Goal: Task Accomplishment & Management: Complete application form

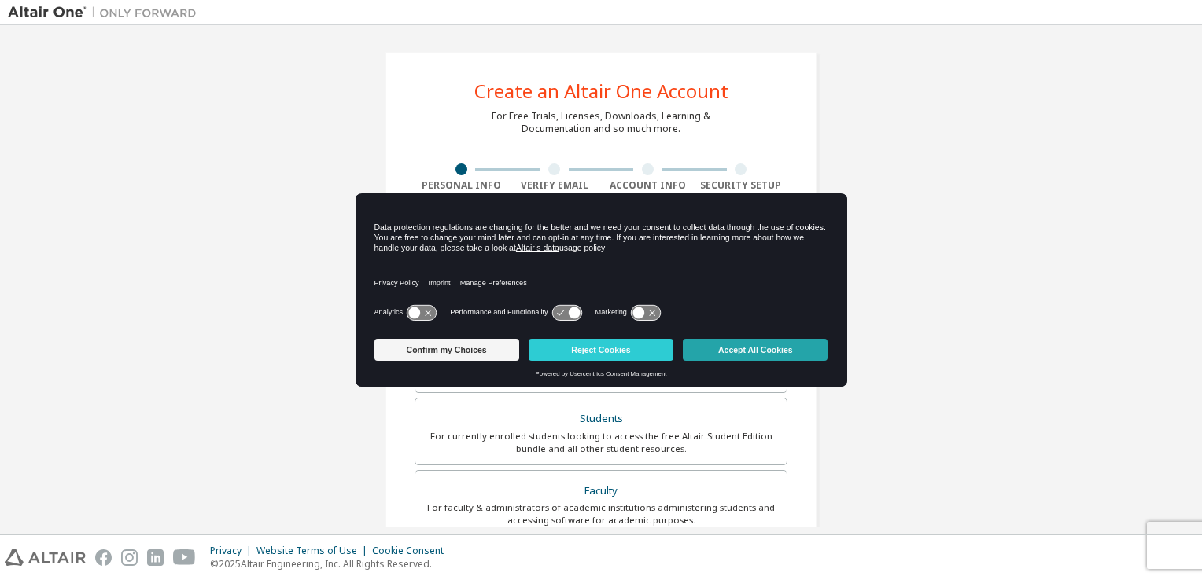
click at [762, 352] on button "Accept All Cookies" at bounding box center [755, 350] width 145 height 22
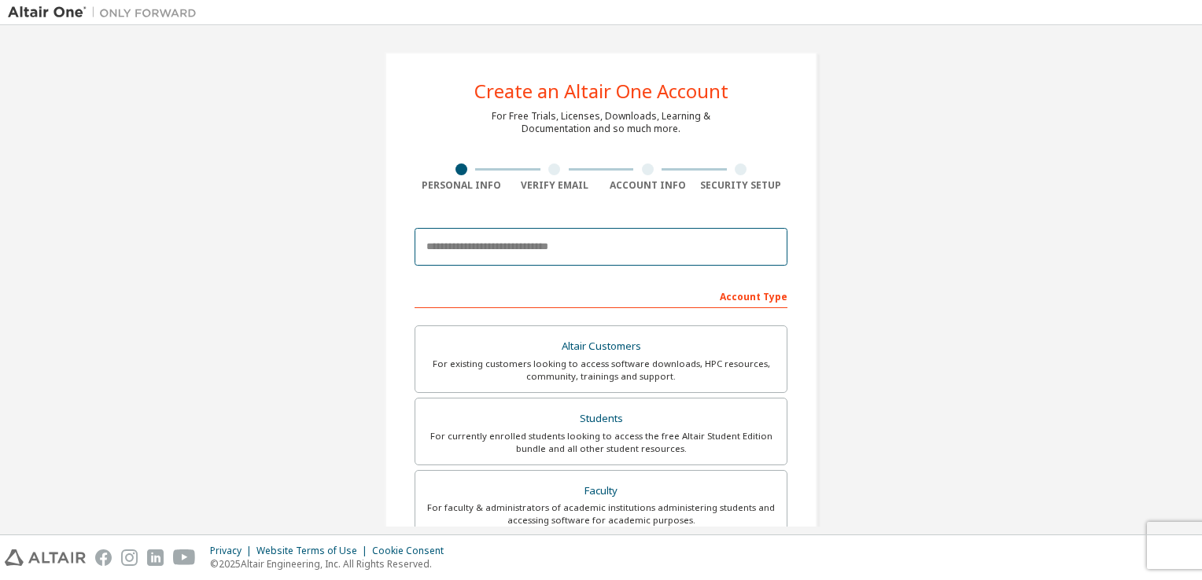
click at [604, 242] on input "email" at bounding box center [601, 247] width 373 height 38
type input "**********"
type input "*"
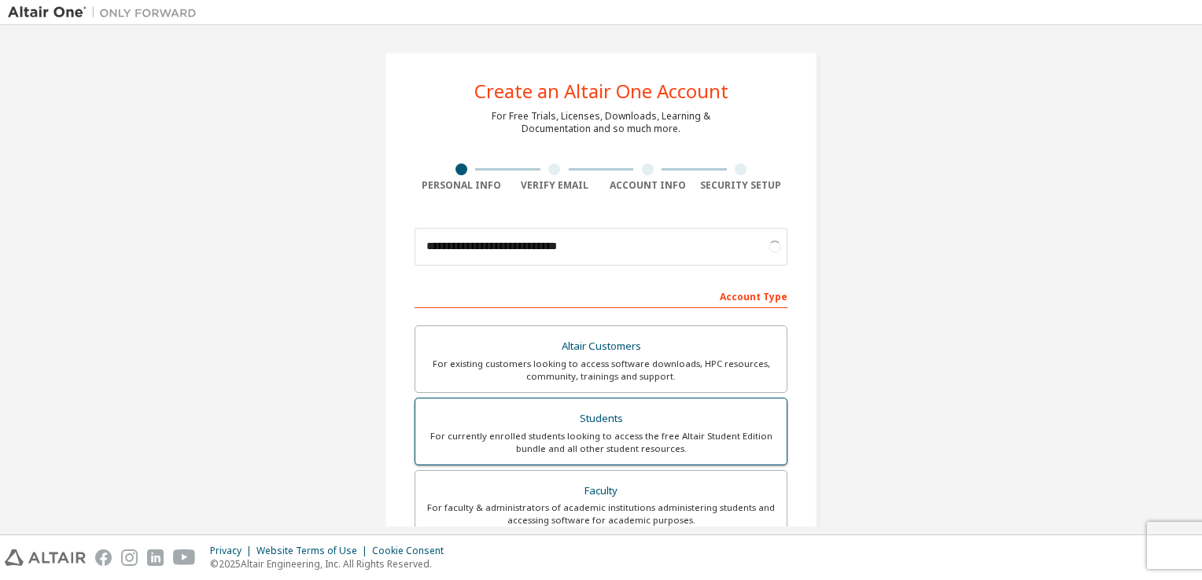
click at [602, 417] on div "Students" at bounding box center [601, 419] width 352 height 22
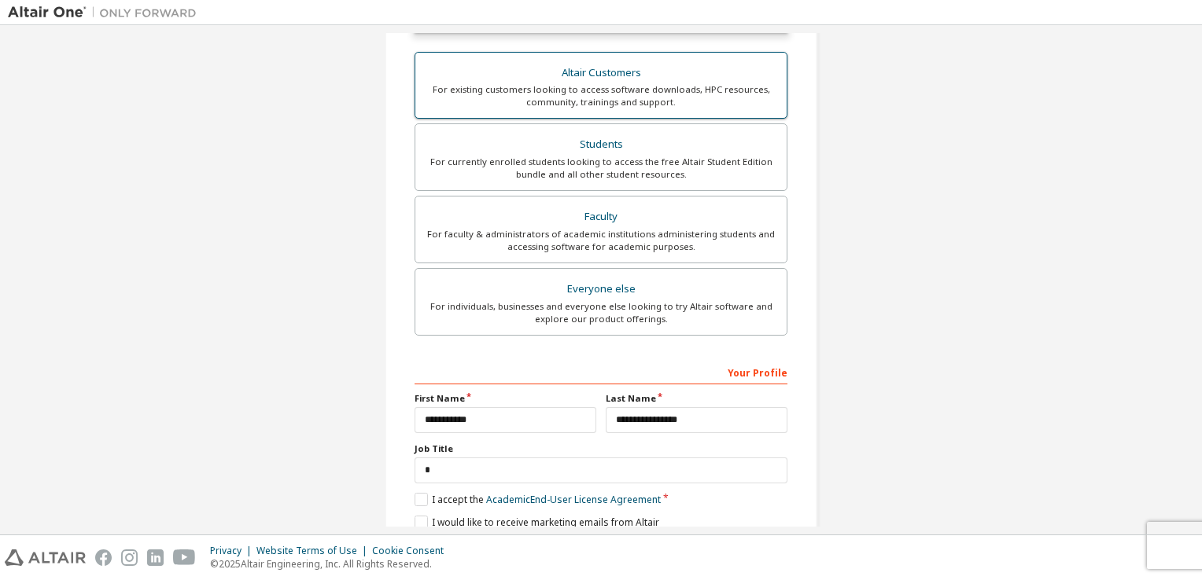
scroll to position [376, 0]
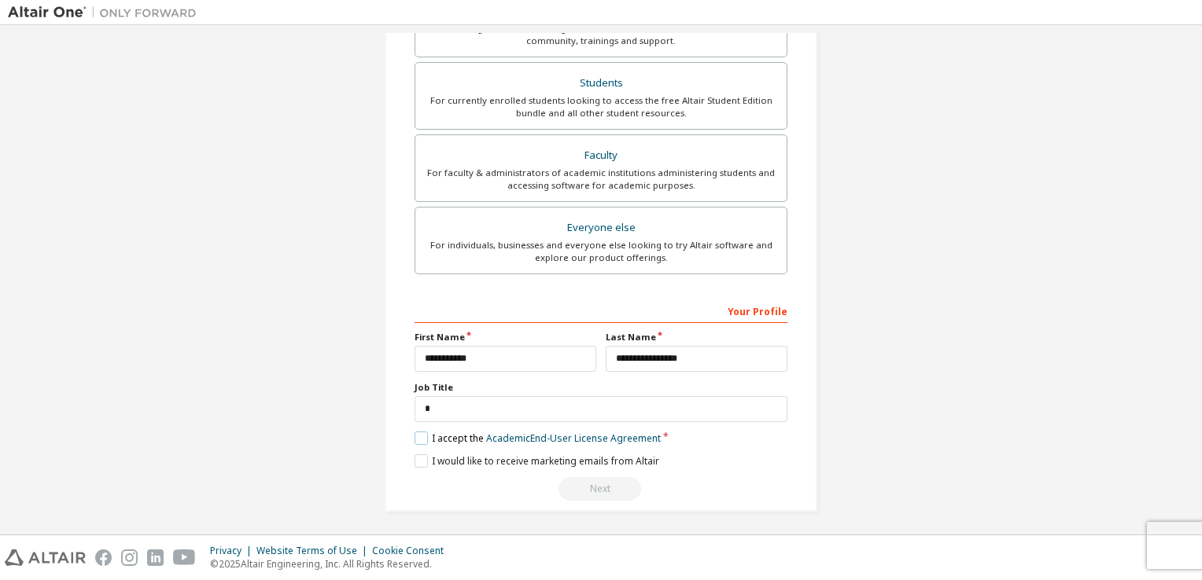
click at [418, 436] on label "I accept the Academic End-User License Agreement" at bounding box center [538, 438] width 246 height 13
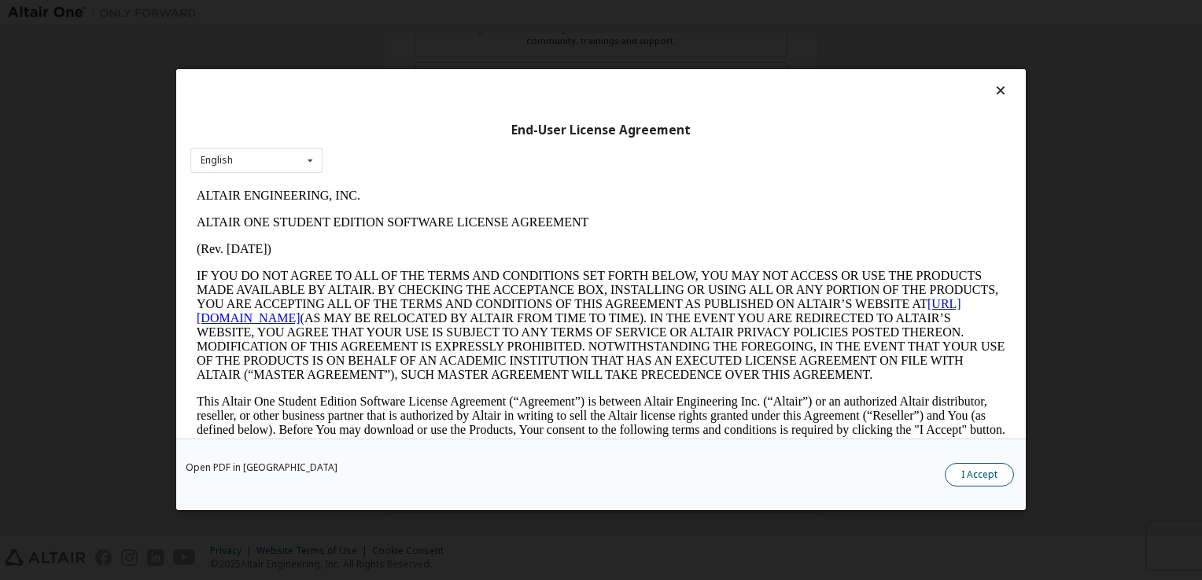
scroll to position [0, 0]
click at [991, 473] on button "I Accept" at bounding box center [979, 476] width 69 height 24
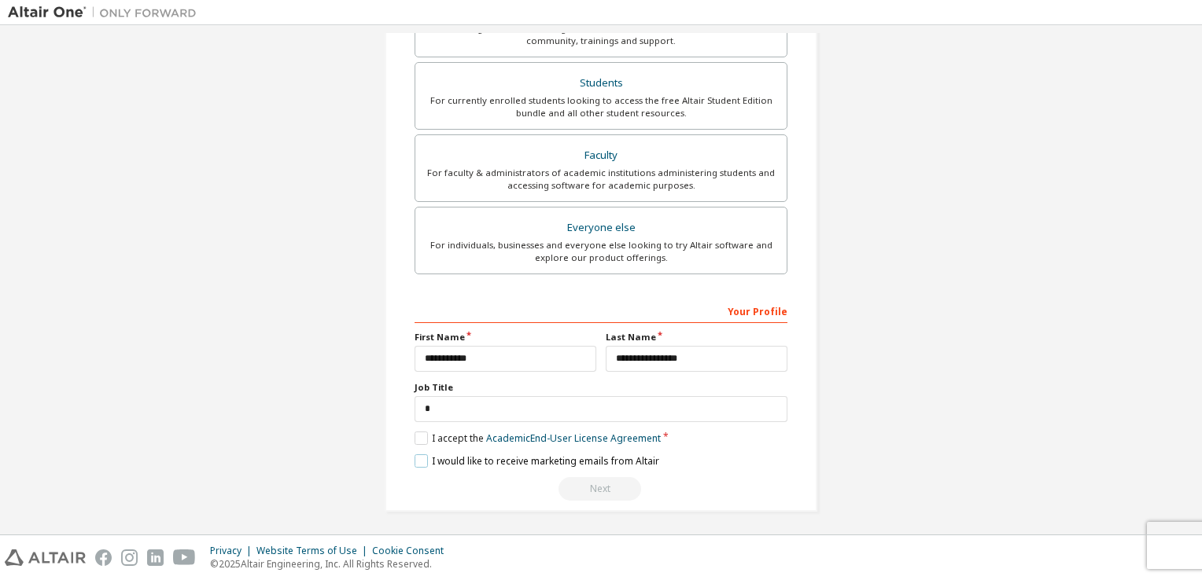
drag, startPoint x: 418, startPoint y: 458, endPoint x: 447, endPoint y: 442, distance: 32.4
click at [418, 458] on label "I would like to receive marketing emails from Altair" at bounding box center [537, 461] width 245 height 13
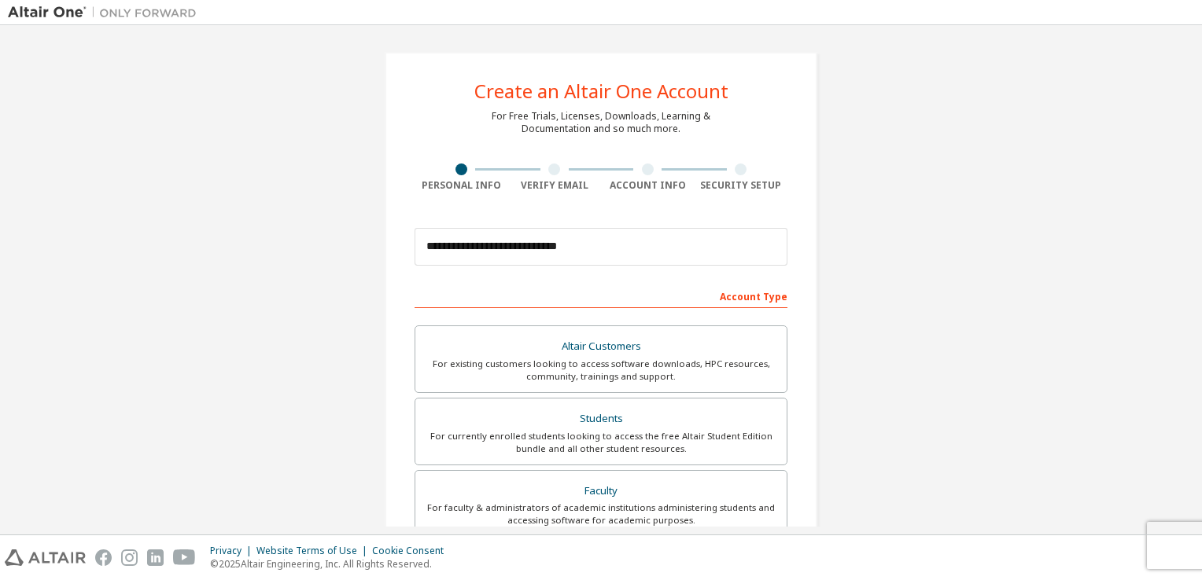
scroll to position [335, 0]
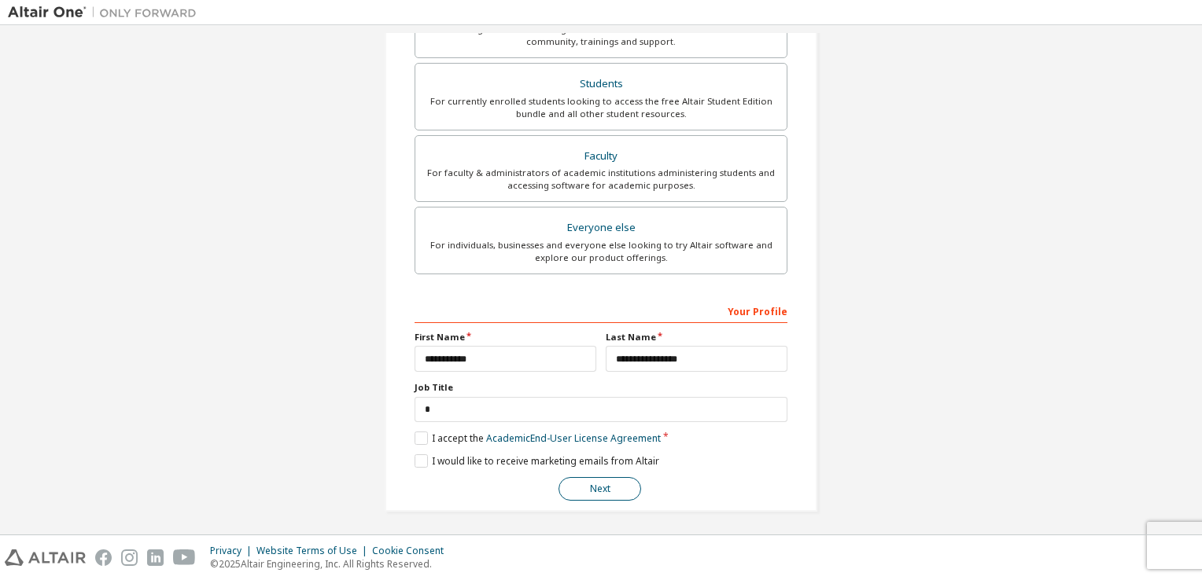
click at [601, 480] on button "Next" at bounding box center [599, 489] width 83 height 24
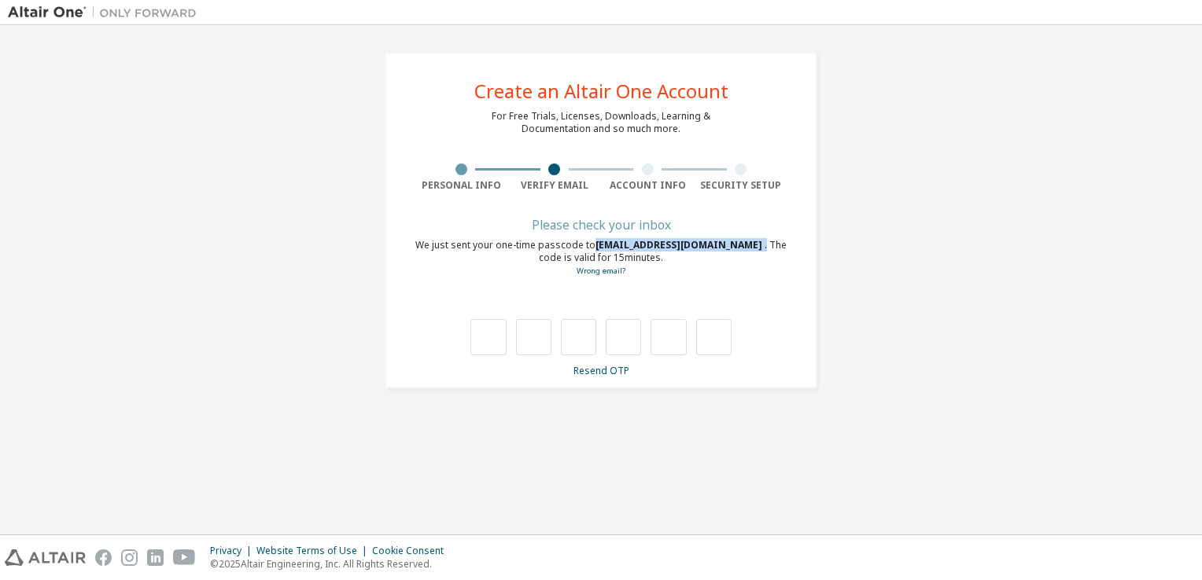
drag, startPoint x: 590, startPoint y: 243, endPoint x: 742, endPoint y: 241, distance: 151.8
click at [742, 241] on div "We just sent your one-time passcode to kantreeprop.tipp@kmutt.ac.th . The code …" at bounding box center [601, 258] width 373 height 39
copy div "kantreeprop.tipp@kmutt.ac.th ."
click at [930, 127] on div "**********" at bounding box center [601, 220] width 1186 height 374
drag, startPoint x: 740, startPoint y: 243, endPoint x: 709, endPoint y: 249, distance: 31.2
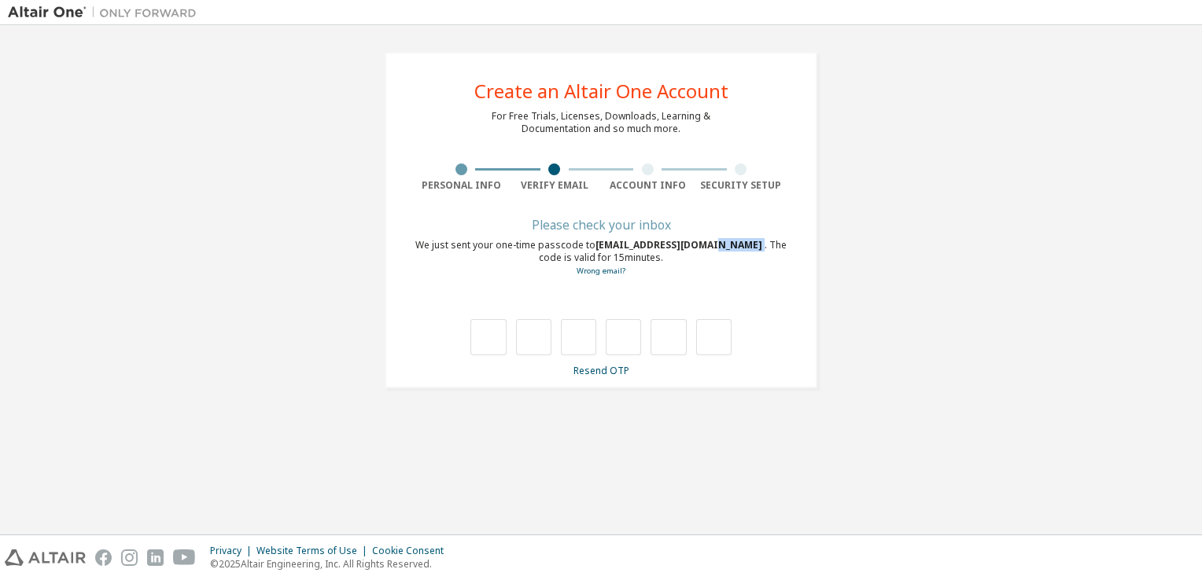
click at [709, 249] on div "We just sent your one-time passcode to kantreeprop.tipp@kmutt.ac.th . The code …" at bounding box center [601, 258] width 373 height 39
drag, startPoint x: 709, startPoint y: 249, endPoint x: 595, endPoint y: 244, distance: 114.1
click at [598, 242] on span "kantreeprop.tipp@kmutt.ac.th" at bounding box center [679, 244] width 169 height 13
drag, startPoint x: 593, startPoint y: 244, endPoint x: 742, endPoint y: 250, distance: 148.8
click at [742, 250] on div "We just sent your one-time passcode to kantreeprop.tipp@kmutt.ac.th . The code …" at bounding box center [601, 258] width 373 height 39
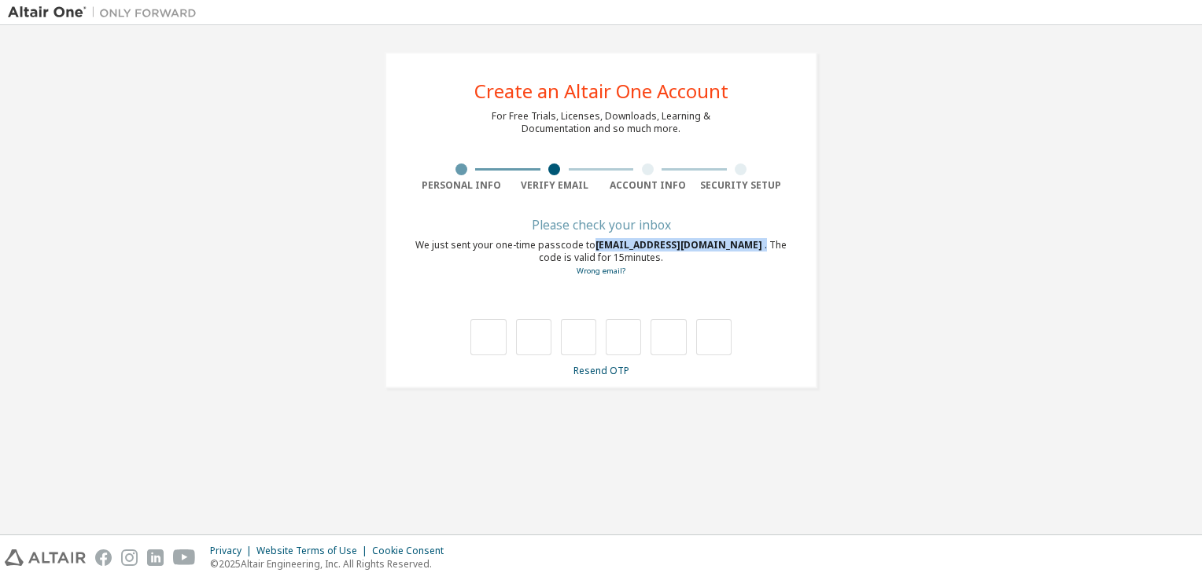
copy div "kantreeprop.tipp@kmutt.ac.th ."
click at [941, 216] on div "**********" at bounding box center [601, 220] width 1186 height 374
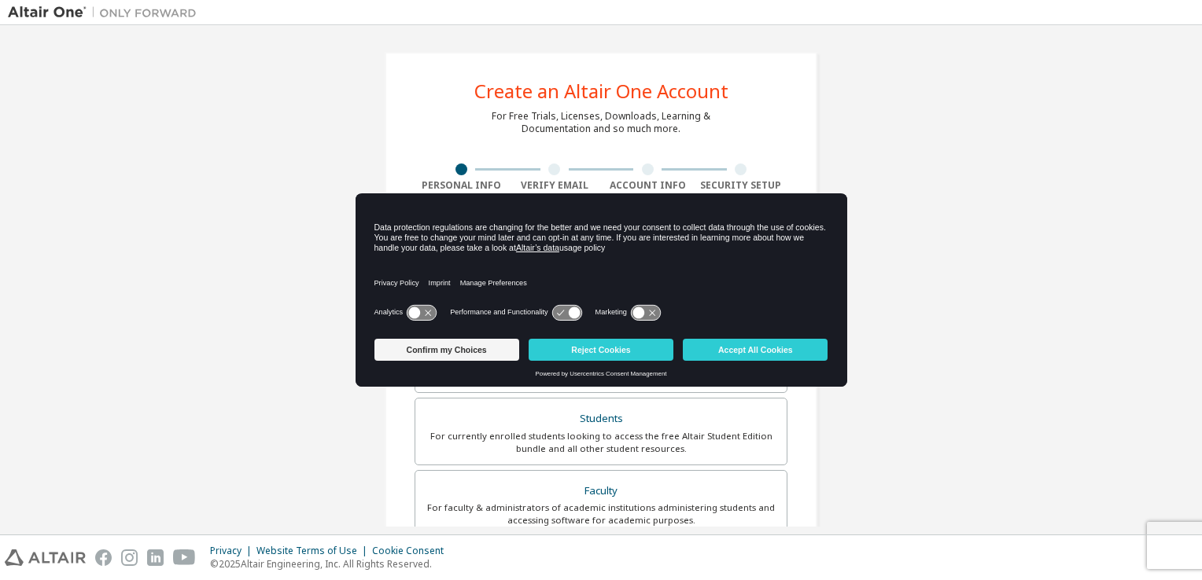
click at [643, 156] on div "Create an Altair One Account For Free Trials, Licenses, Downloads, Learning & D…" at bounding box center [601, 449] width 433 height 795
click at [732, 343] on button "Accept All Cookies" at bounding box center [755, 350] width 145 height 22
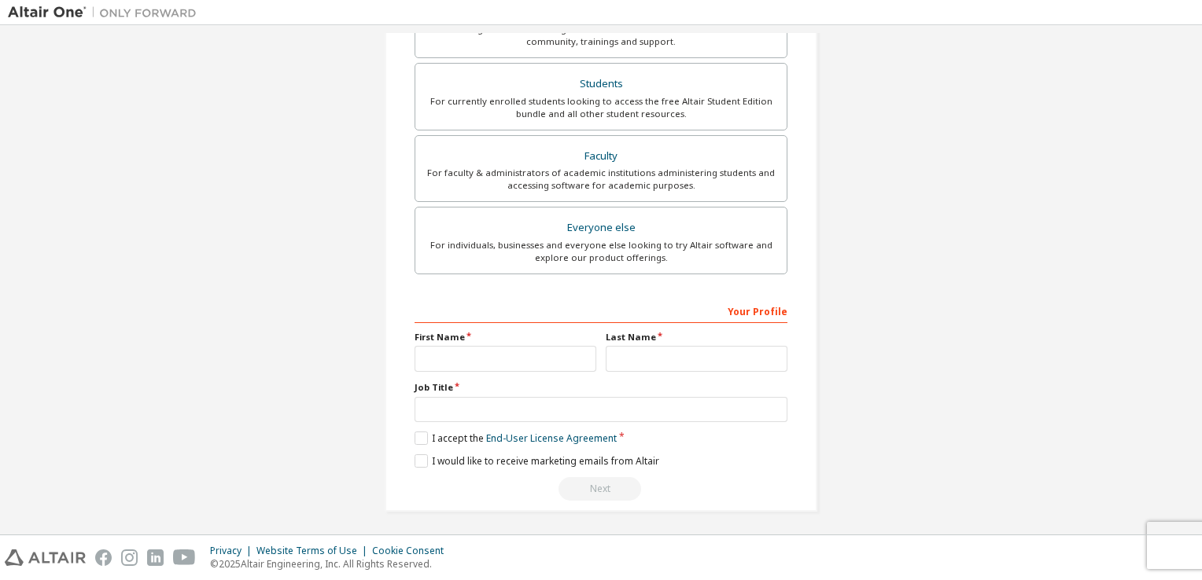
scroll to position [256, 0]
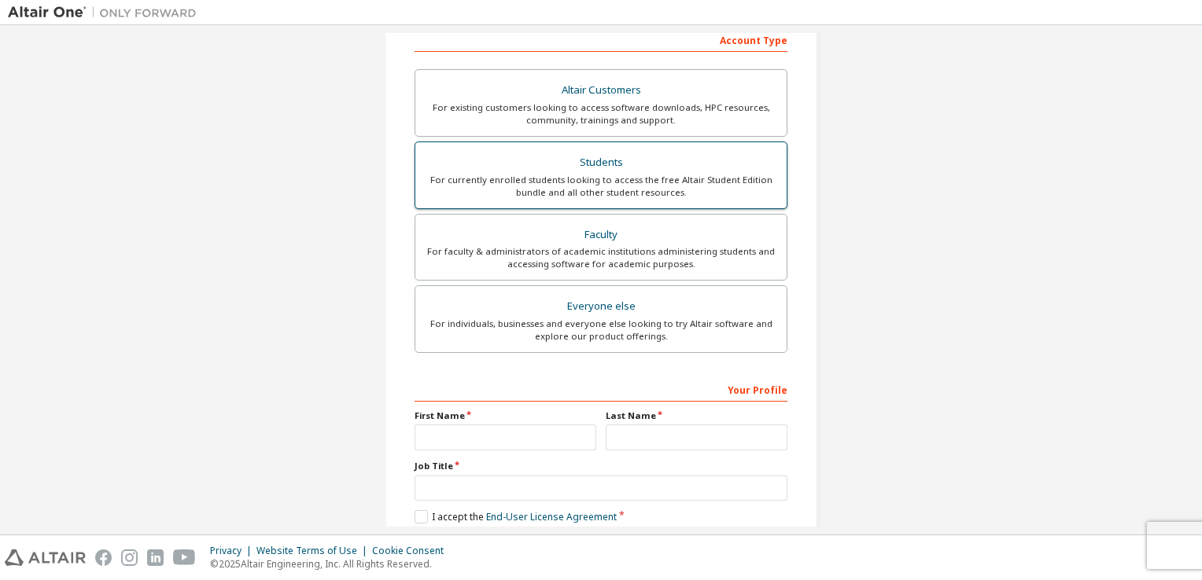
click at [605, 194] on div "For currently enrolled students looking to access the free Altair Student Editi…" at bounding box center [601, 186] width 352 height 25
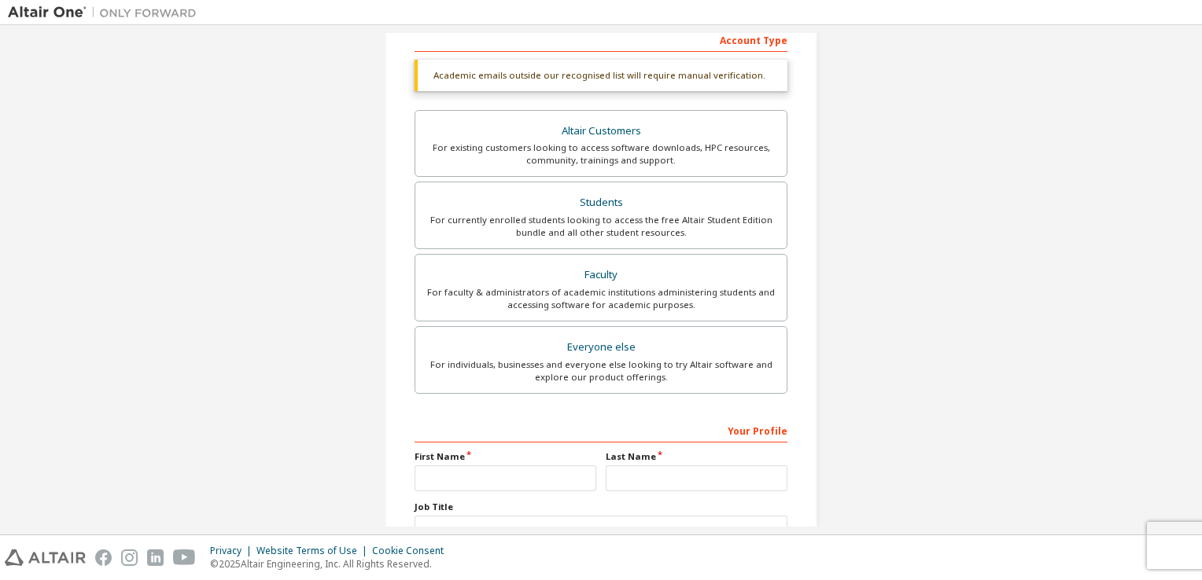
scroll to position [20, 0]
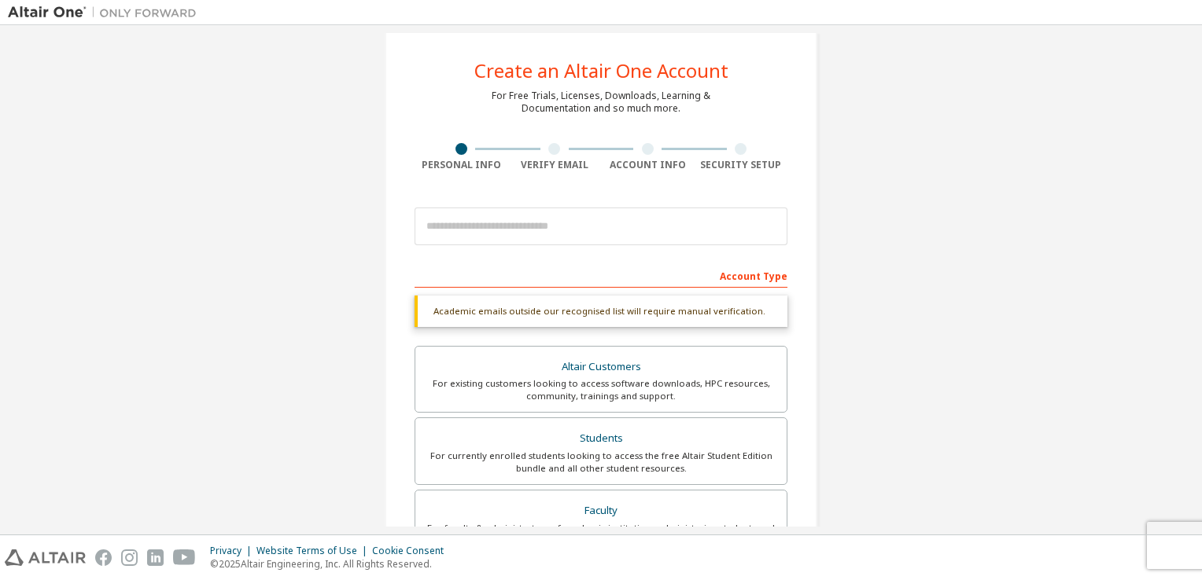
click at [734, 272] on div "Account Type" at bounding box center [601, 275] width 373 height 25
click at [721, 269] on div "Account Type" at bounding box center [601, 275] width 373 height 25
click at [720, 270] on div "Account Type" at bounding box center [601, 275] width 373 height 25
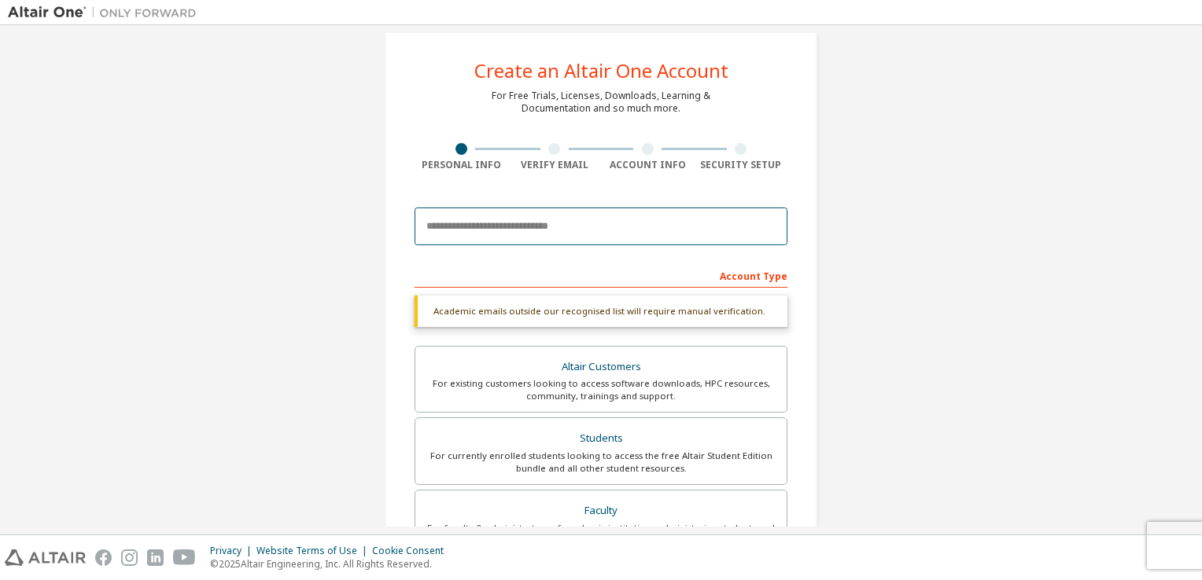
drag, startPoint x: 720, startPoint y: 270, endPoint x: 685, endPoint y: 218, distance: 62.8
click at [685, 217] on input "email" at bounding box center [601, 227] width 373 height 38
type input "**********"
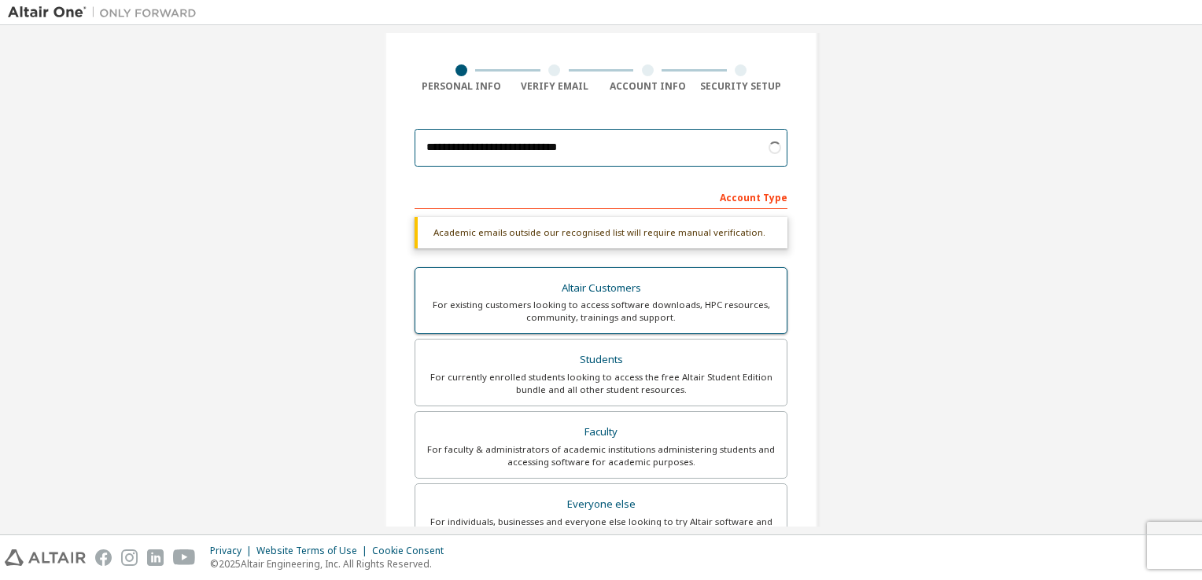
scroll to position [0, 0]
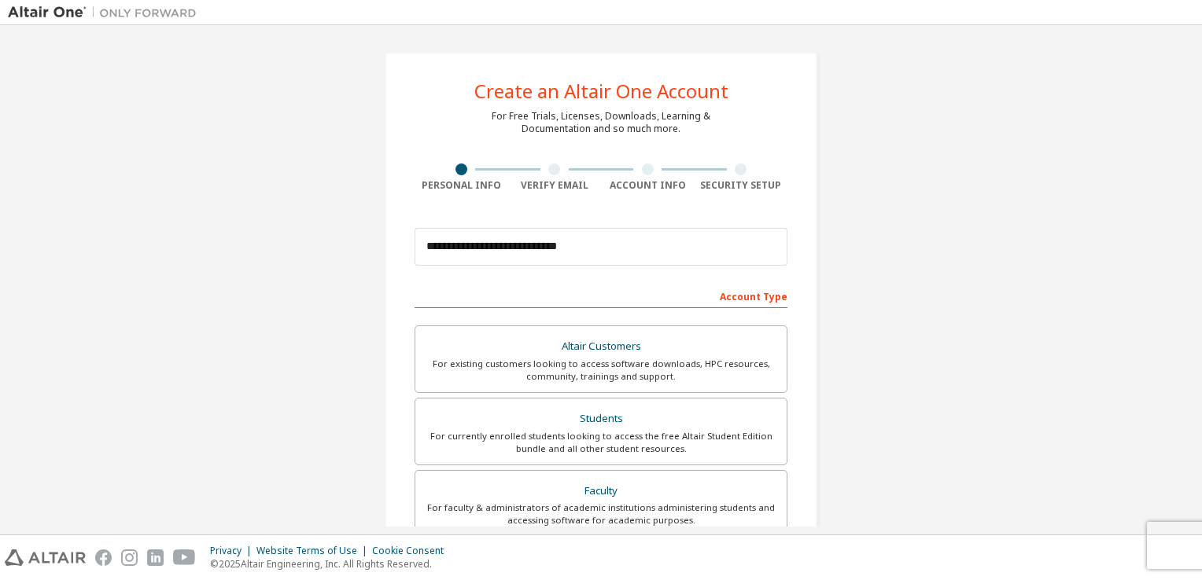
drag, startPoint x: 750, startPoint y: 292, endPoint x: 752, endPoint y: 302, distance: 10.5
click at [750, 292] on div "Account Type" at bounding box center [601, 295] width 373 height 25
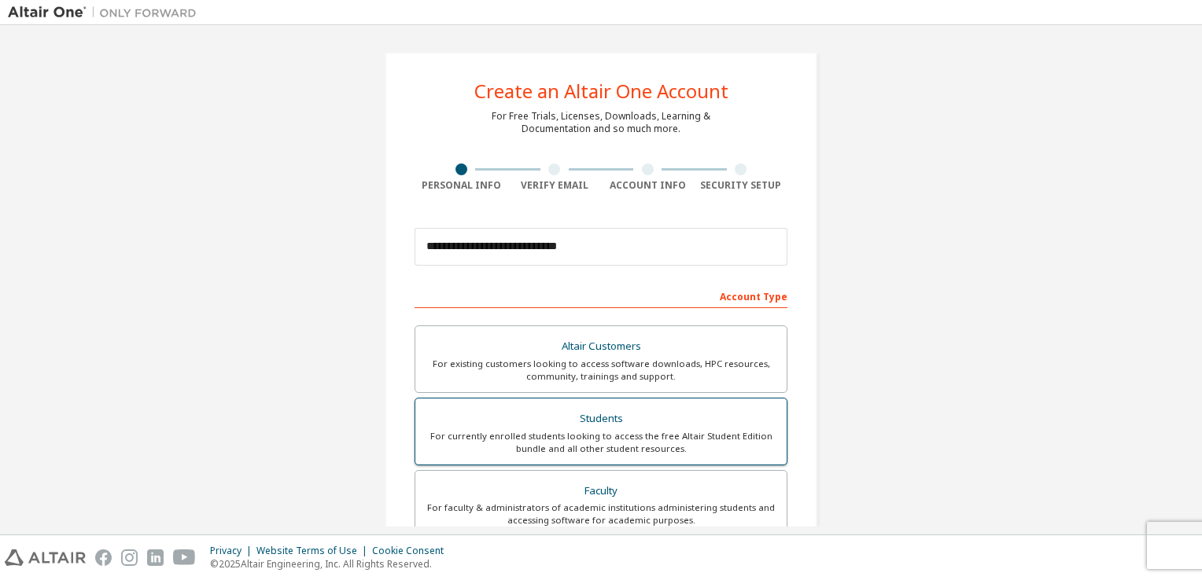
click at [658, 418] on div "Students" at bounding box center [601, 419] width 352 height 22
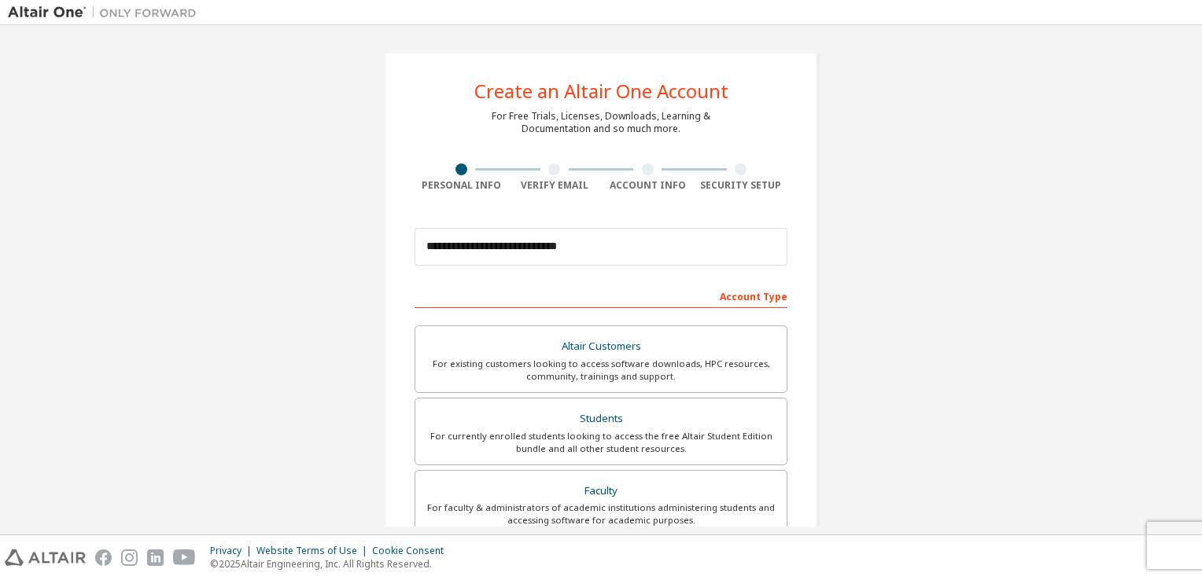
click at [765, 300] on div "Account Type" at bounding box center [601, 295] width 373 height 25
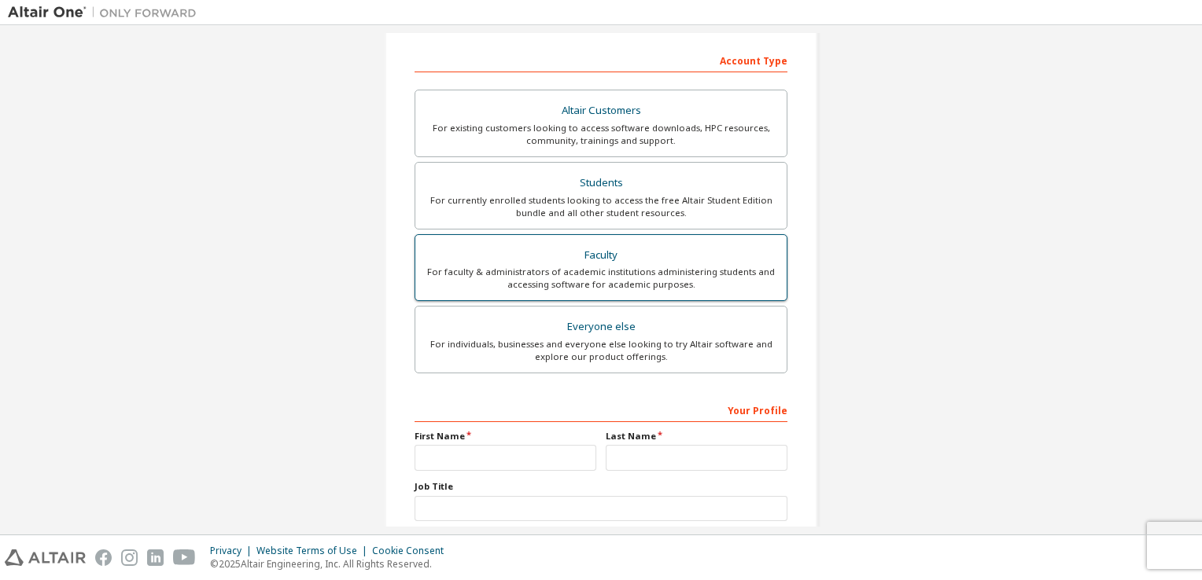
scroll to position [335, 0]
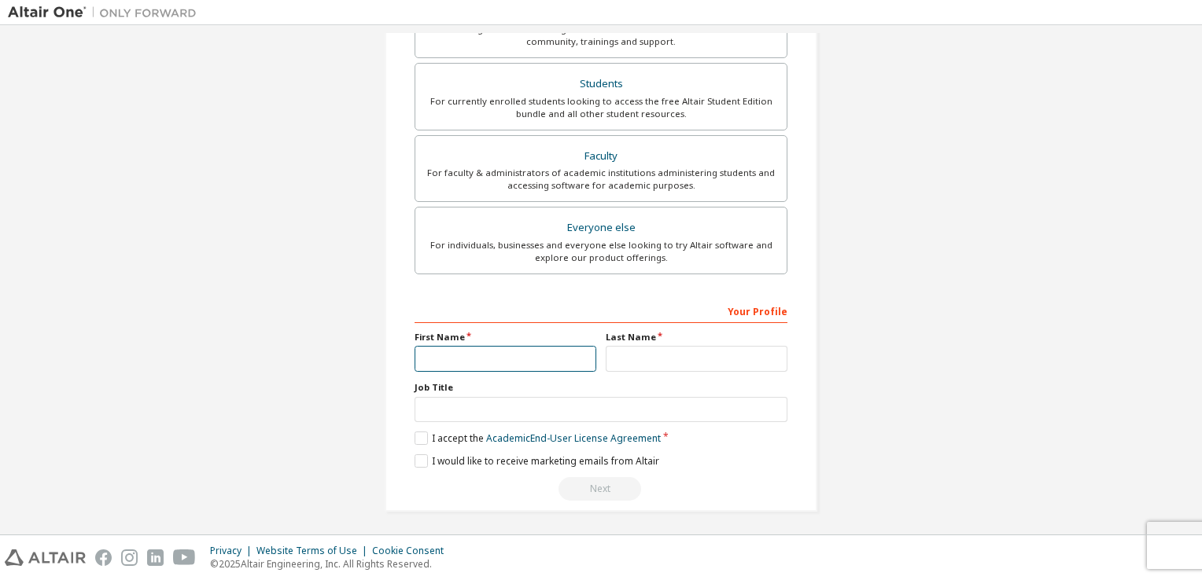
click at [448, 367] on input "text" at bounding box center [506, 359] width 182 height 26
type input "**********"
type input "*"
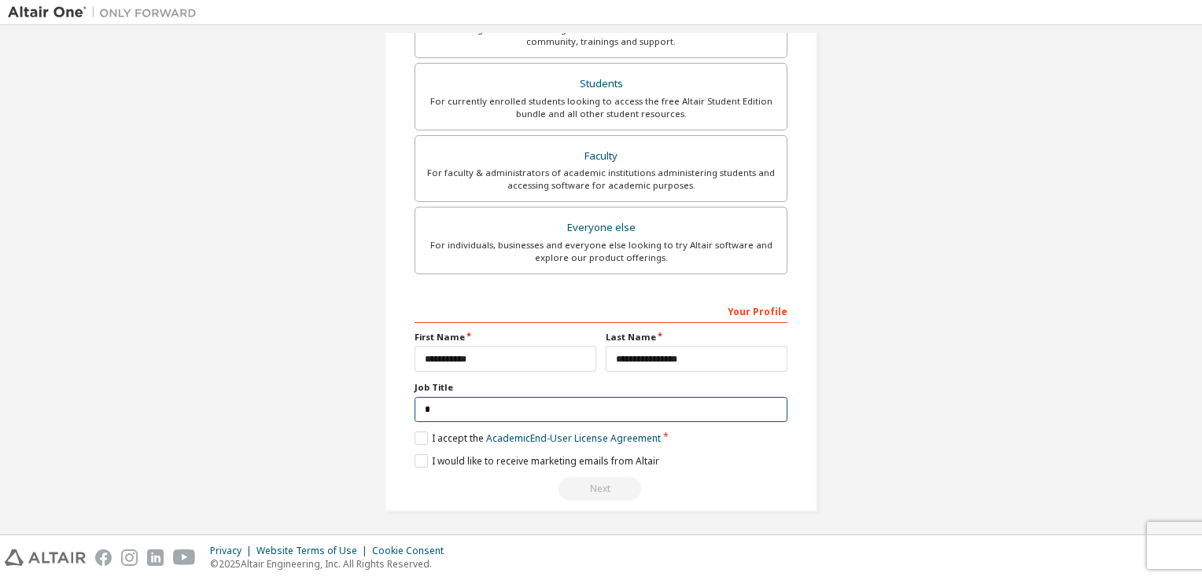
click at [601, 397] on input "*" at bounding box center [601, 410] width 373 height 26
click at [341, 356] on div "**********" at bounding box center [601, 114] width 1186 height 833
click at [503, 438] on link "Academic End-User License Agreement" at bounding box center [573, 438] width 175 height 13
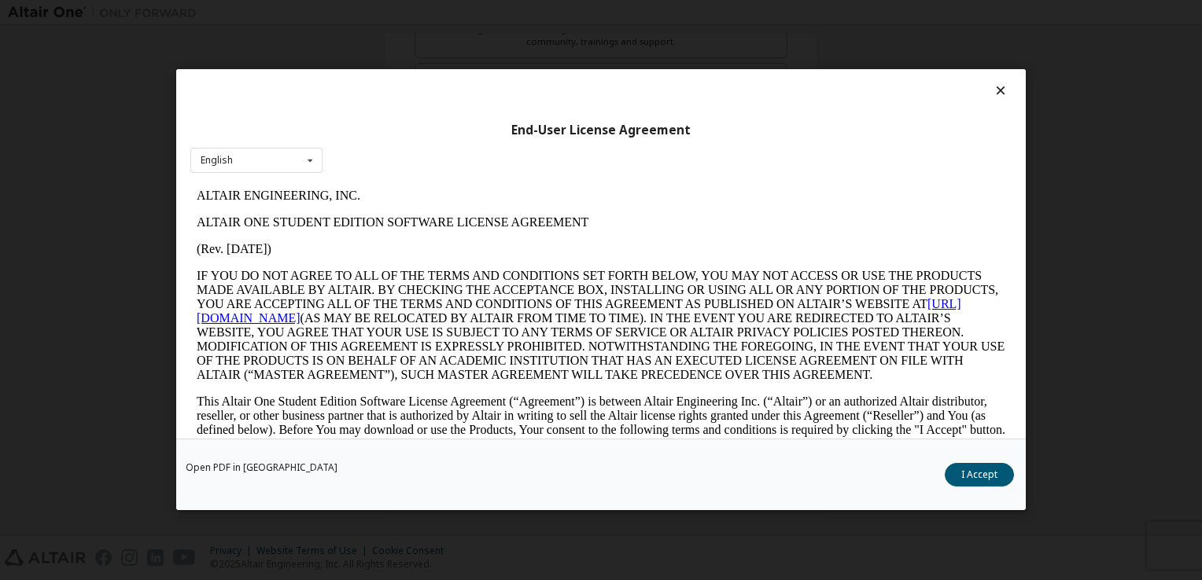
scroll to position [0, 0]
click at [997, 82] on div "End-User License Agreement English English" at bounding box center [600, 254] width 849 height 370
click at [993, 93] on icon at bounding box center [1001, 90] width 17 height 14
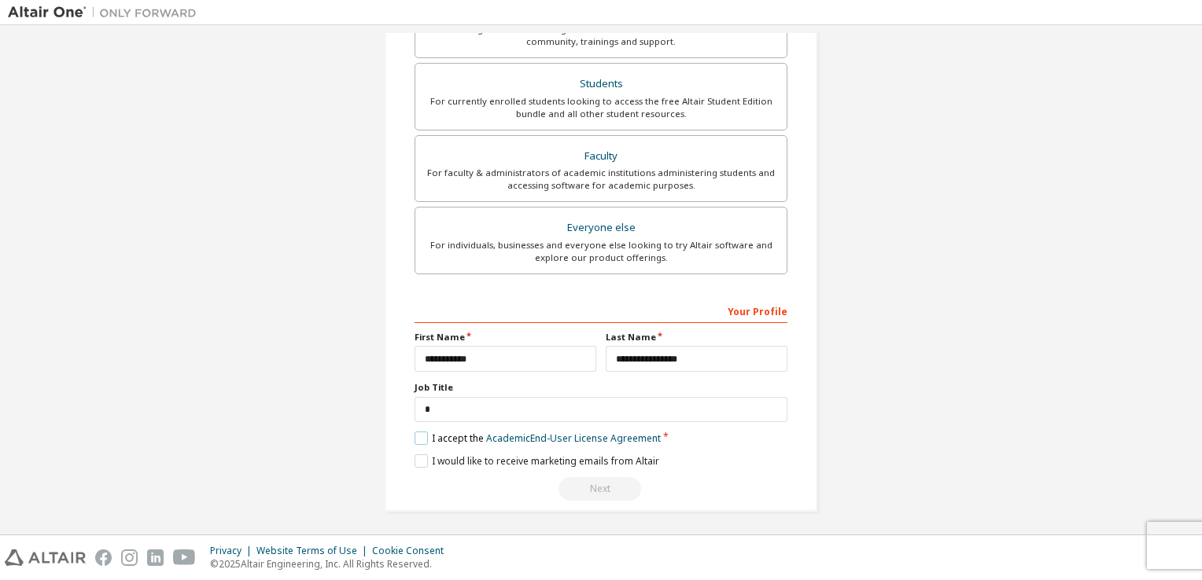
click at [415, 437] on label "I accept the Academic End-User License Agreement" at bounding box center [538, 438] width 246 height 13
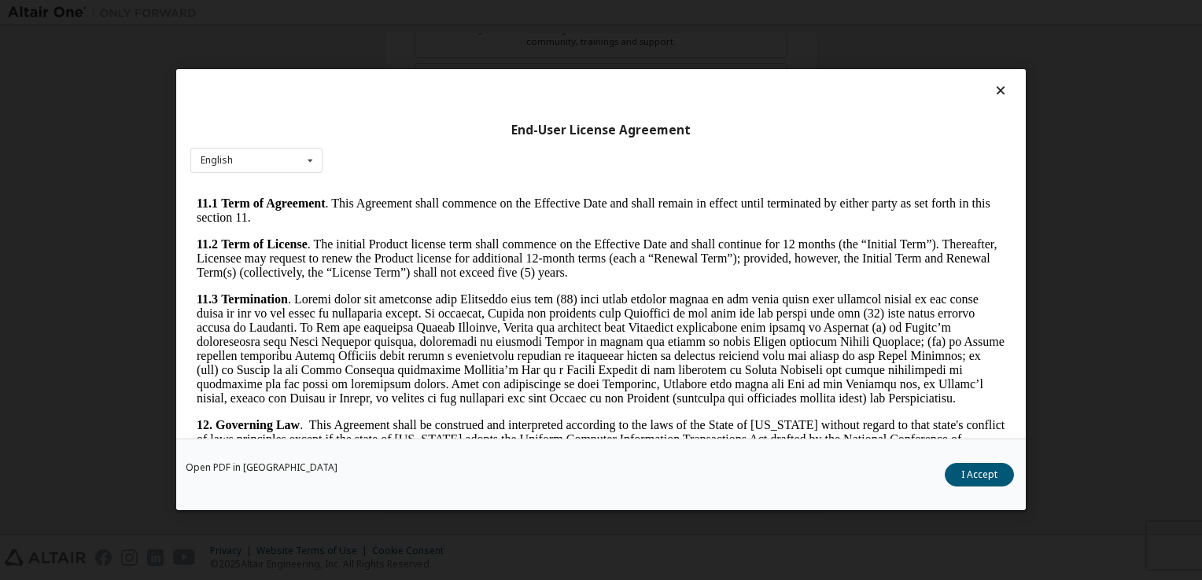
scroll to position [2625, 0]
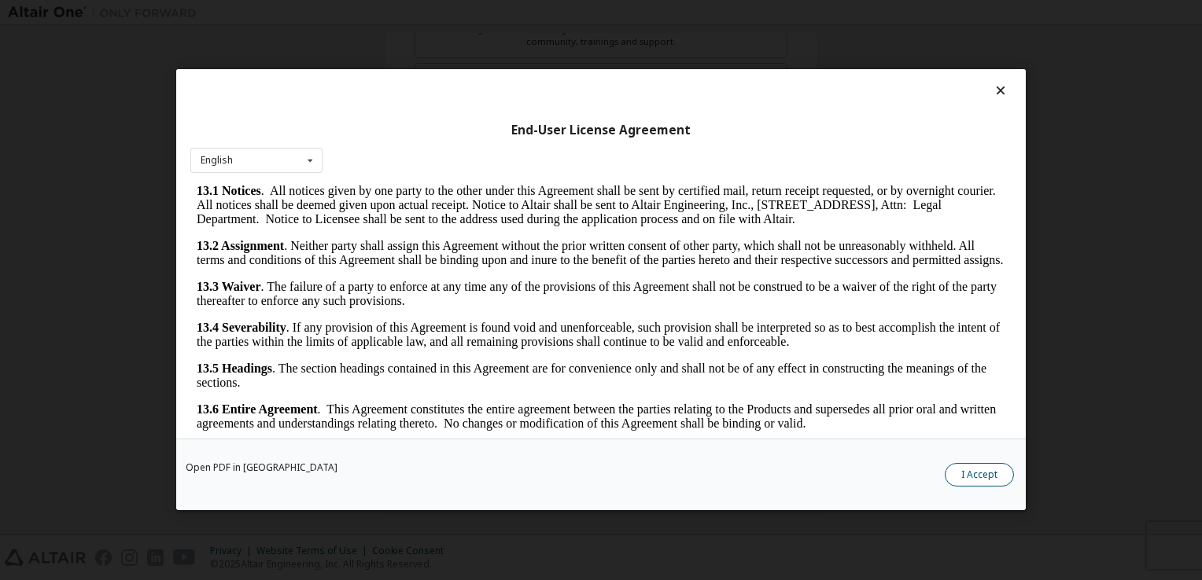
click at [963, 477] on button "I Accept" at bounding box center [979, 476] width 69 height 24
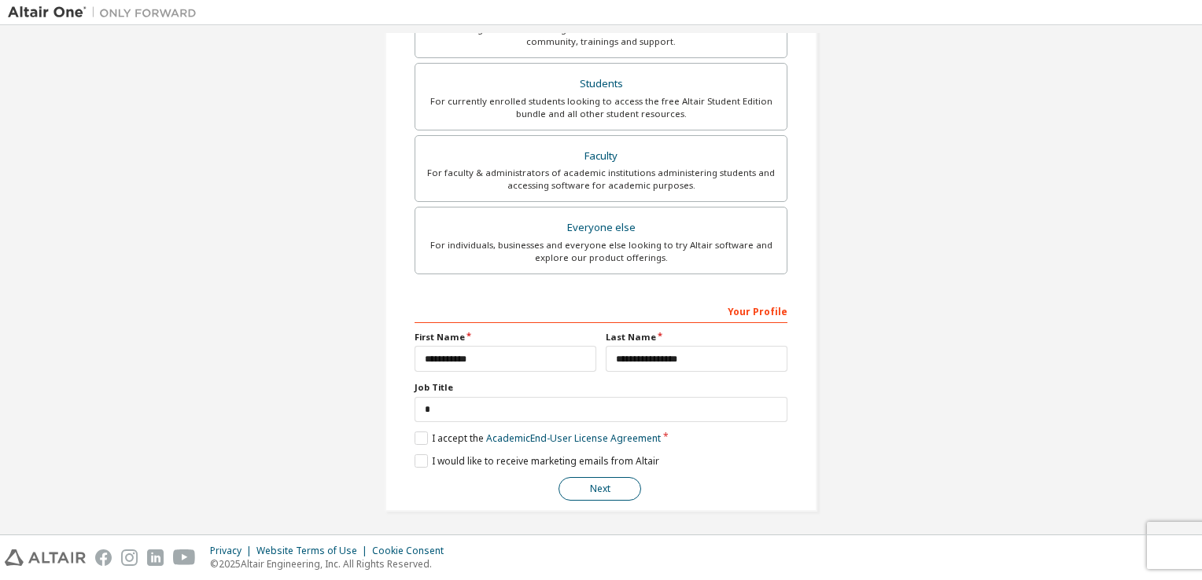
click at [615, 496] on button "Next" at bounding box center [599, 489] width 83 height 24
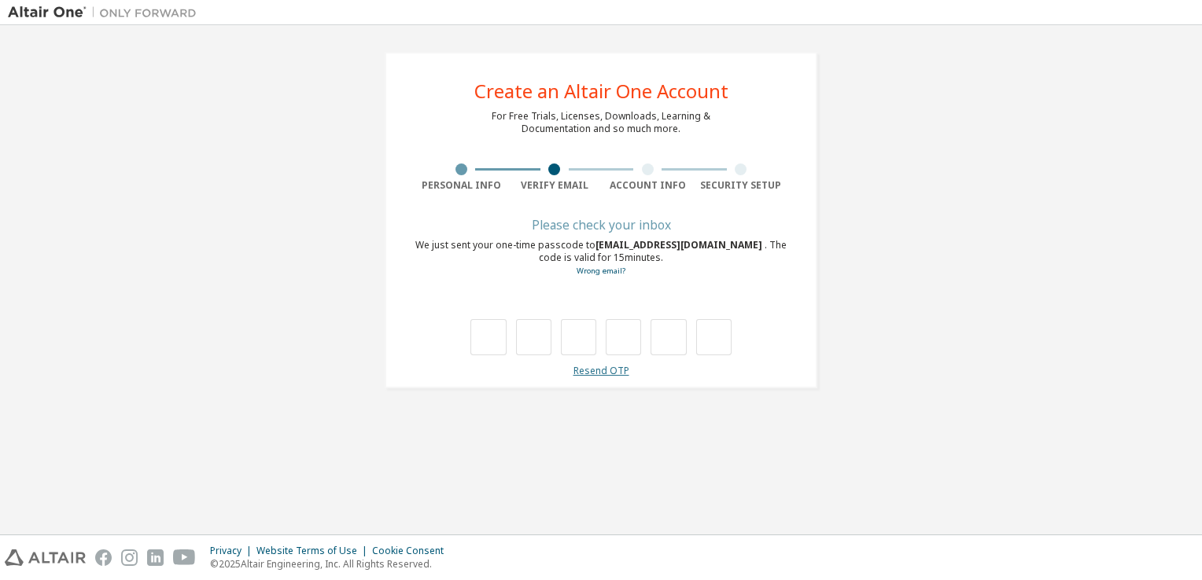
click at [623, 374] on link "Resend OTP" at bounding box center [601, 370] width 56 height 13
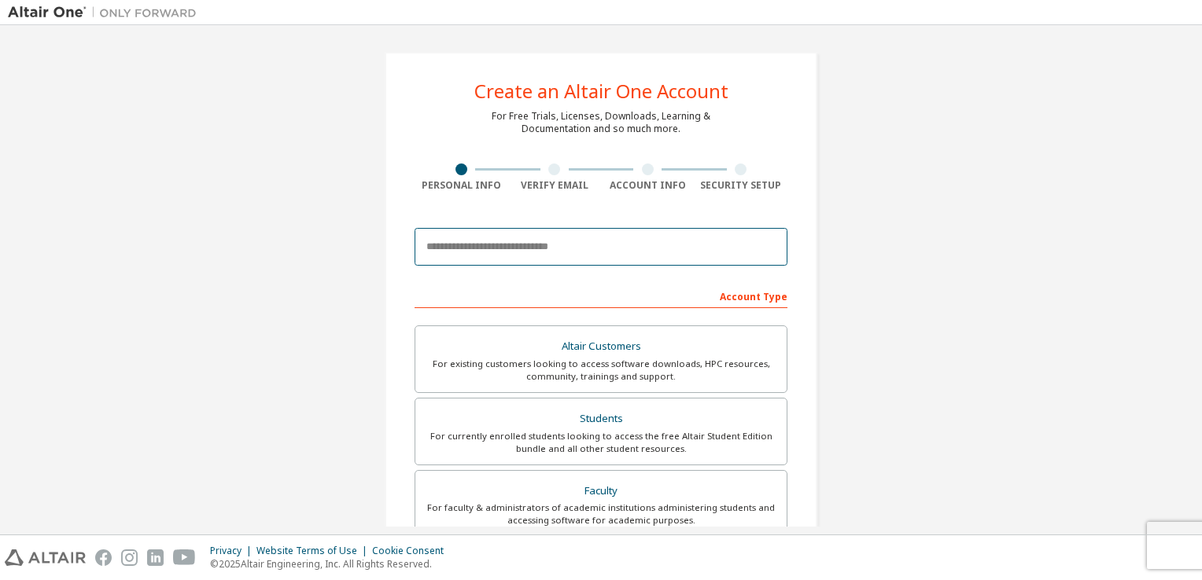
click at [615, 253] on input "email" at bounding box center [601, 247] width 373 height 38
type input "**********"
type input "*"
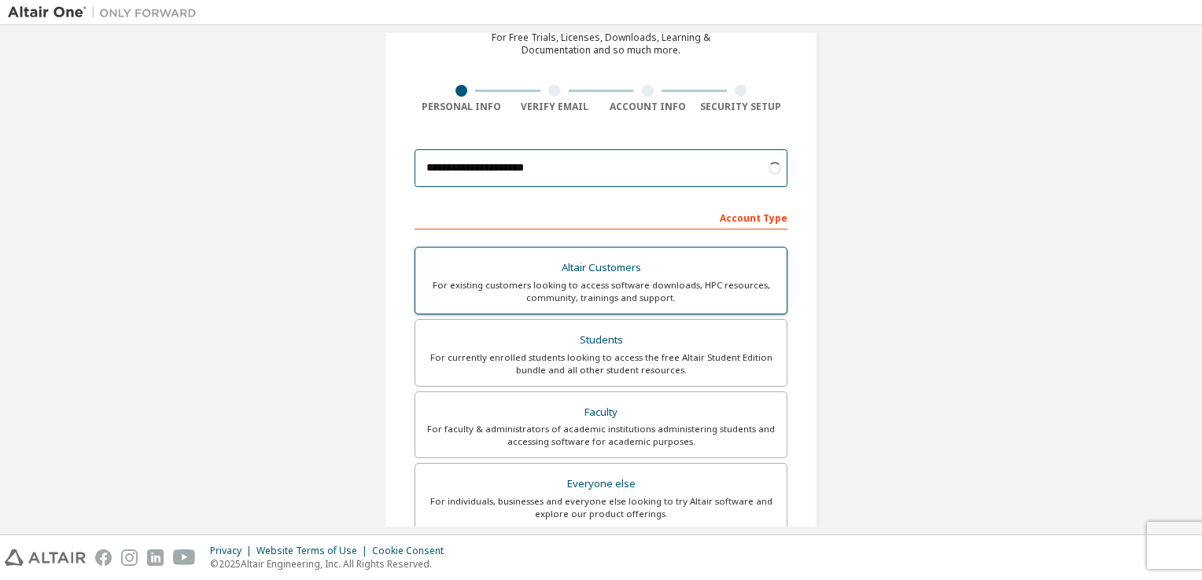
scroll to position [157, 0]
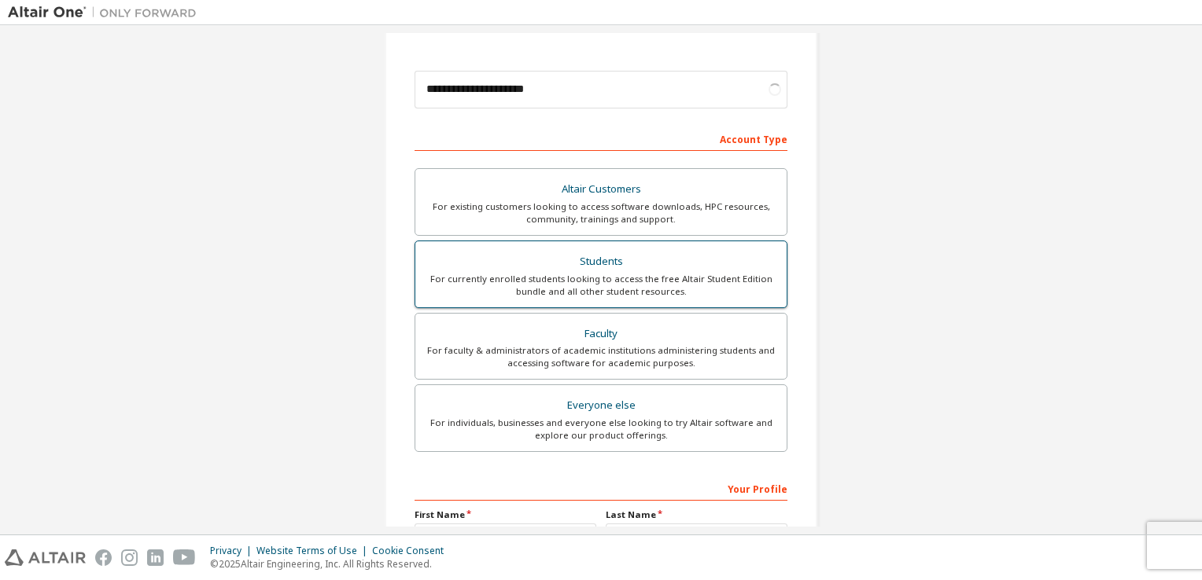
click at [664, 284] on div "For currently enrolled students looking to access the free Altair Student Editi…" at bounding box center [601, 285] width 352 height 25
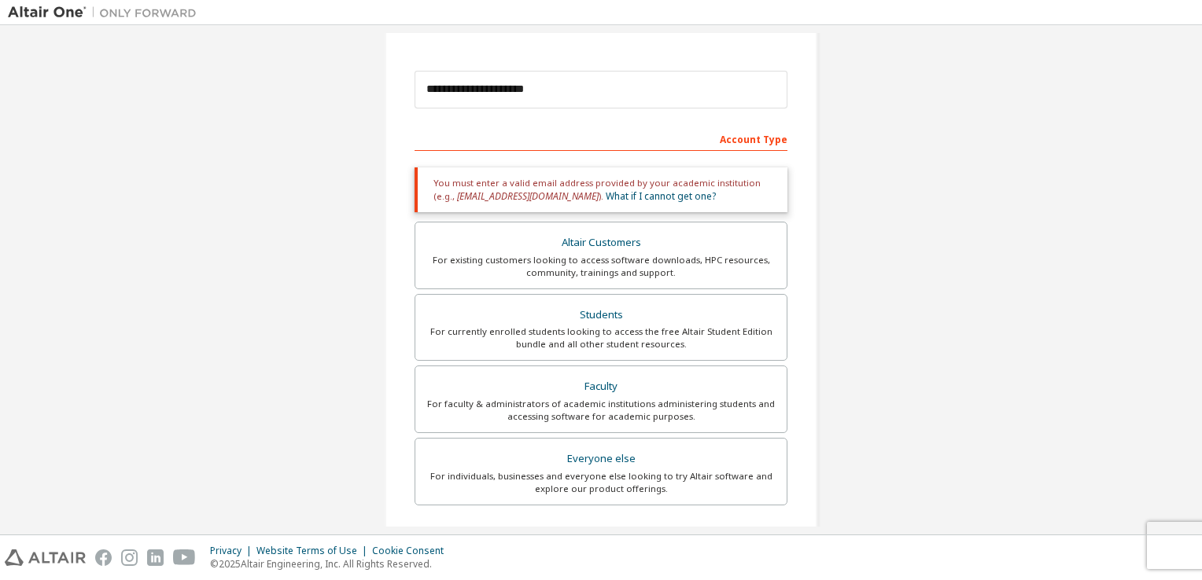
scroll to position [389, 0]
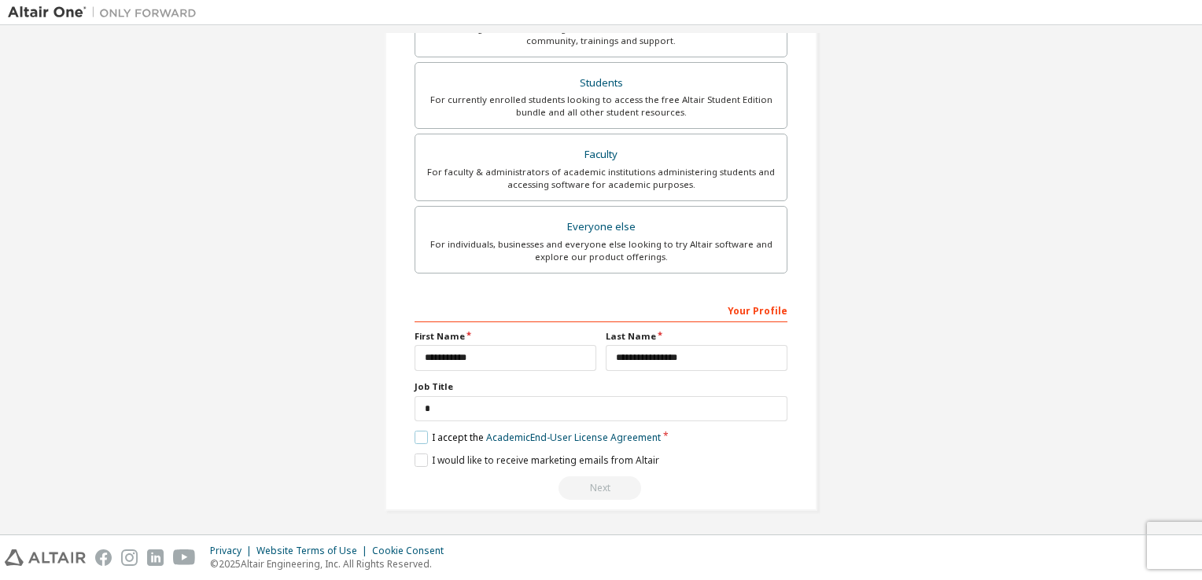
click at [423, 436] on label "I accept the Academic End-User License Agreement" at bounding box center [538, 437] width 246 height 13
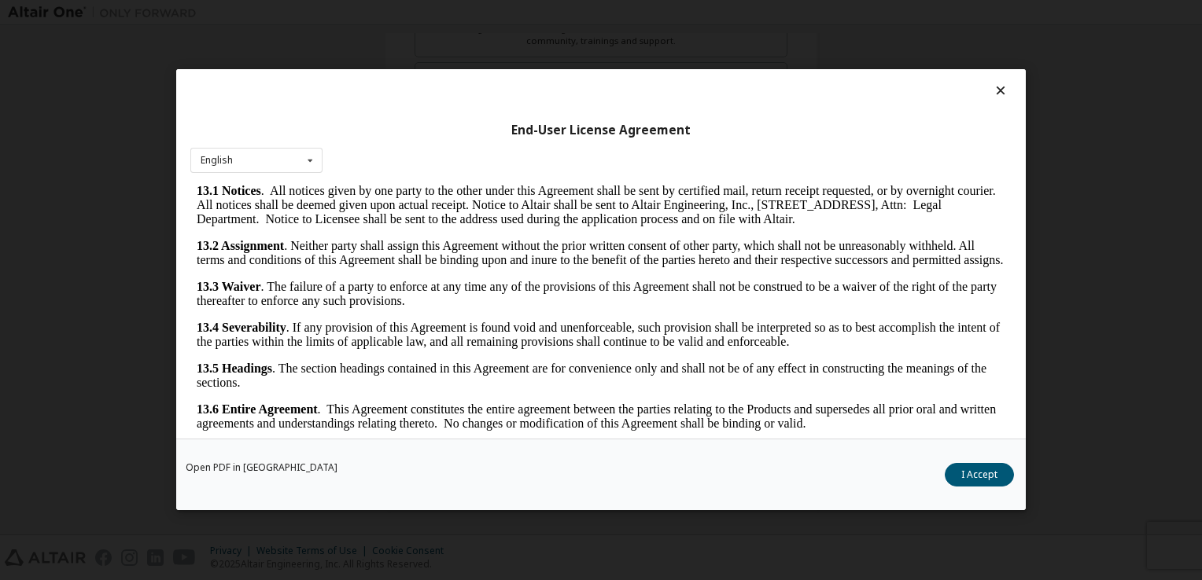
scroll to position [22, 0]
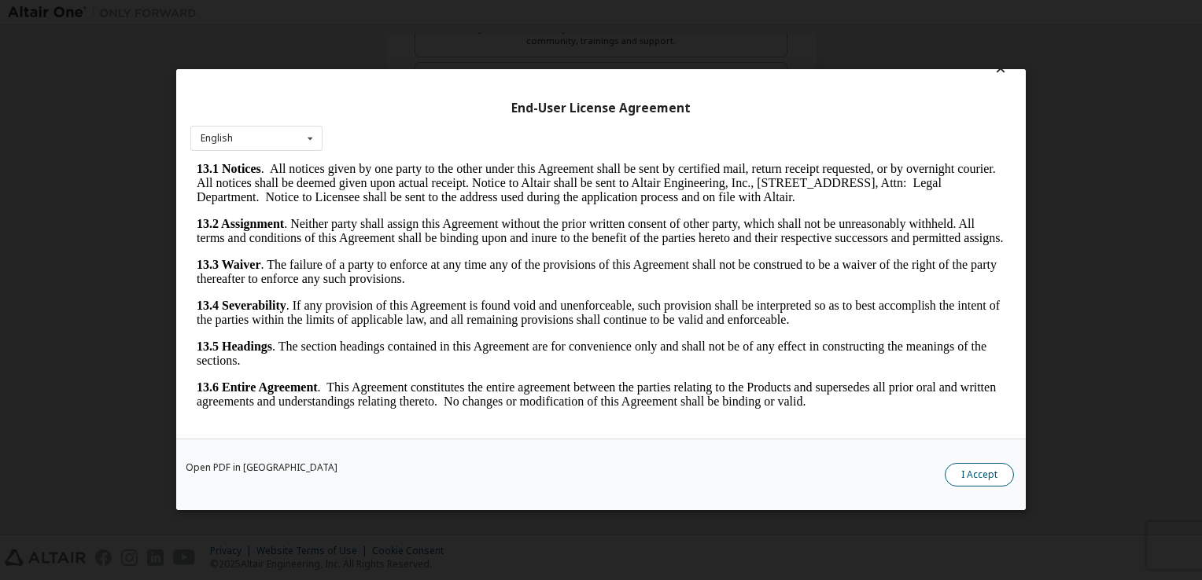
click at [959, 470] on button "I Accept" at bounding box center [979, 476] width 69 height 24
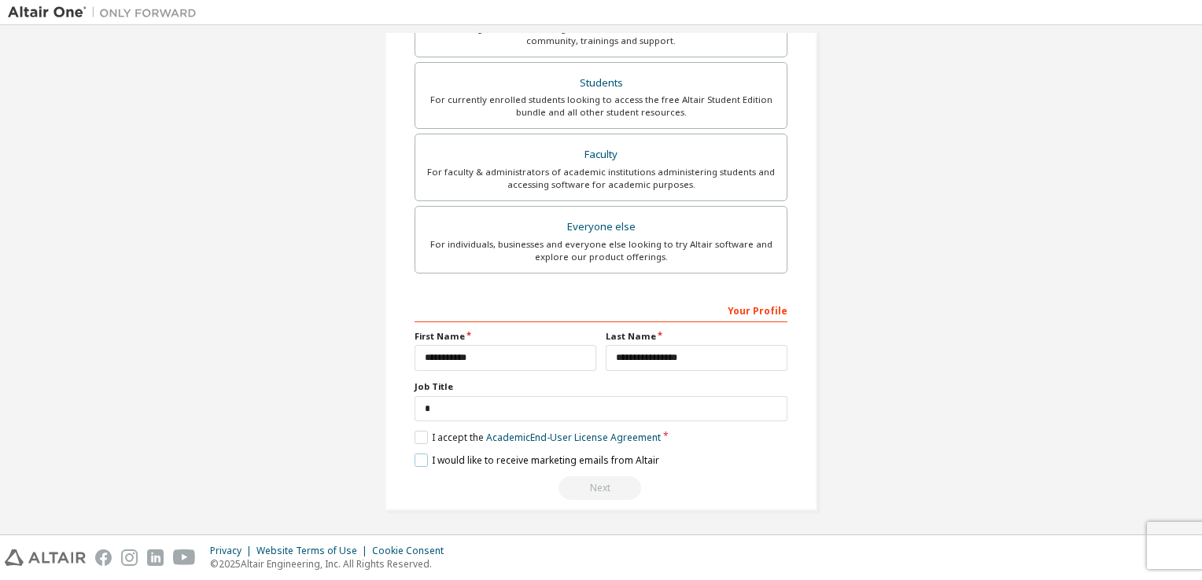
click at [418, 460] on label "I would like to receive marketing emails from Altair" at bounding box center [537, 460] width 245 height 13
click at [577, 496] on div "Next" at bounding box center [601, 489] width 373 height 24
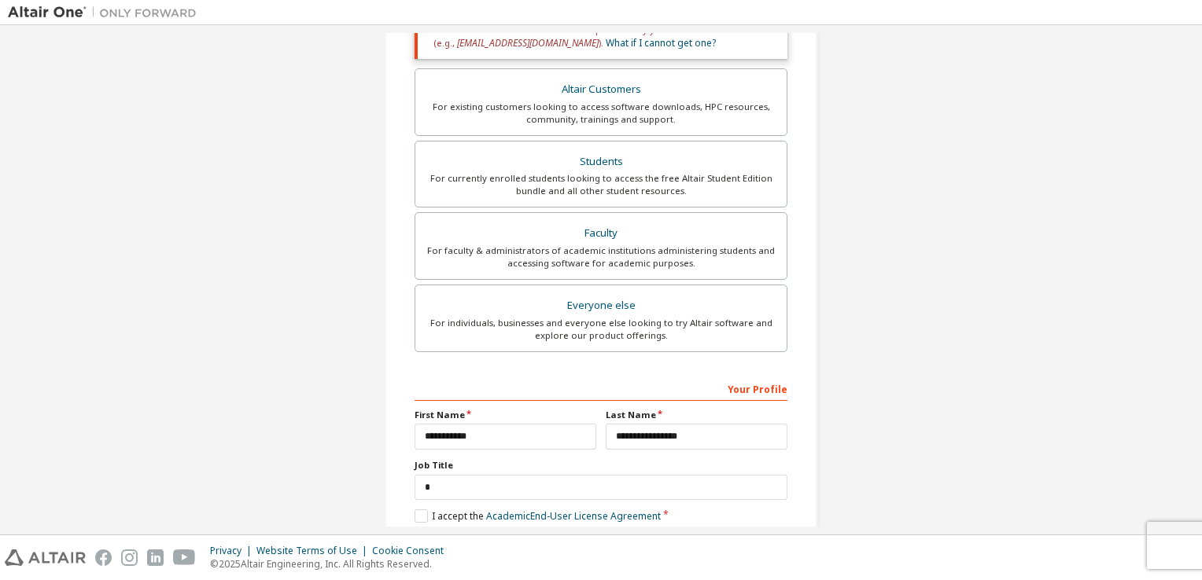
scroll to position [389, 0]
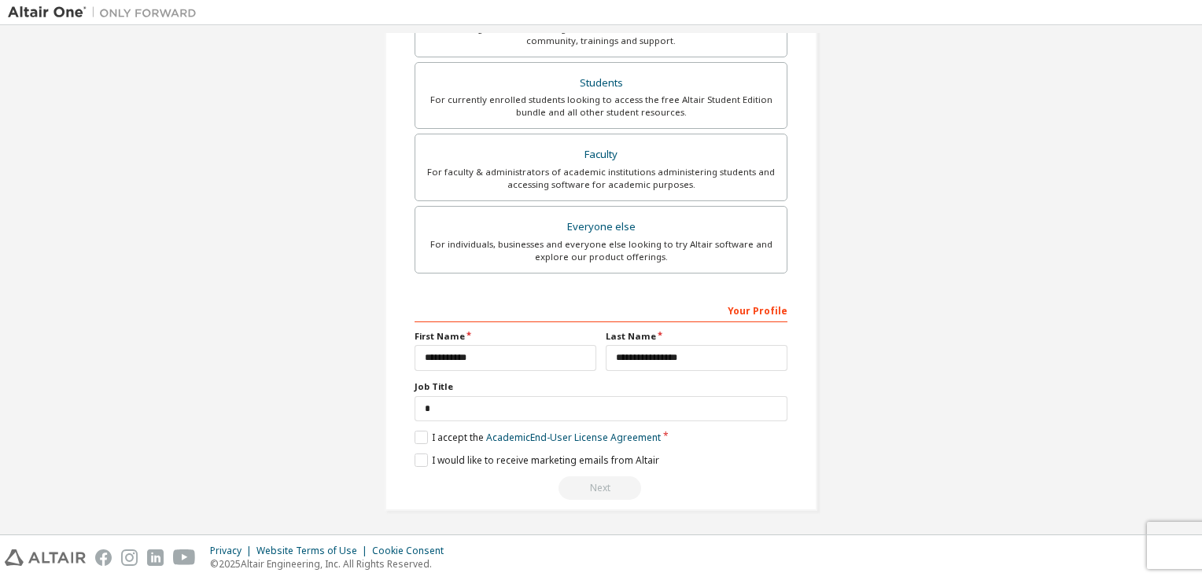
click at [714, 312] on div "Your Profile" at bounding box center [601, 309] width 373 height 25
click at [553, 401] on input "*" at bounding box center [601, 409] width 373 height 26
click at [858, 297] on div "**********" at bounding box center [601, 87] width 1186 height 886
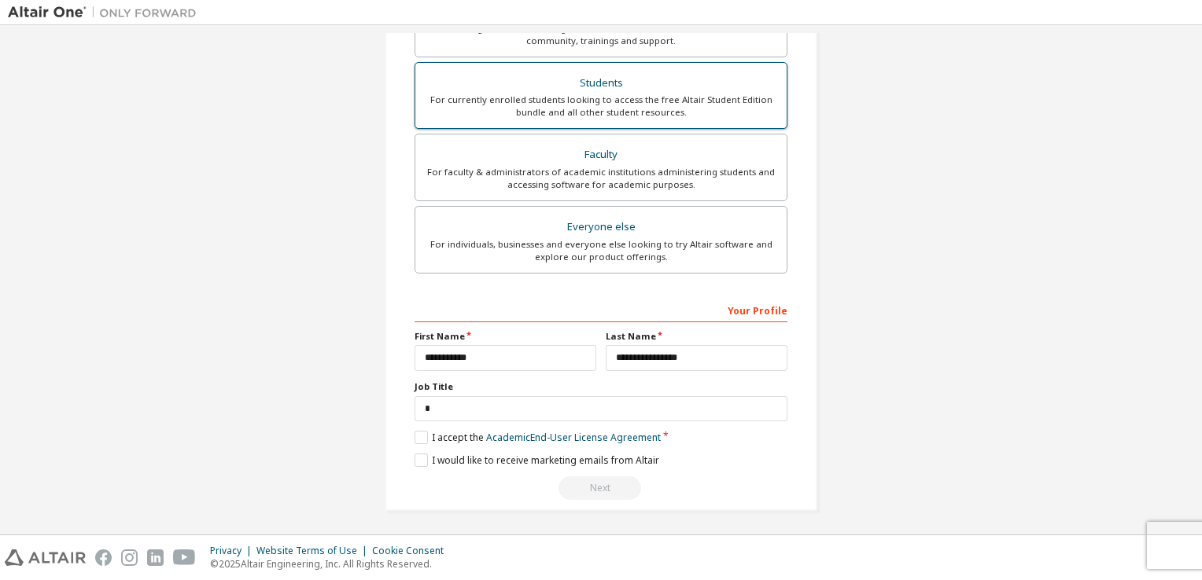
click at [648, 103] on div "For currently enrolled students looking to access the free Altair Student Editi…" at bounding box center [601, 106] width 352 height 25
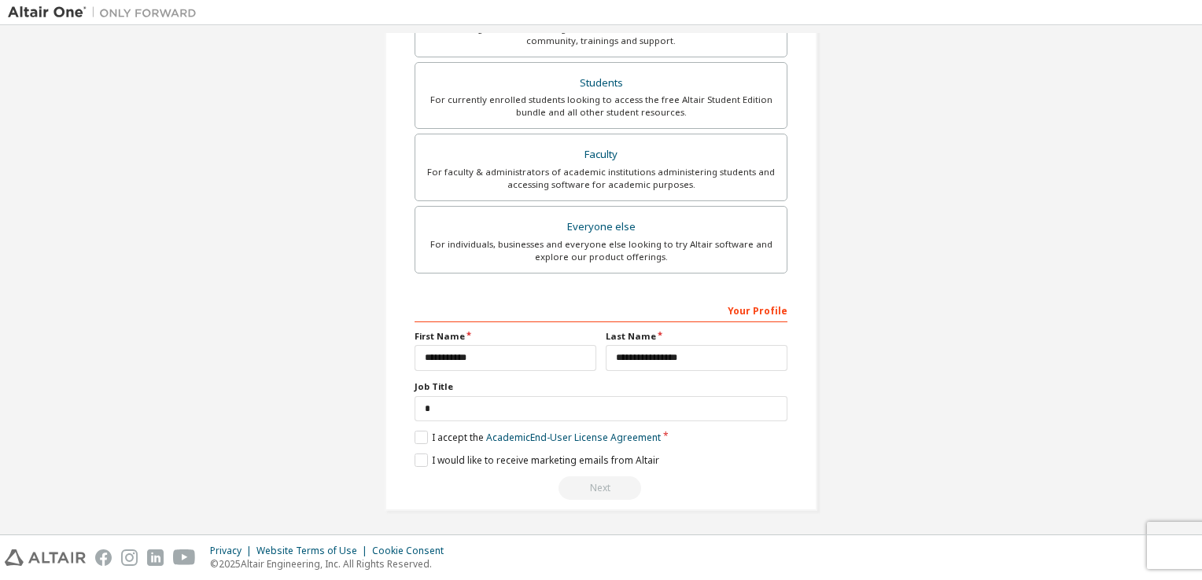
scroll to position [75, 0]
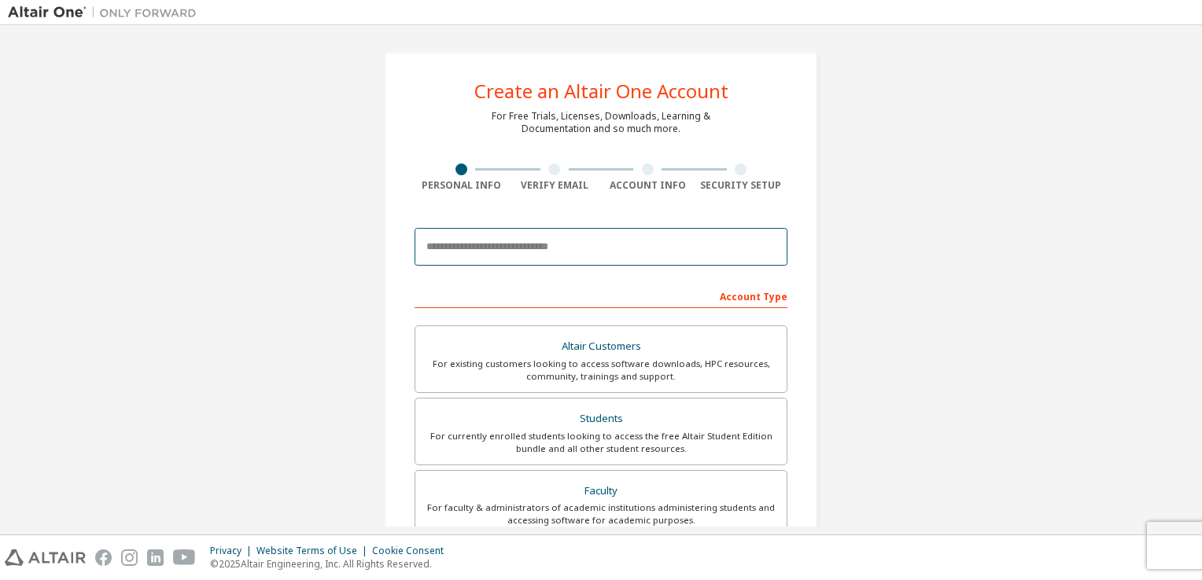
click at [546, 253] on input "email" at bounding box center [601, 247] width 373 height 38
type input "**********"
type input "*"
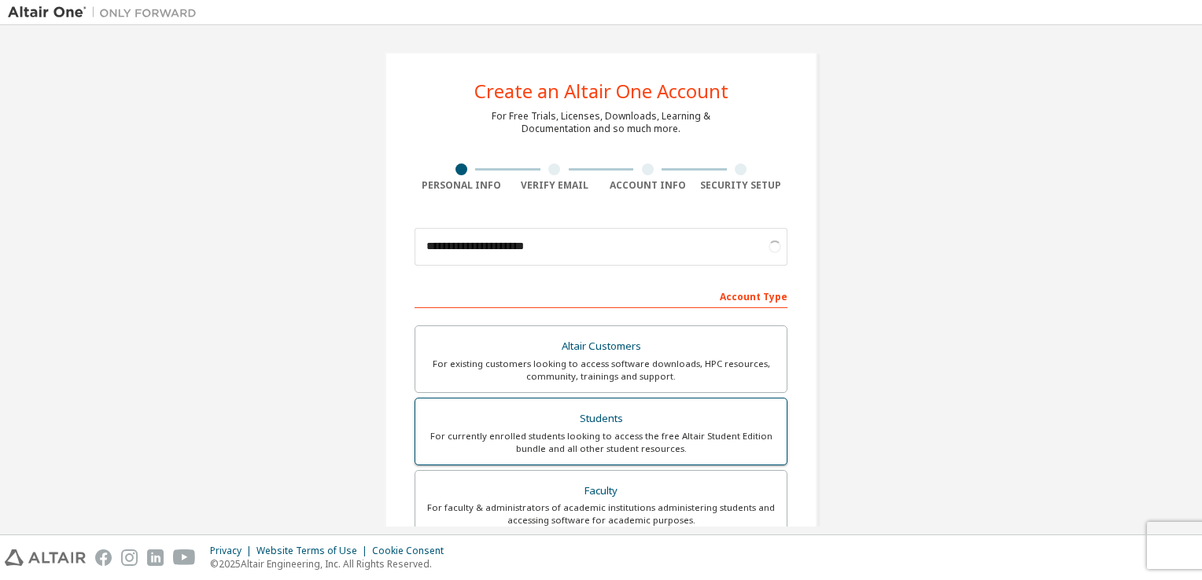
click at [586, 430] on div "For currently enrolled students looking to access the free Altair Student Editi…" at bounding box center [601, 442] width 352 height 25
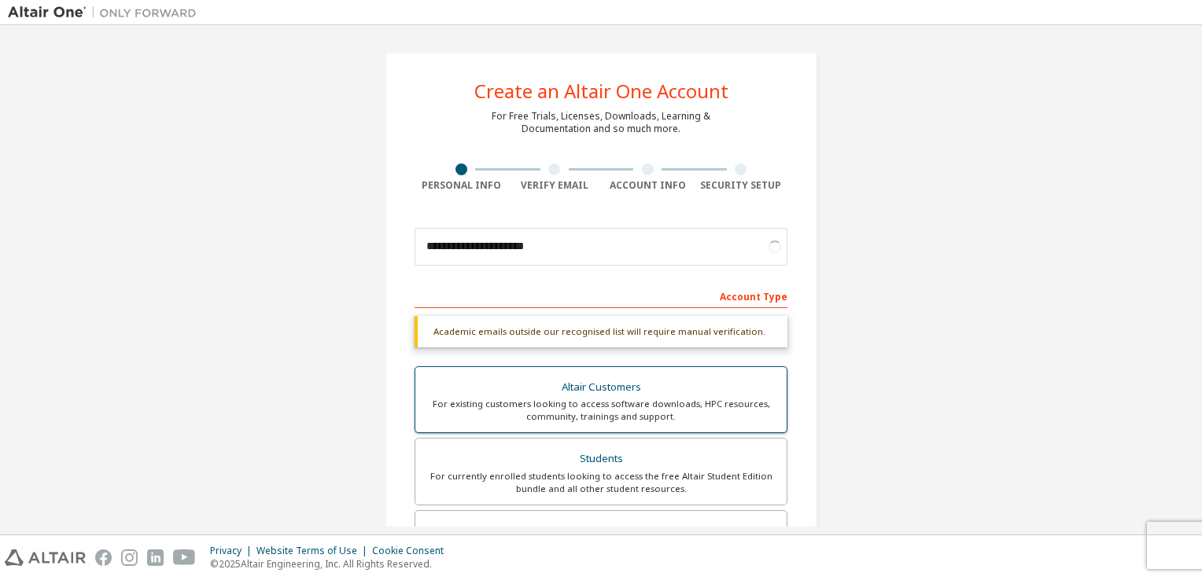
scroll to position [376, 0]
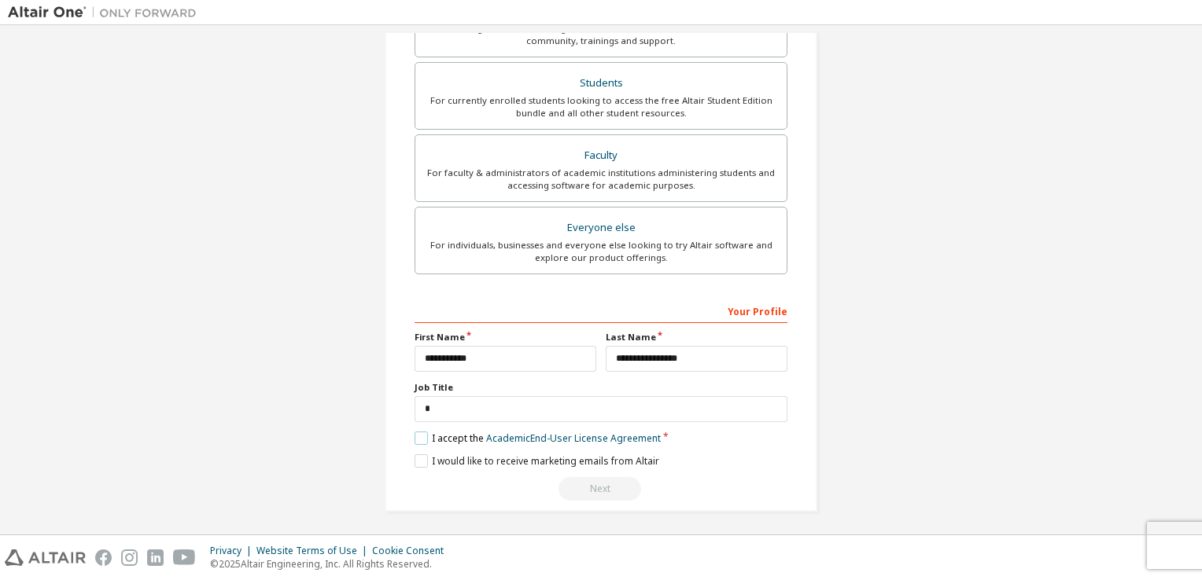
click at [428, 434] on label "I accept the Academic End-User License Agreement" at bounding box center [538, 438] width 246 height 13
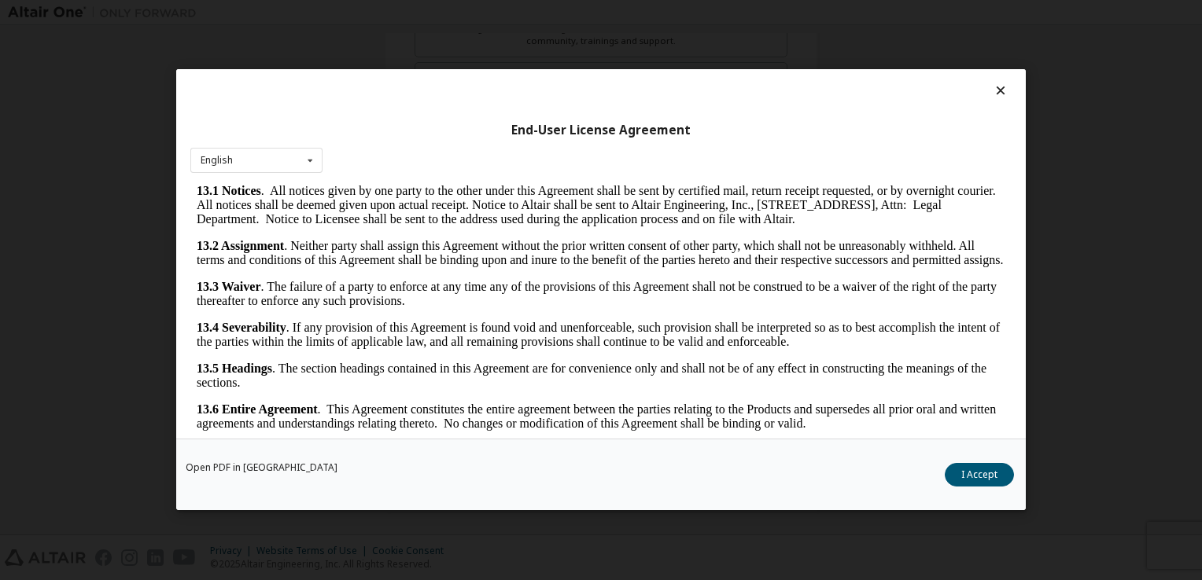
scroll to position [389, 0]
click at [987, 474] on button "I Accept" at bounding box center [979, 476] width 69 height 24
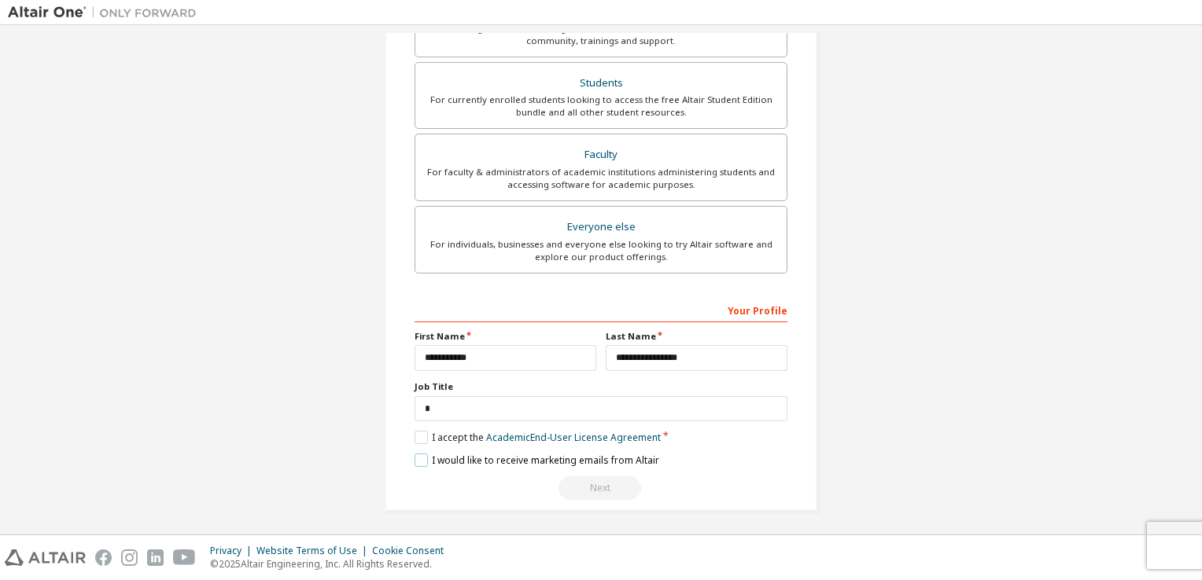
click at [437, 458] on label "I would like to receive marketing emails from Altair" at bounding box center [537, 460] width 245 height 13
click at [590, 480] on div "Next" at bounding box center [601, 489] width 373 height 24
drag, startPoint x: 590, startPoint y: 480, endPoint x: 698, endPoint y: 304, distance: 206.3
click at [698, 304] on div "Your Profile" at bounding box center [601, 309] width 373 height 25
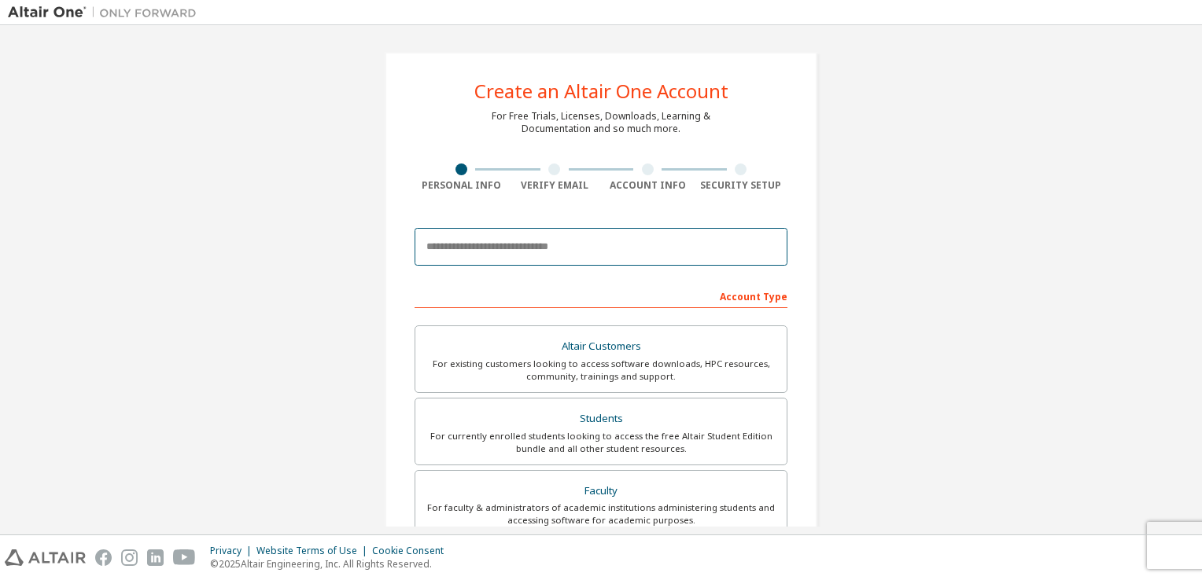
click at [711, 256] on input "email" at bounding box center [601, 247] width 373 height 38
type input "**********"
type input "*"
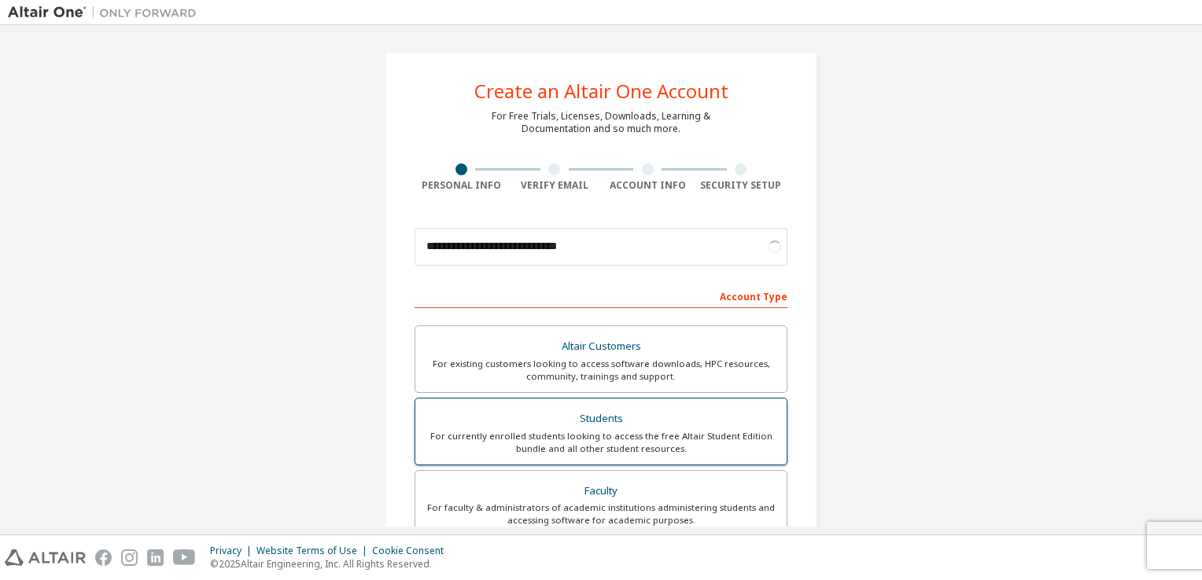
click at [623, 434] on div "For currently enrolled students looking to access the free Altair Student Editi…" at bounding box center [601, 442] width 352 height 25
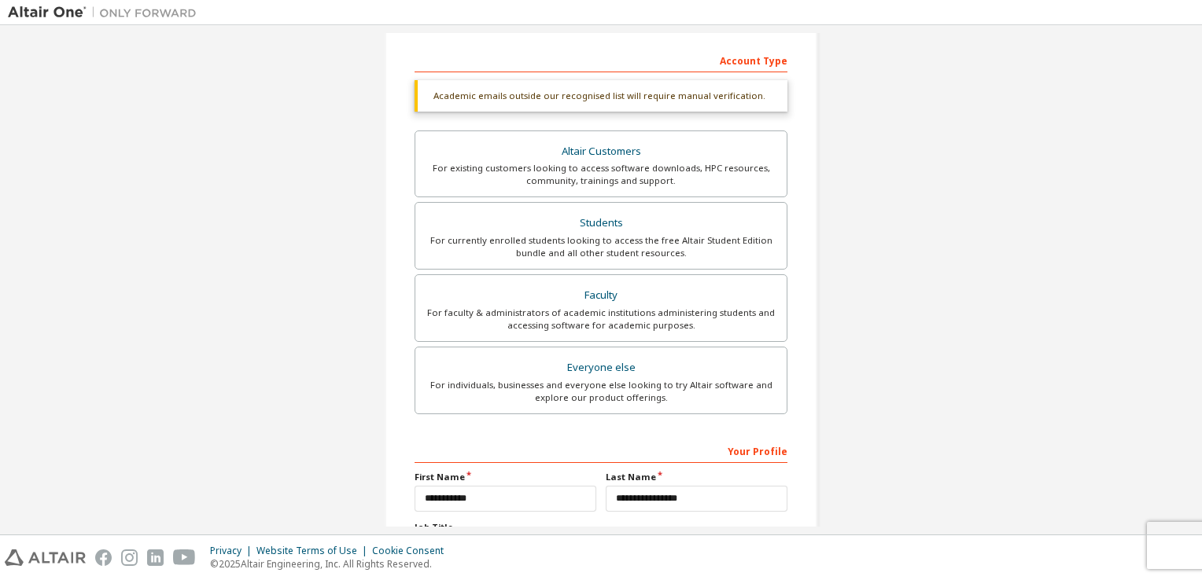
scroll to position [376, 0]
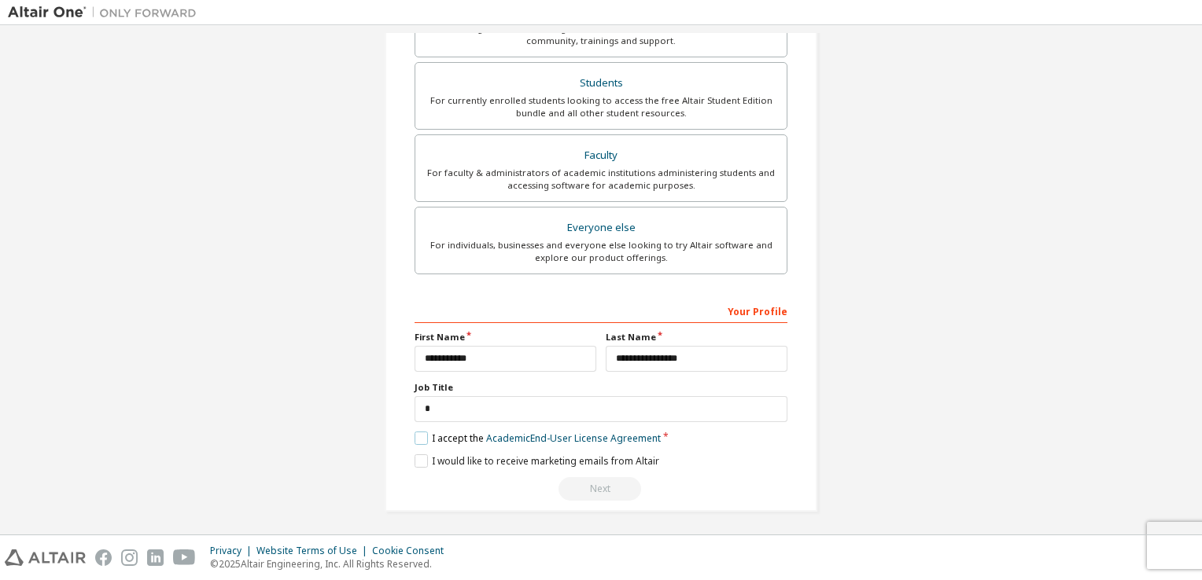
click at [429, 439] on label "I accept the Academic End-User License Agreement" at bounding box center [538, 438] width 246 height 13
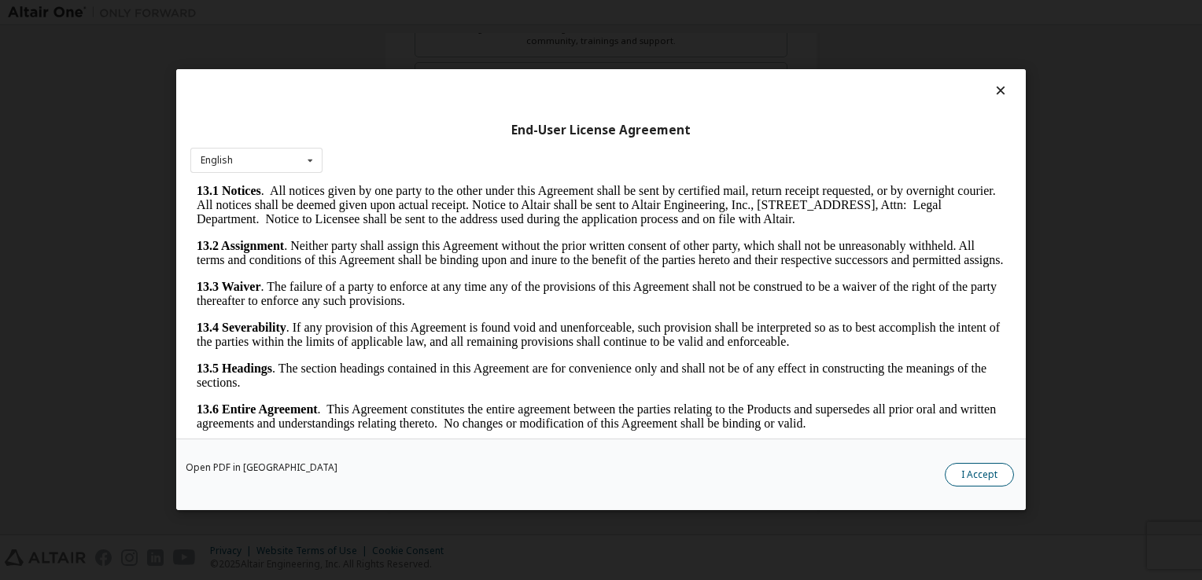
scroll to position [335, 0]
click at [976, 480] on button "I Accept" at bounding box center [979, 476] width 69 height 24
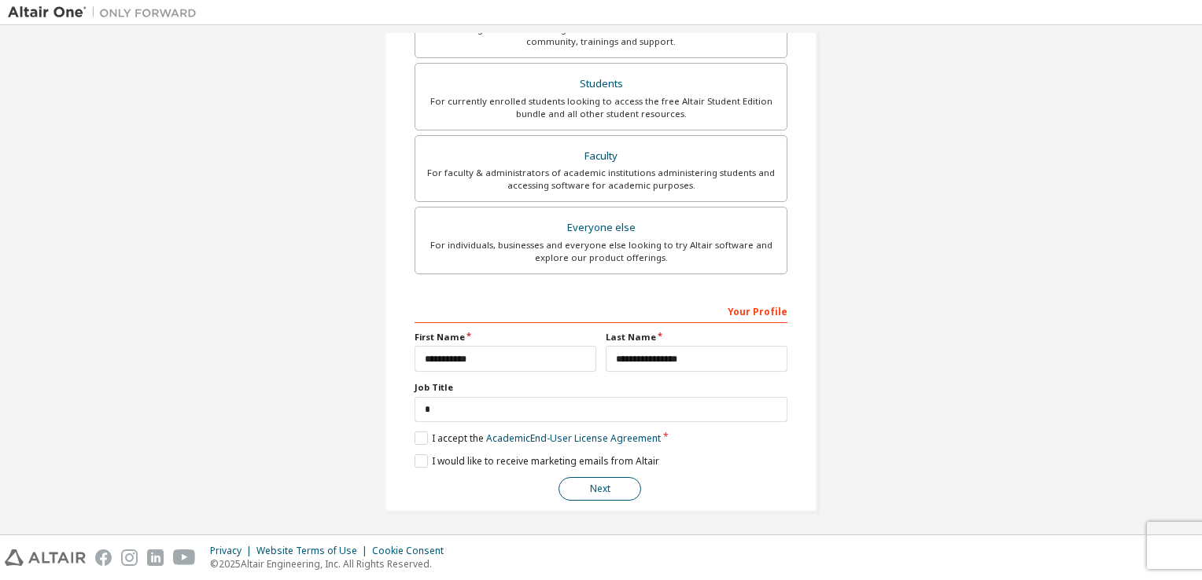
click at [605, 488] on button "Next" at bounding box center [599, 489] width 83 height 24
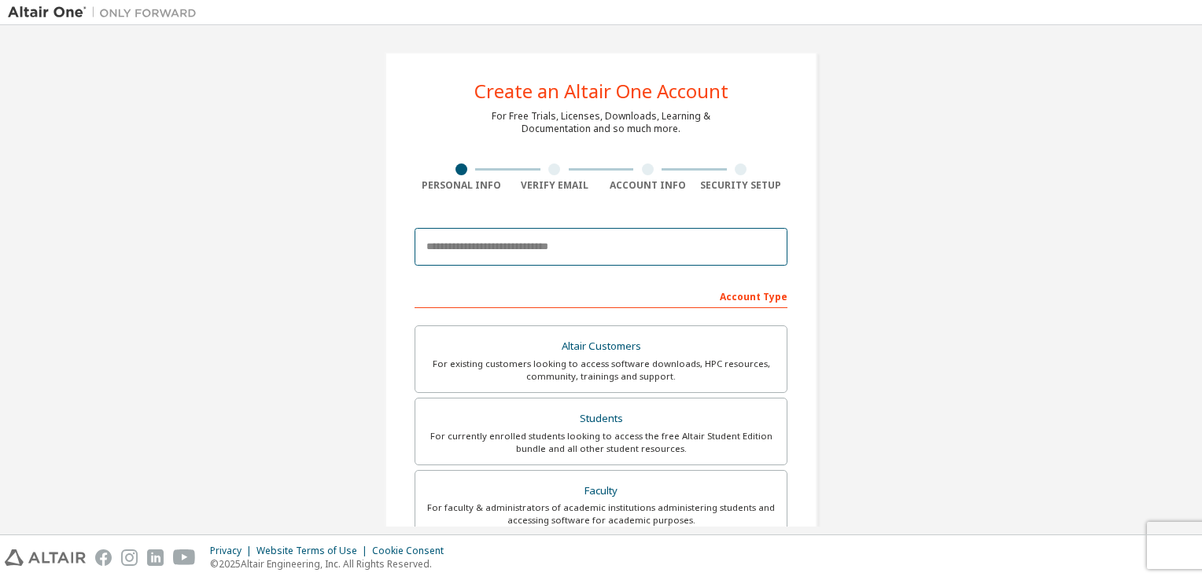
click at [621, 262] on input "email" at bounding box center [601, 247] width 373 height 38
type input "**********"
type input "*"
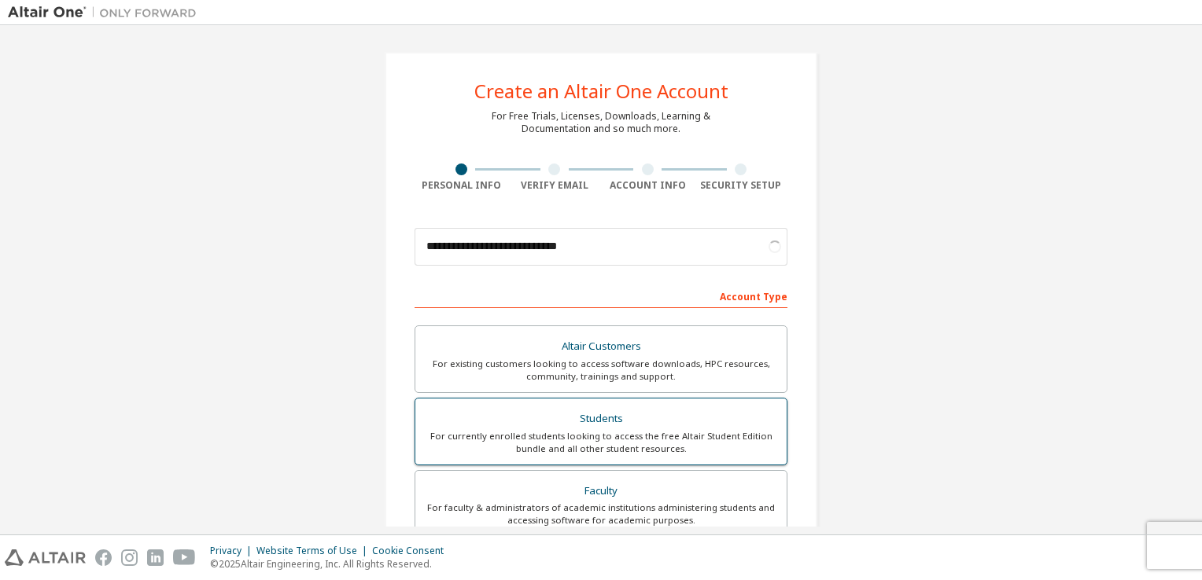
click at [555, 433] on div "For currently enrolled students looking to access the free Altair Student Editi…" at bounding box center [601, 442] width 352 height 25
click at [562, 435] on div "For currently enrolled students looking to access the free Altair Student Editi…" at bounding box center [601, 442] width 352 height 25
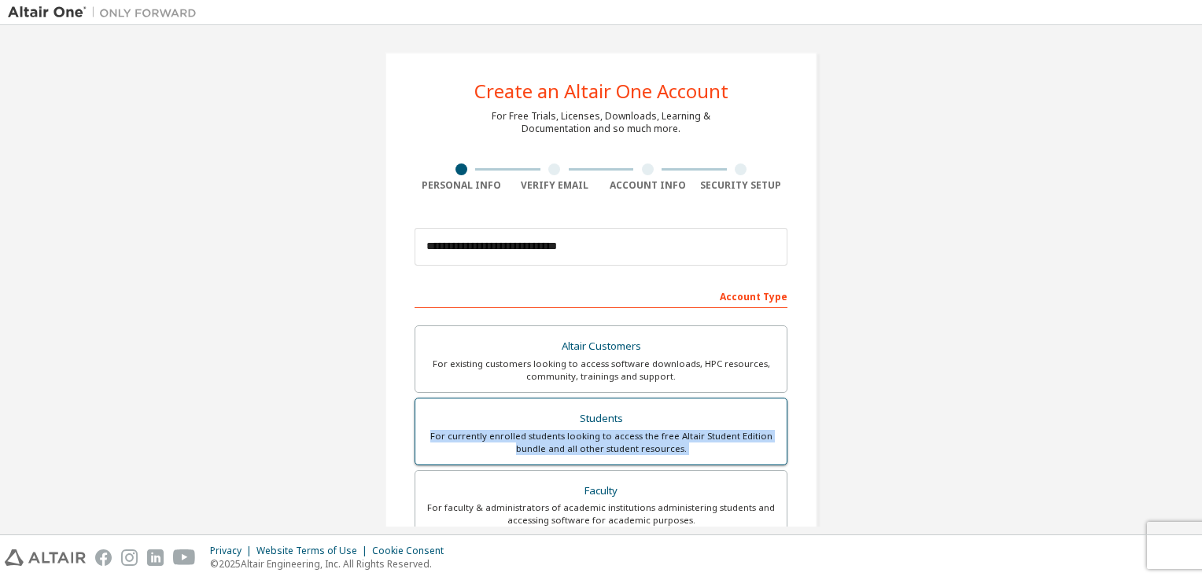
click at [562, 435] on div "For currently enrolled students looking to access the free Altair Student Editi…" at bounding box center [601, 442] width 352 height 25
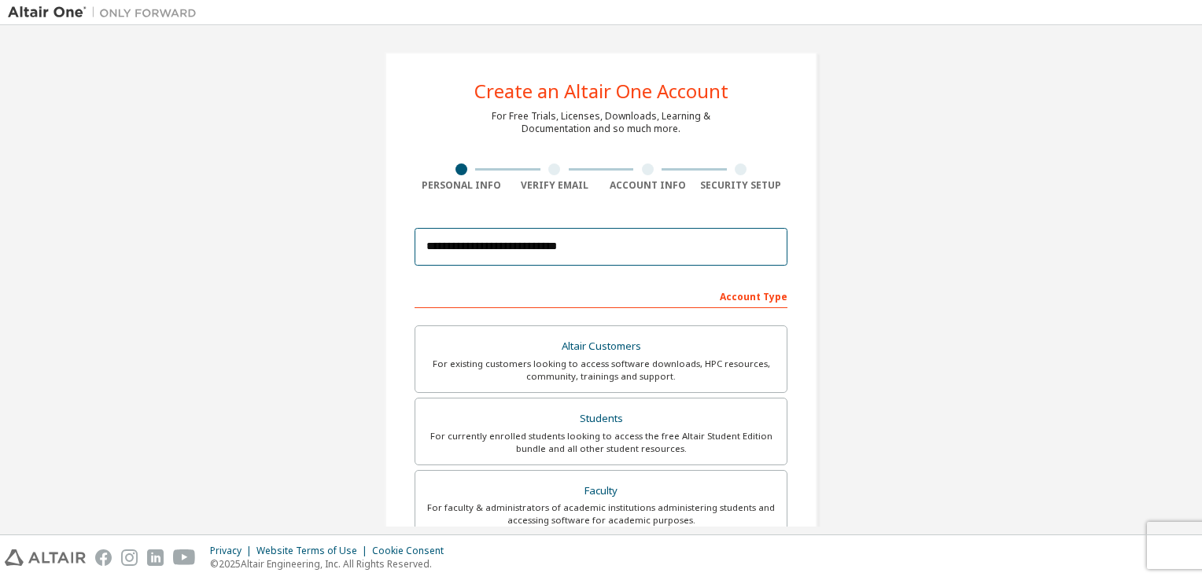
drag, startPoint x: 562, startPoint y: 435, endPoint x: 670, endPoint y: 233, distance: 229.1
click at [670, 233] on input "**********" at bounding box center [601, 247] width 373 height 38
drag, startPoint x: 569, startPoint y: 219, endPoint x: 561, endPoint y: 241, distance: 22.9
click at [550, 236] on div "**********" at bounding box center [601, 246] width 373 height 53
drag, startPoint x: 575, startPoint y: 249, endPoint x: 391, endPoint y: 247, distance: 184.1
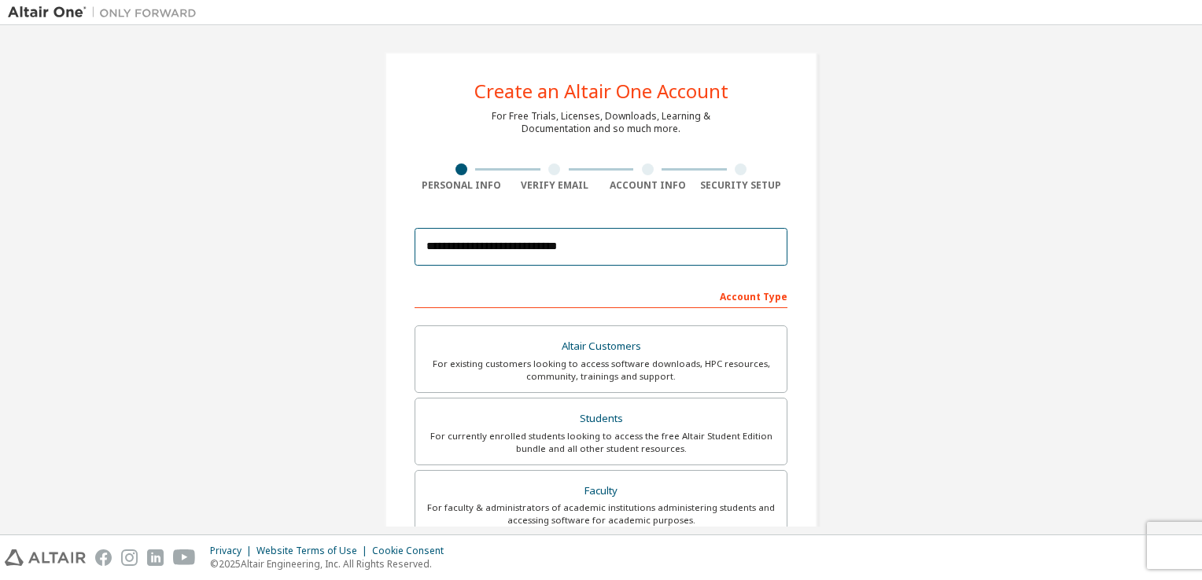
click at [391, 247] on div "**********" at bounding box center [601, 449] width 433 height 795
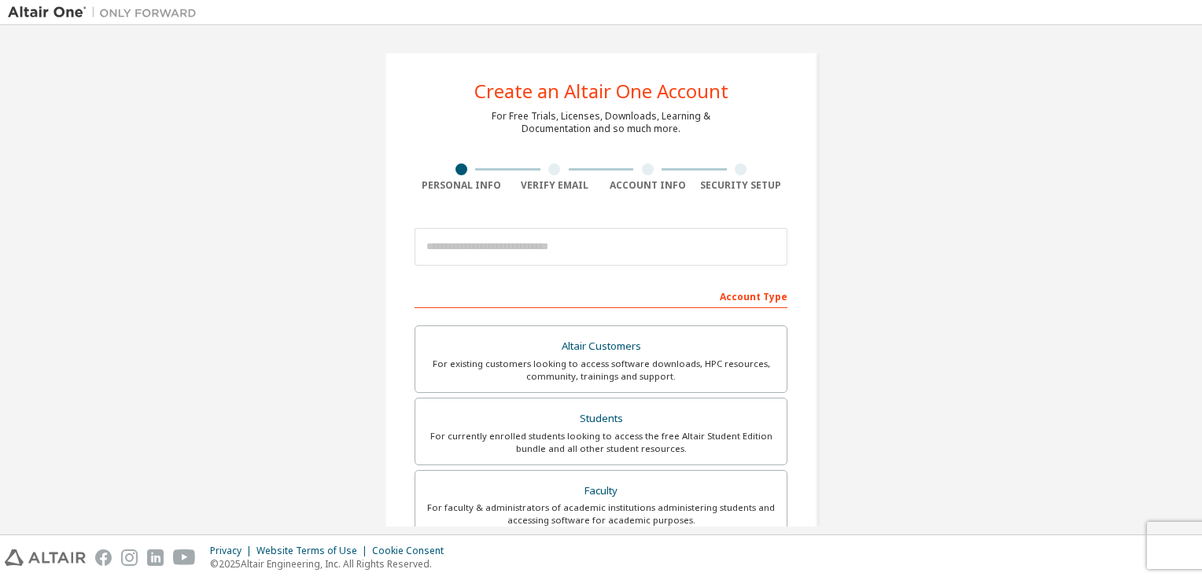
click at [503, 293] on div "Account Type" at bounding box center [601, 295] width 373 height 25
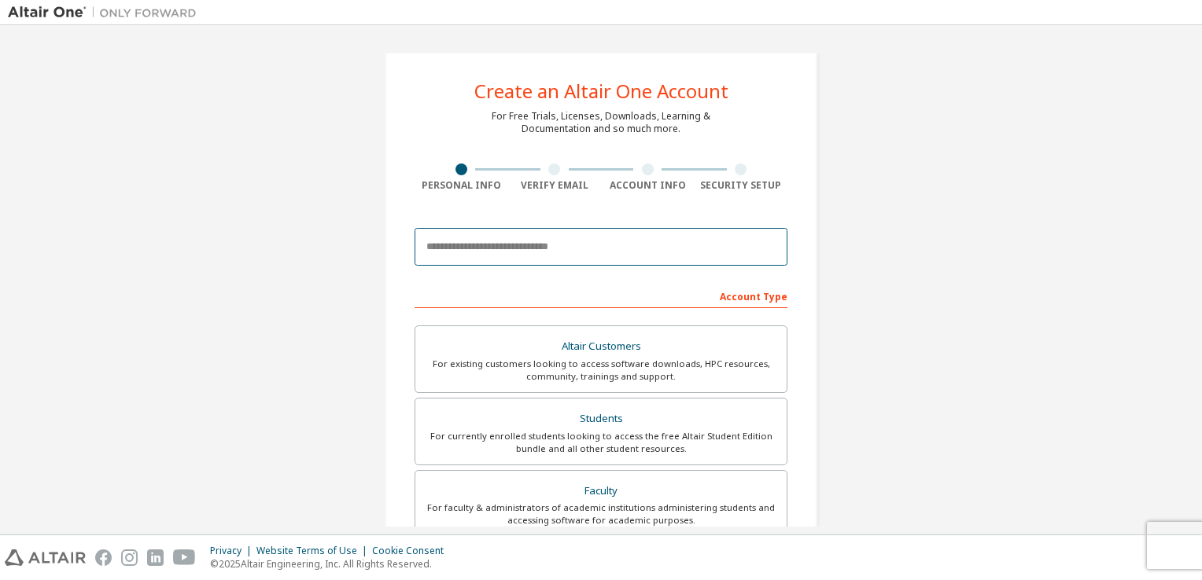
click at [507, 251] on input "email" at bounding box center [601, 247] width 373 height 38
type input "**********"
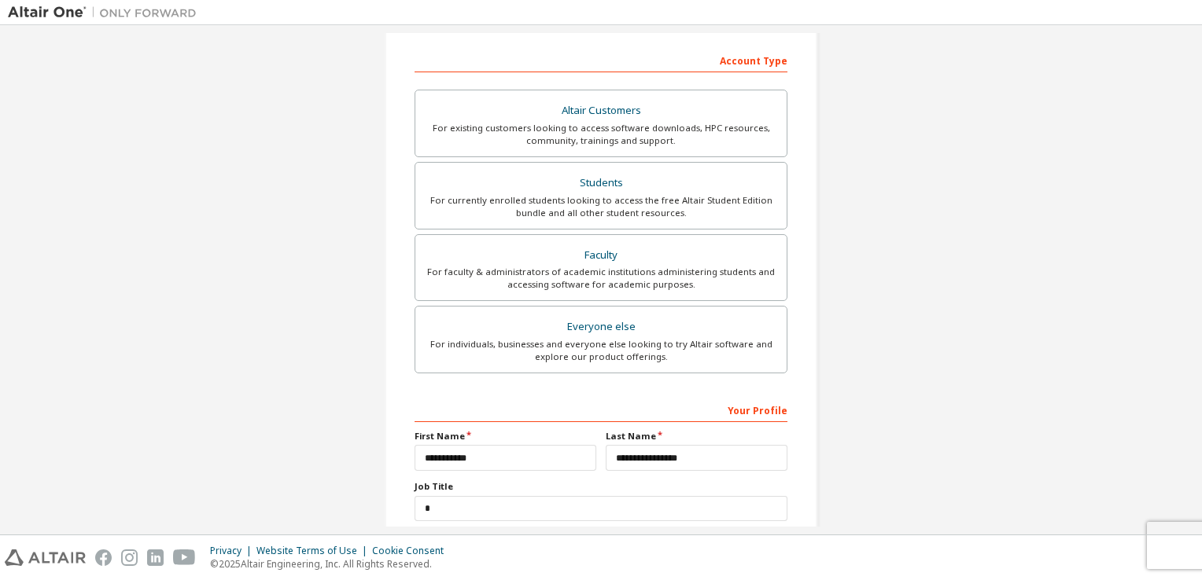
scroll to position [335, 0]
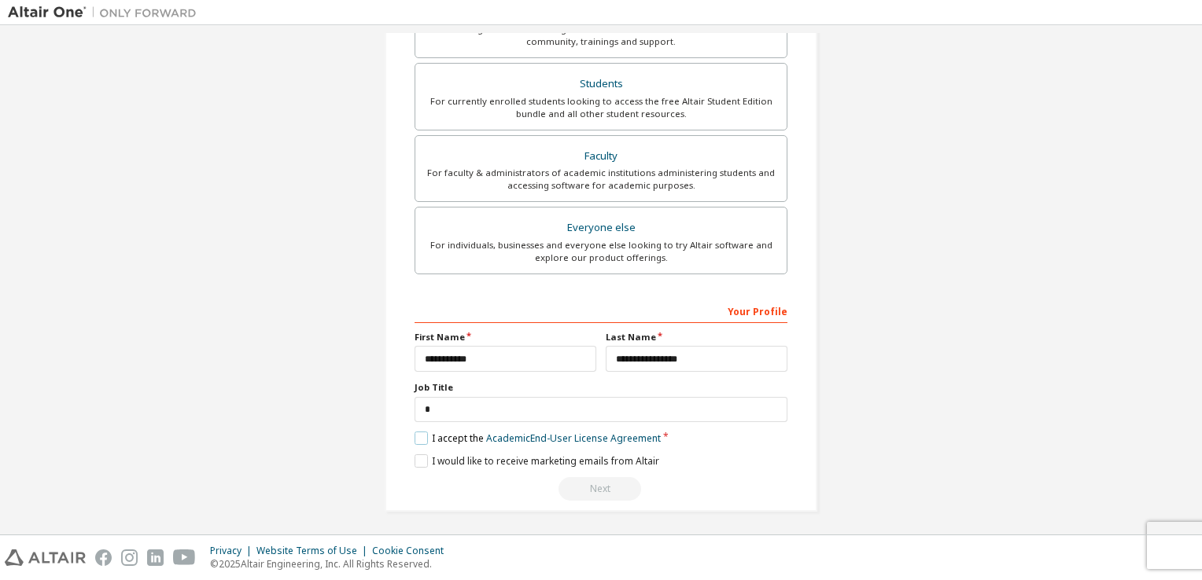
click at [443, 432] on label "I accept the Academic End-User License Agreement" at bounding box center [538, 438] width 246 height 13
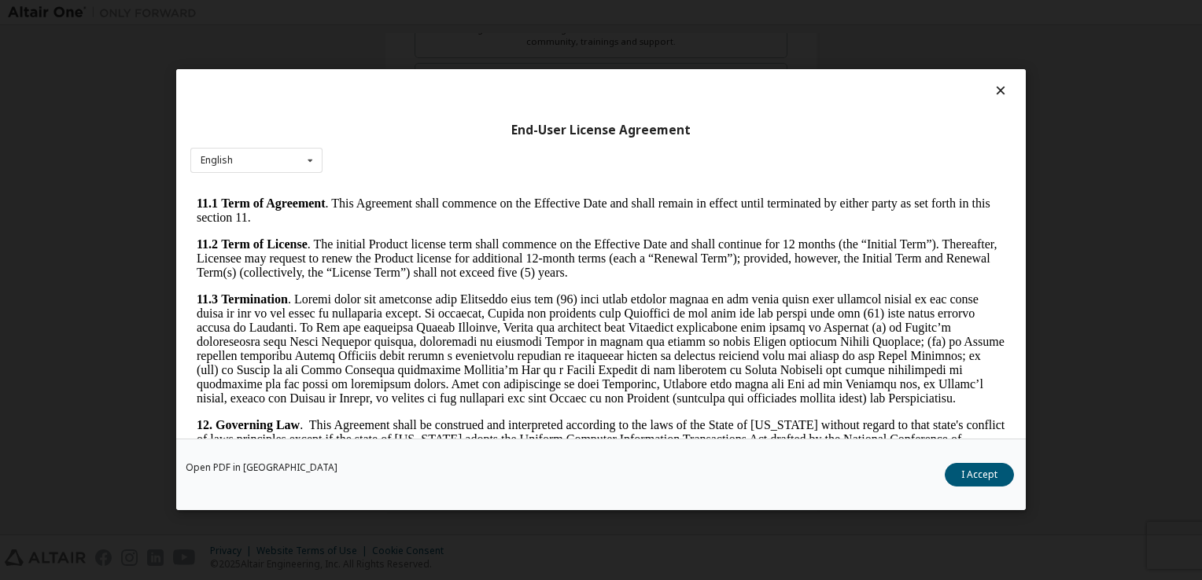
scroll to position [2625, 0]
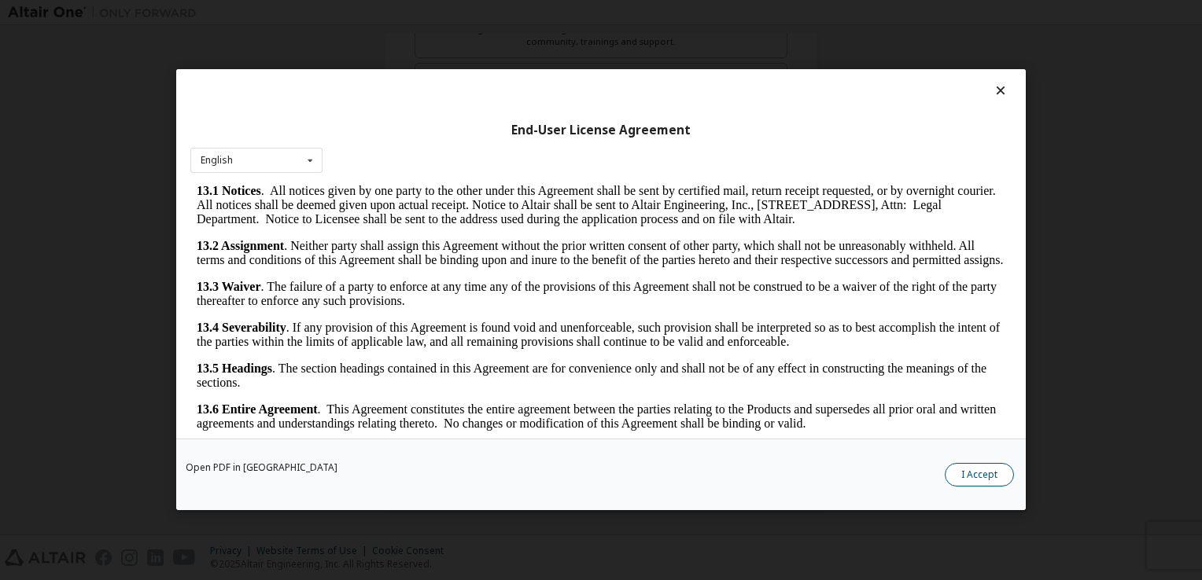
click at [974, 473] on button "I Accept" at bounding box center [979, 476] width 69 height 24
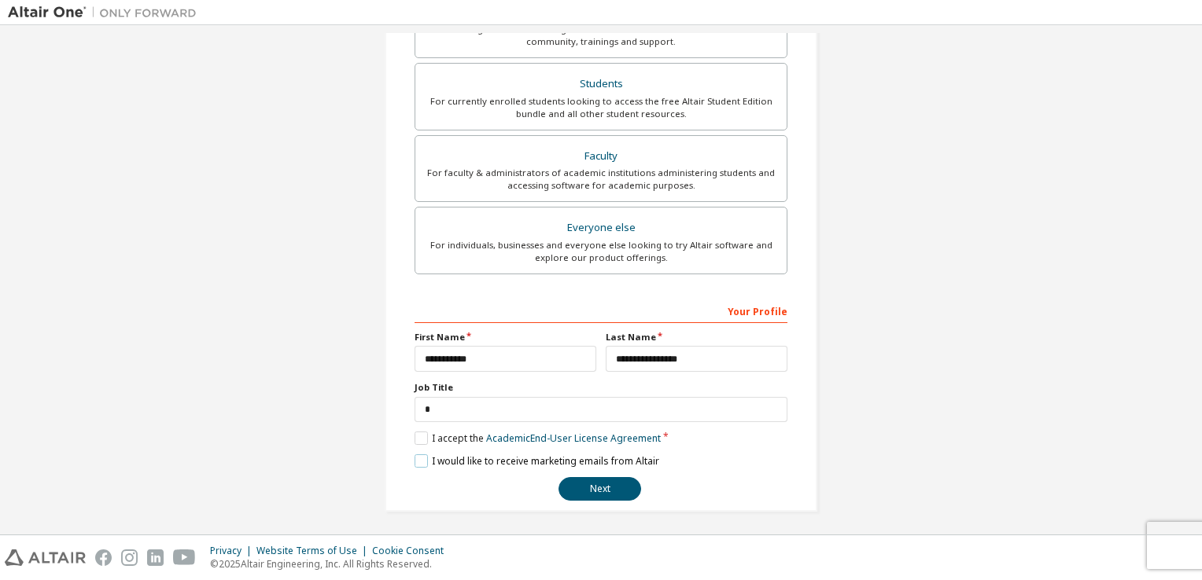
click at [415, 455] on label "I would like to receive marketing emails from Altair" at bounding box center [537, 461] width 245 height 13
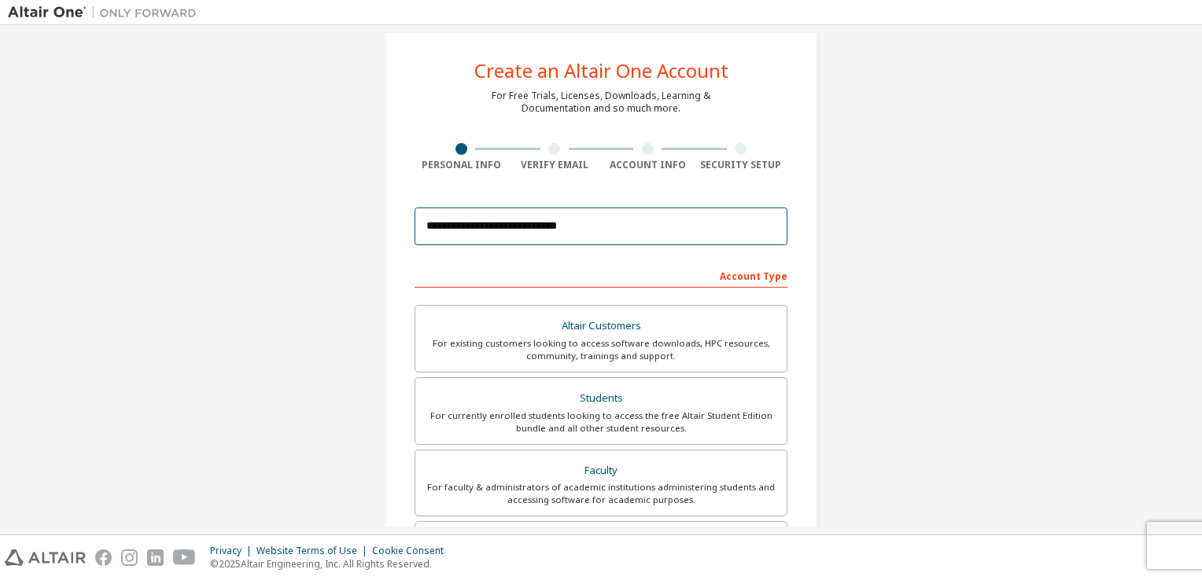
drag, startPoint x: 628, startPoint y: 216, endPoint x: 351, endPoint y: 219, distance: 276.9
click at [351, 219] on div "**********" at bounding box center [601, 429] width 1186 height 833
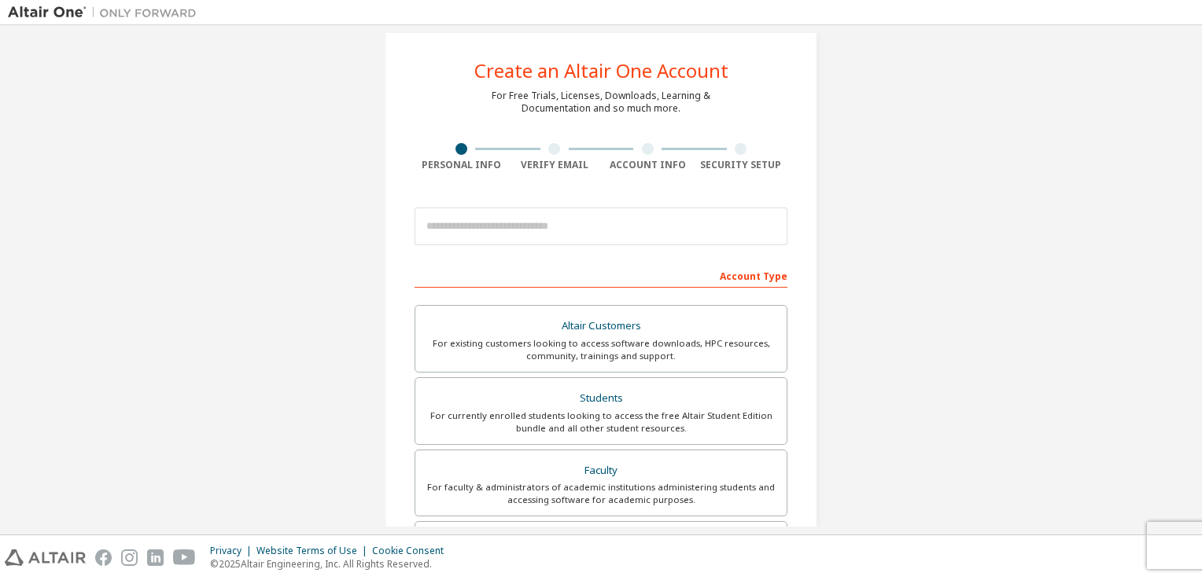
click at [527, 258] on form "**********" at bounding box center [601, 508] width 373 height 617
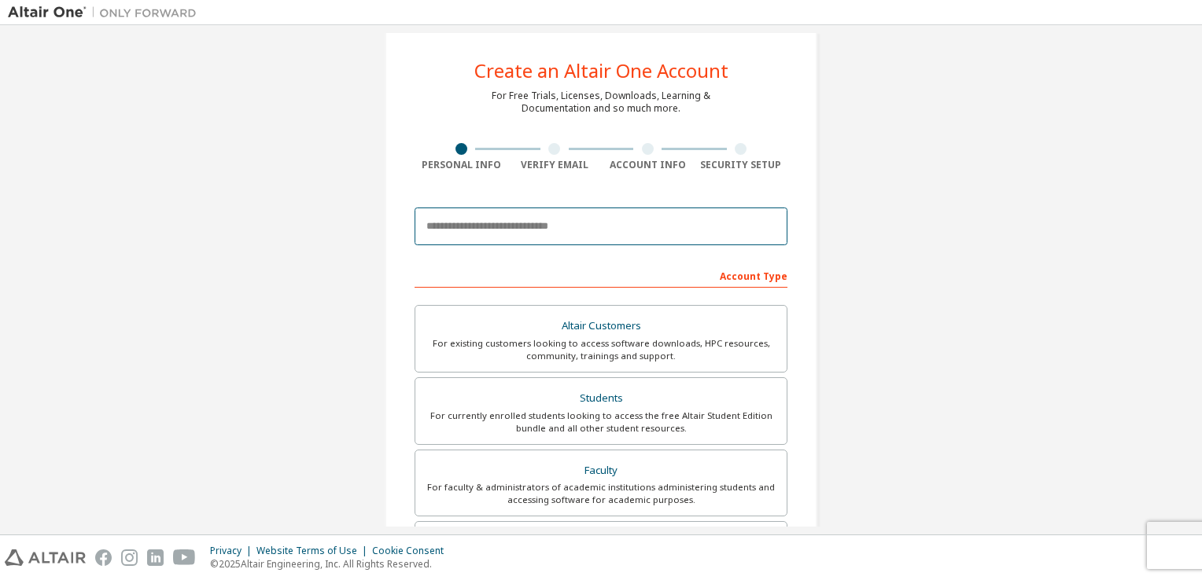
click at [531, 227] on input "email" at bounding box center [601, 227] width 373 height 38
type input "**********"
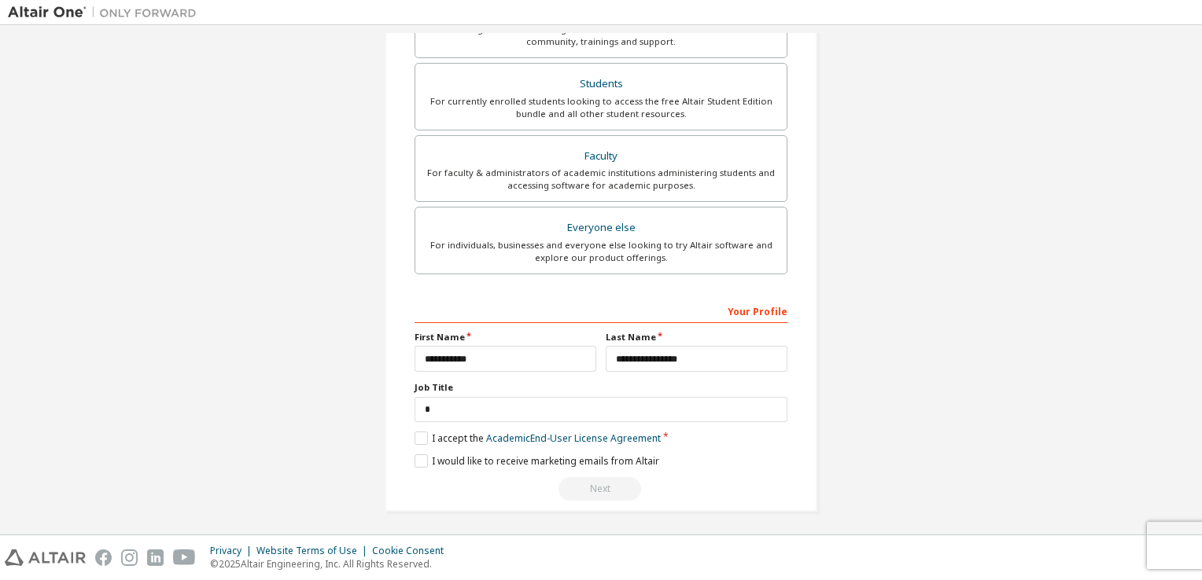
click at [607, 480] on div "Next" at bounding box center [601, 489] width 373 height 24
drag, startPoint x: 607, startPoint y: 480, endPoint x: 752, endPoint y: 374, distance: 179.0
click at [752, 374] on div "**********" at bounding box center [601, 400] width 373 height 204
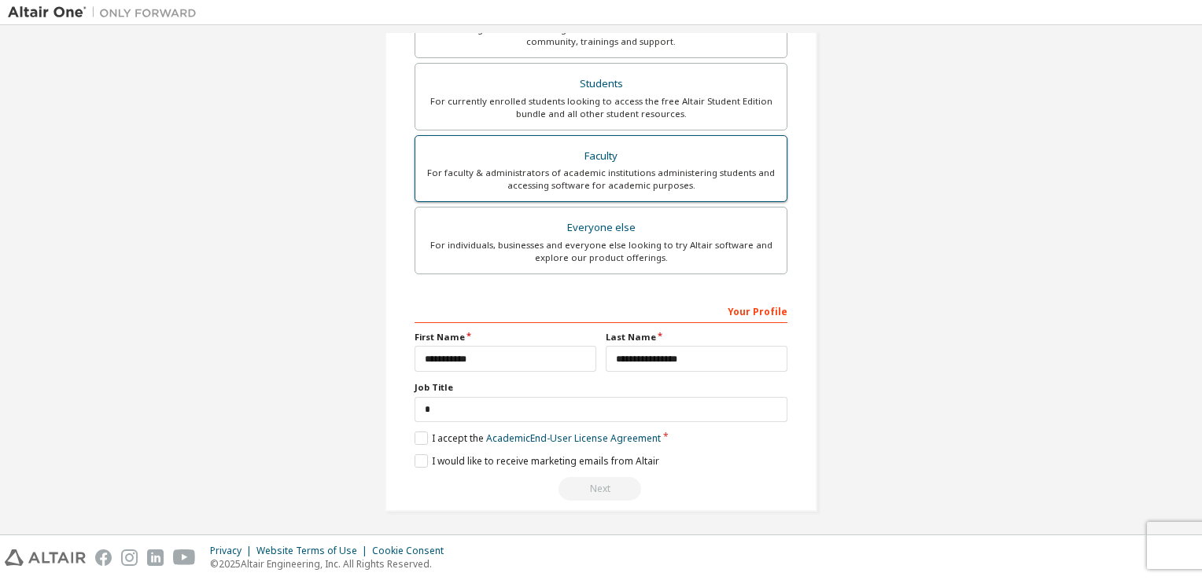
click at [728, 169] on div "For faculty & administrators of academic institutions administering students an…" at bounding box center [601, 179] width 352 height 25
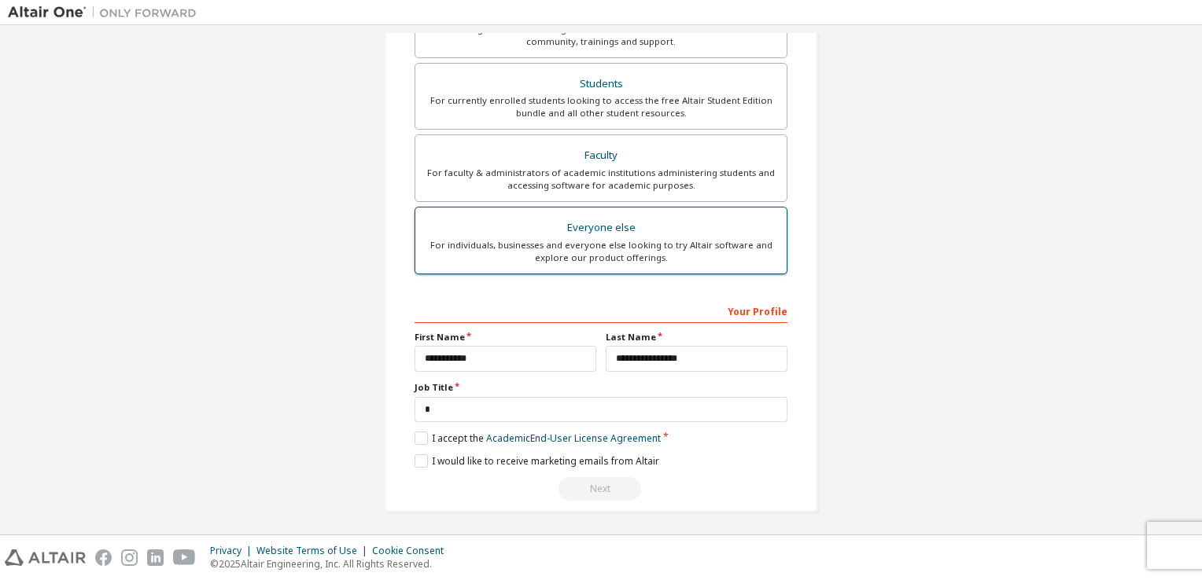
click at [723, 231] on div "Everyone else" at bounding box center [601, 228] width 352 height 22
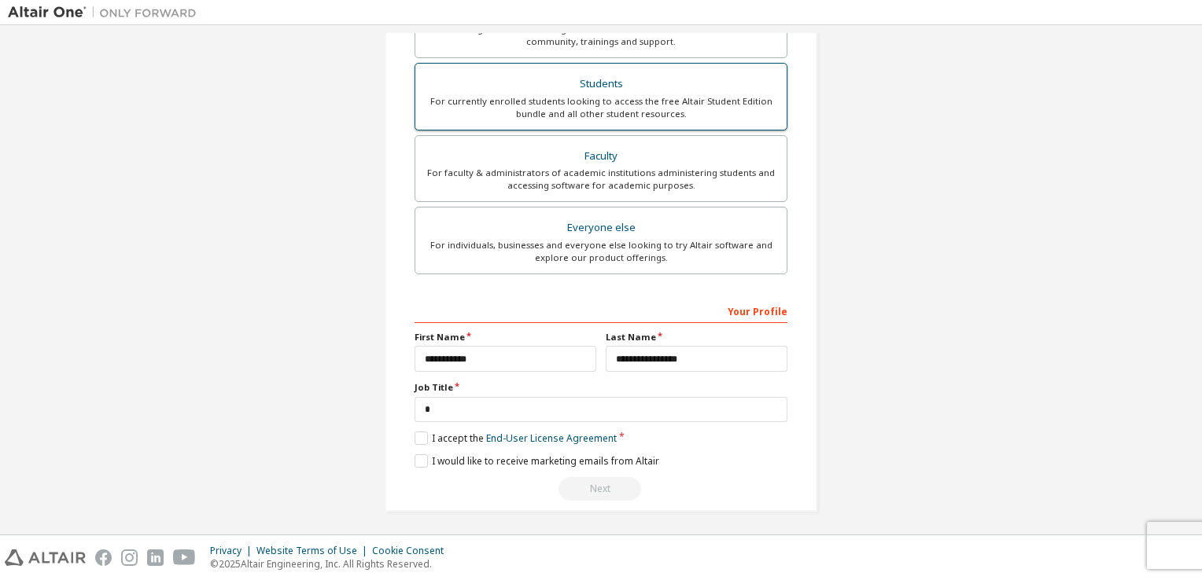
click at [726, 109] on div "For currently enrolled students looking to access the free Altair Student Editi…" at bounding box center [601, 107] width 352 height 25
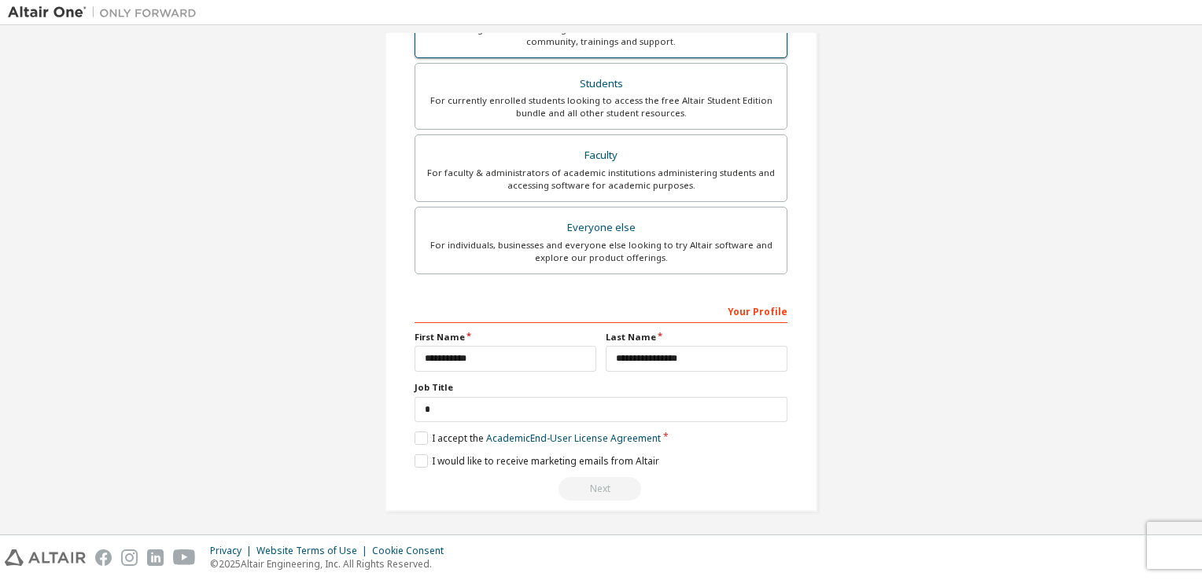
click at [721, 55] on label "Altair Customers For existing customers looking to access software downloads, H…" at bounding box center [601, 25] width 373 height 68
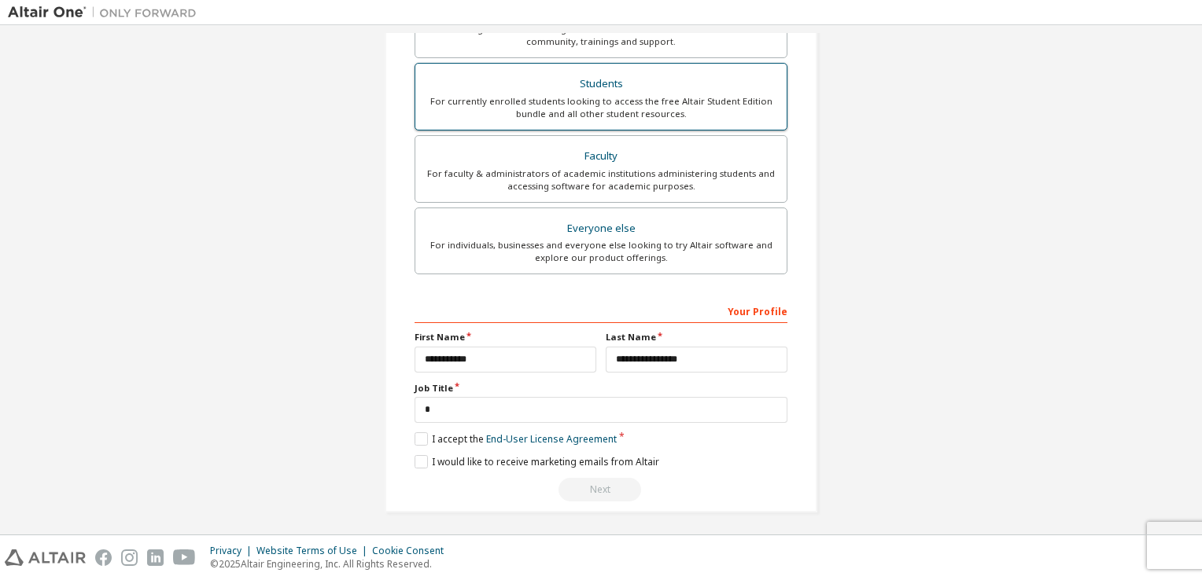
click at [717, 105] on div "For currently enrolled students looking to access the free Altair Student Editi…" at bounding box center [601, 107] width 352 height 25
click at [418, 440] on label "I accept the Academic End-User License Agreement" at bounding box center [538, 438] width 246 height 13
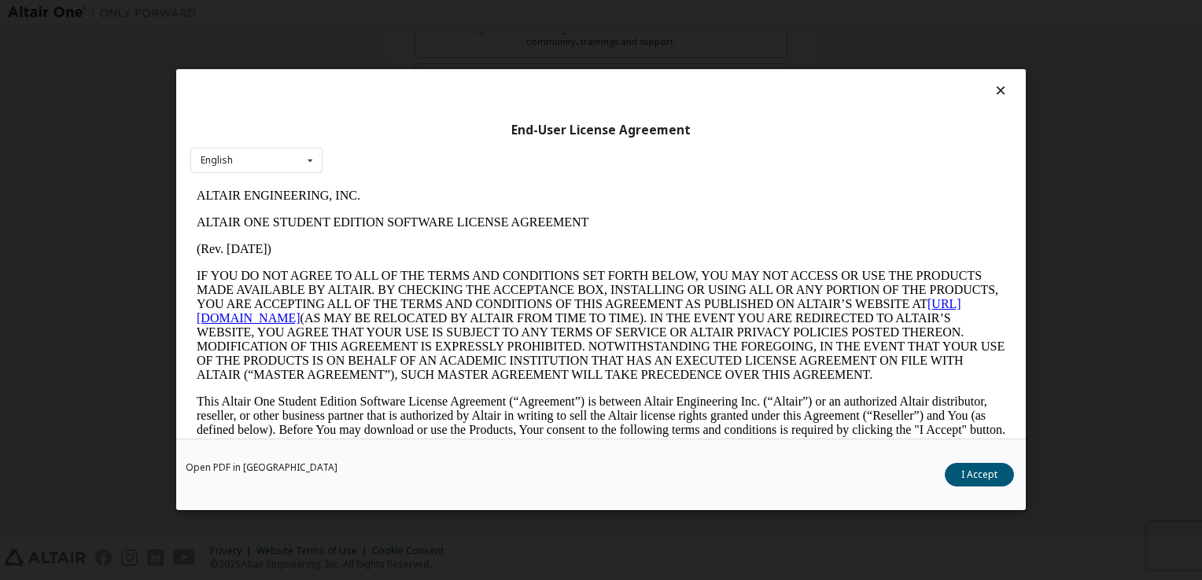
scroll to position [0, 0]
click at [988, 477] on button "I Accept" at bounding box center [979, 476] width 69 height 24
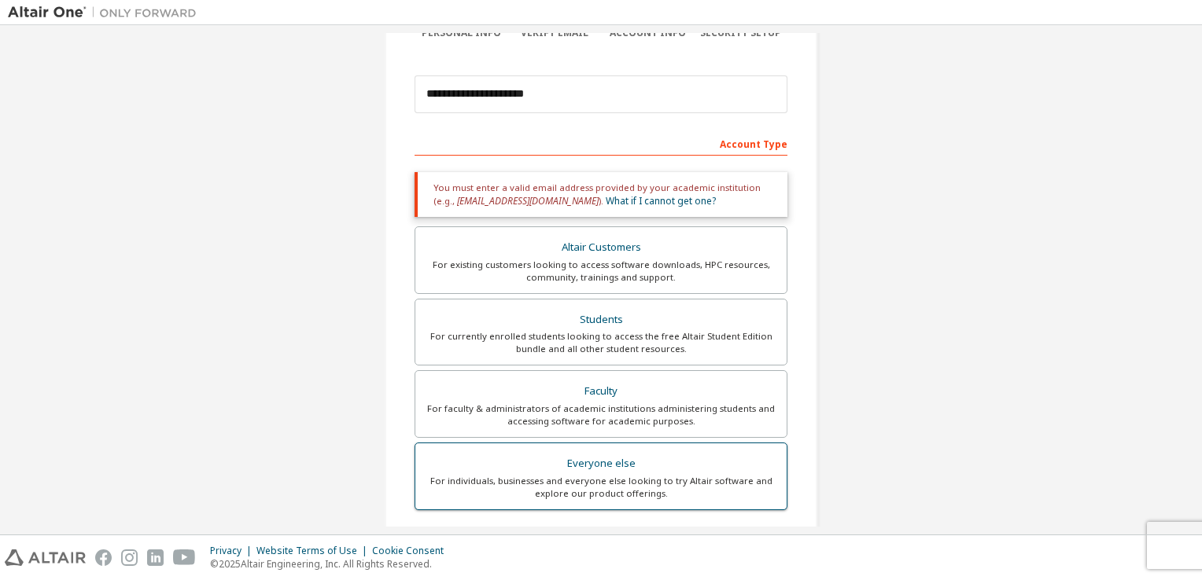
scroll to position [310, 0]
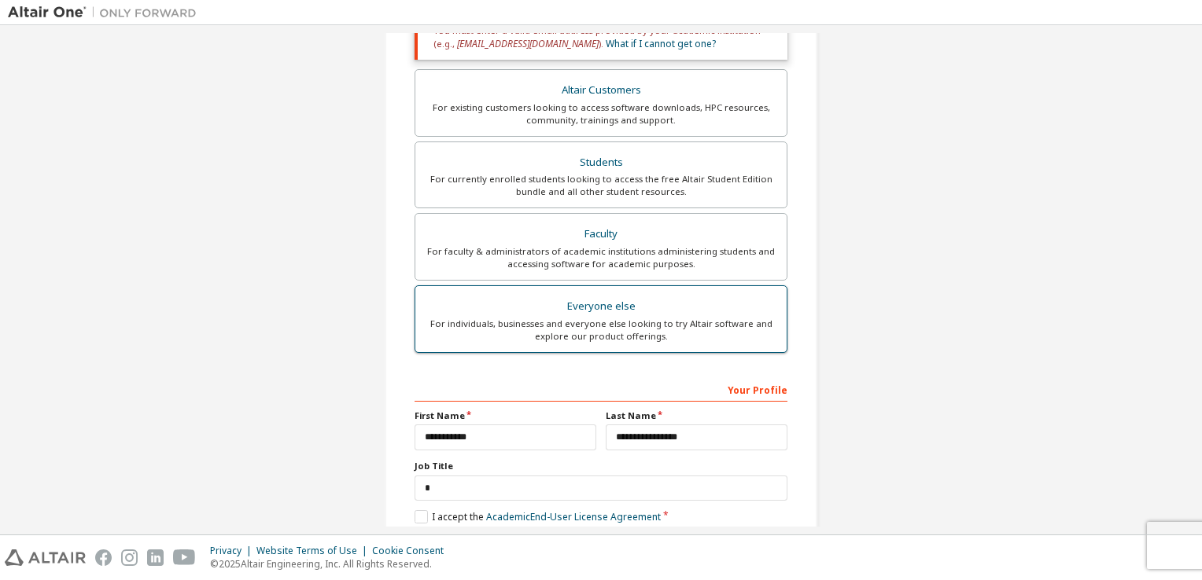
click at [598, 297] on div "Everyone else" at bounding box center [601, 307] width 352 height 22
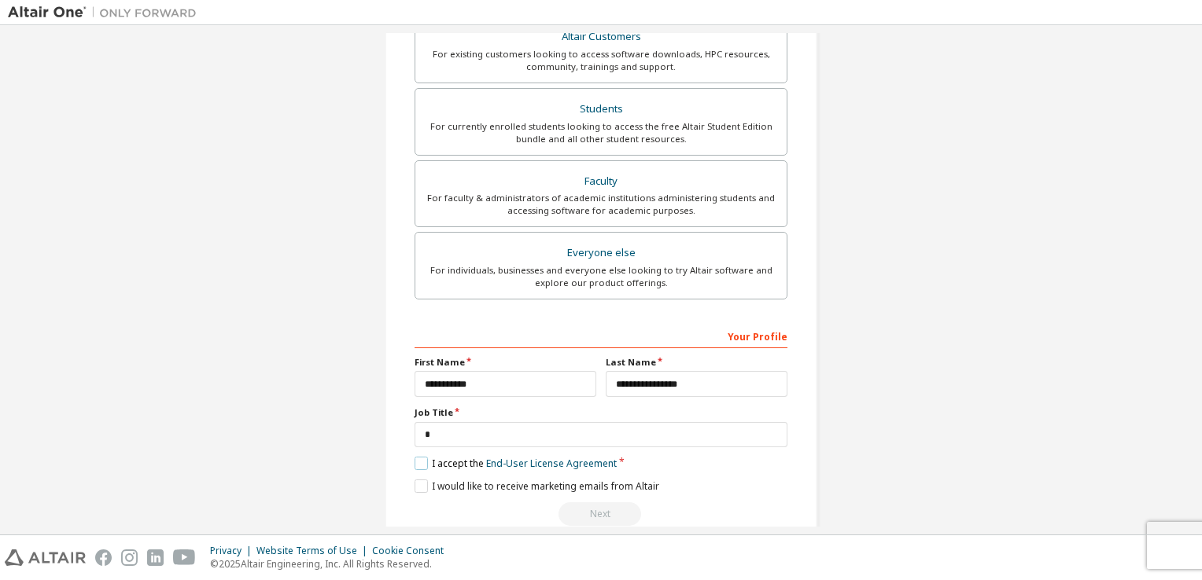
click at [428, 461] on label "I accept the End-User License Agreement" at bounding box center [516, 463] width 202 height 13
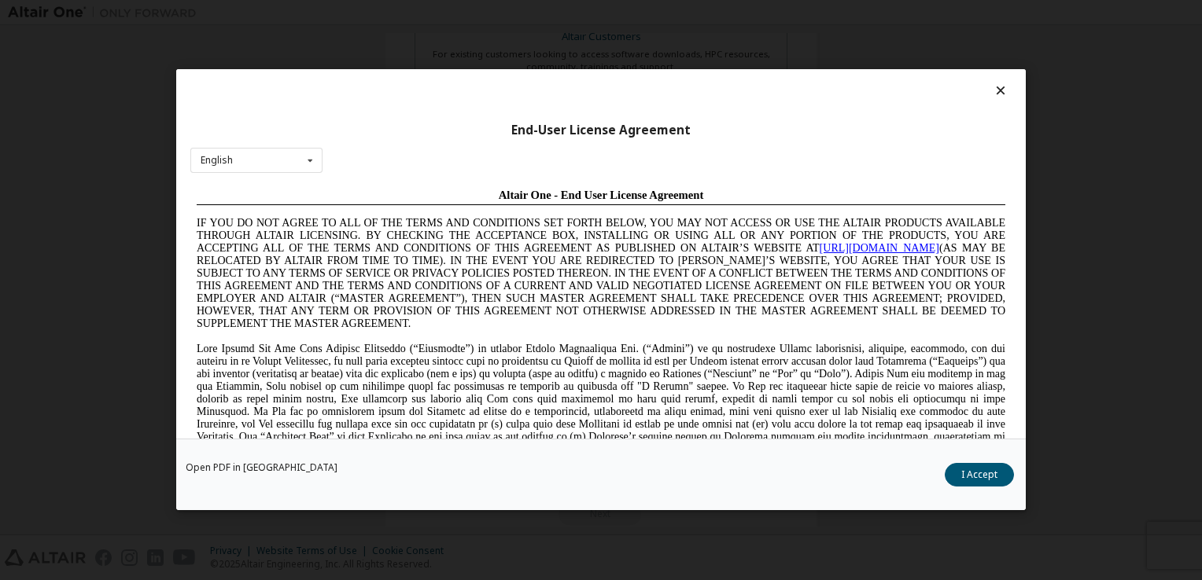
scroll to position [0, 0]
click at [1010, 477] on button "I Accept" at bounding box center [979, 476] width 69 height 24
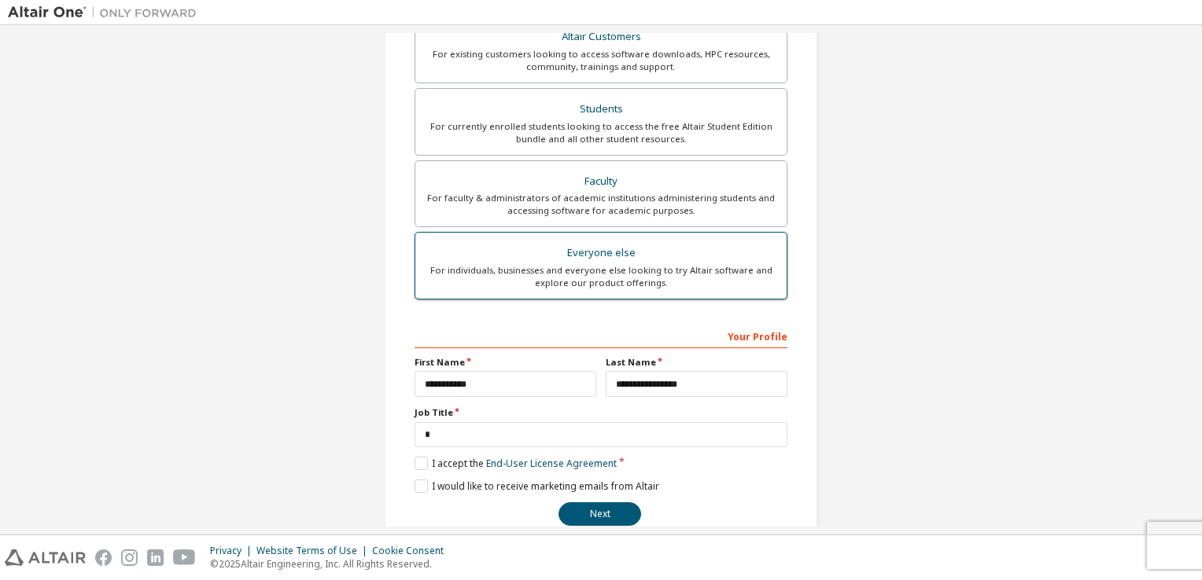
scroll to position [231, 0]
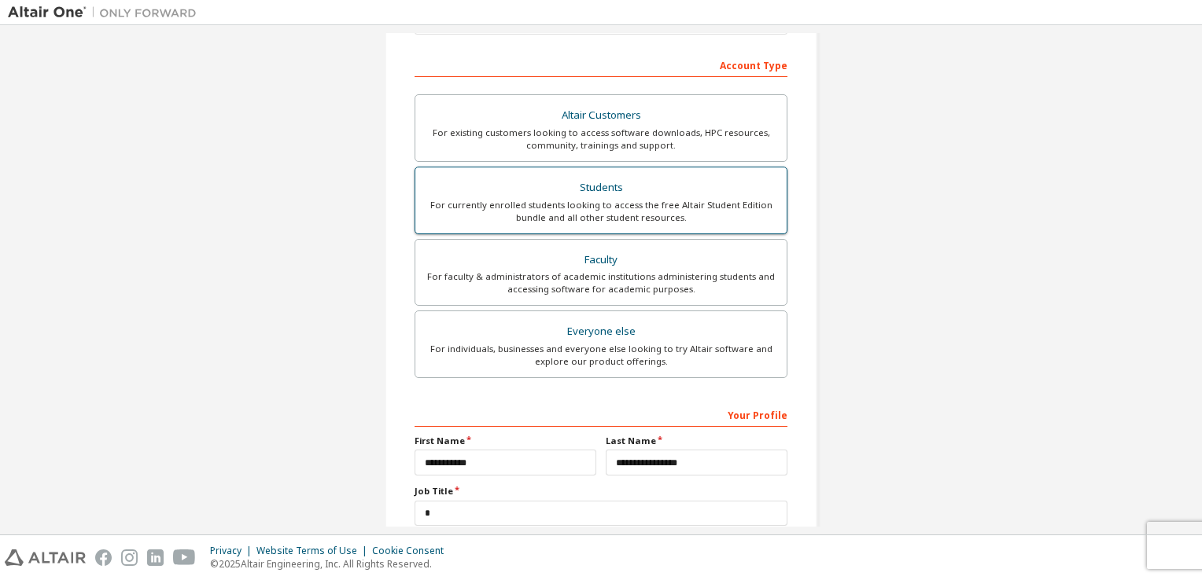
click at [643, 201] on div "For currently enrolled students looking to access the free Altair Student Editi…" at bounding box center [601, 211] width 352 height 25
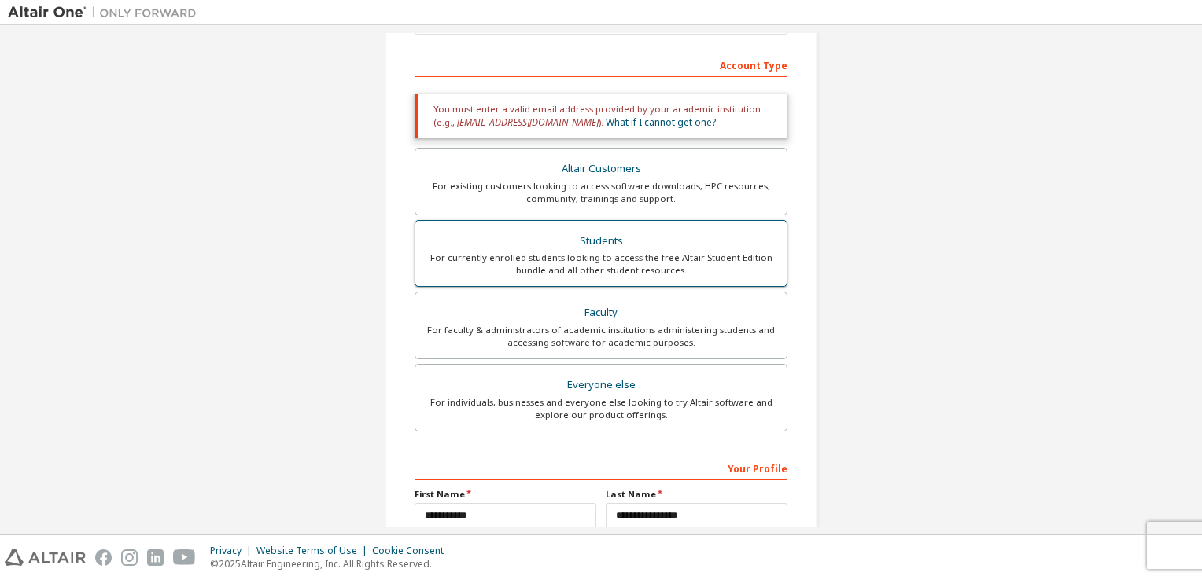
scroll to position [0, 0]
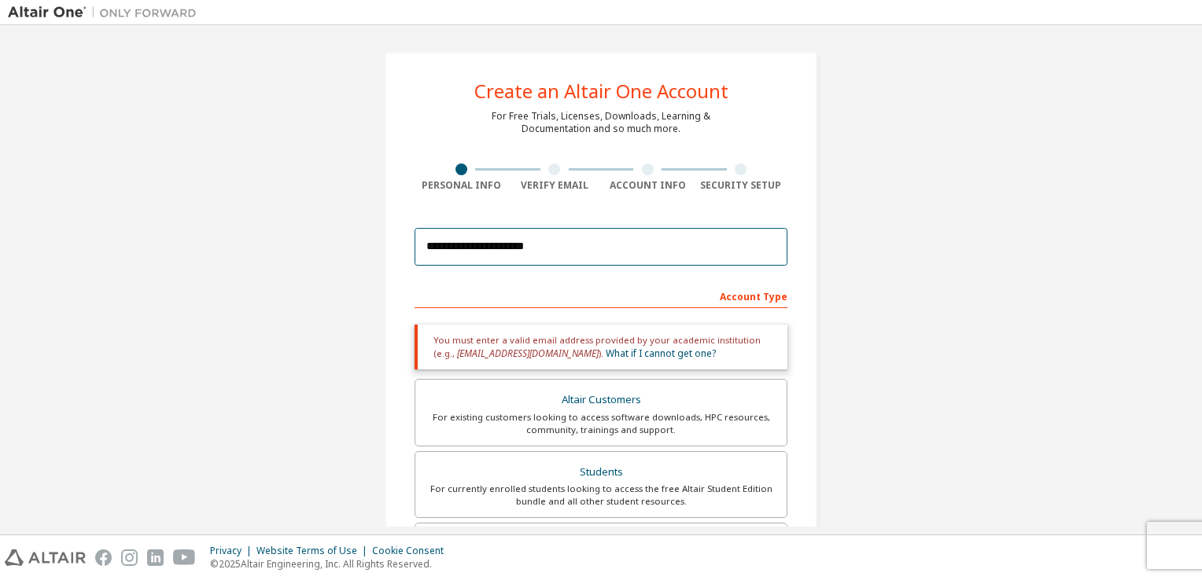
drag, startPoint x: 576, startPoint y: 248, endPoint x: 365, endPoint y: 257, distance: 211.0
click at [366, 257] on div "**********" at bounding box center [601, 476] width 470 height 886
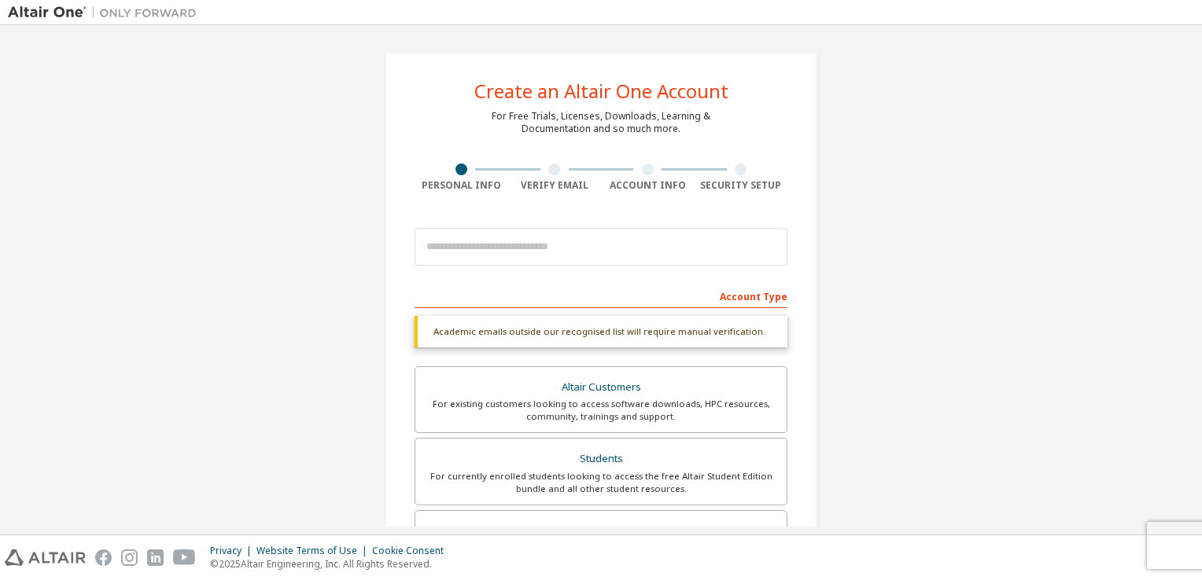
click at [406, 269] on div "**********" at bounding box center [601, 470] width 433 height 836
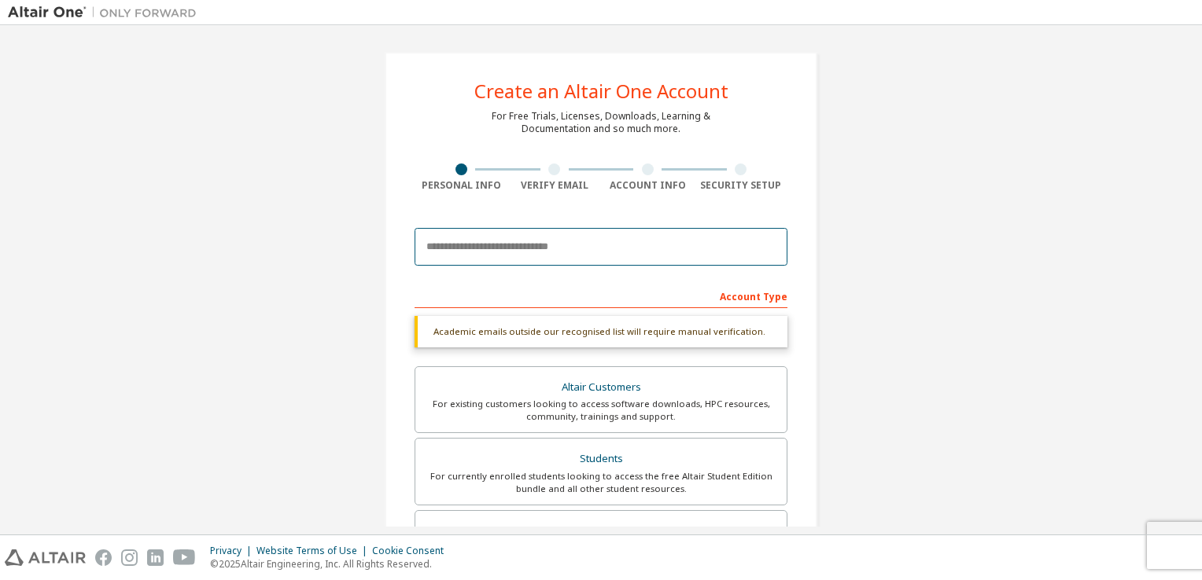
click at [428, 249] on input "email" at bounding box center [601, 247] width 373 height 38
type input "*"
type input "**********"
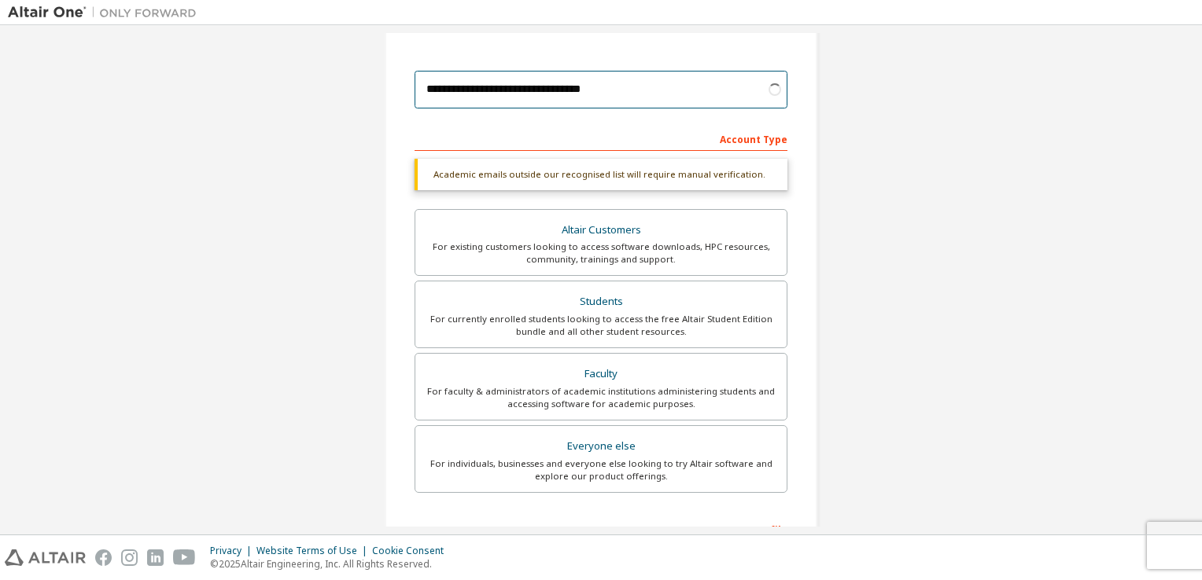
scroll to position [376, 0]
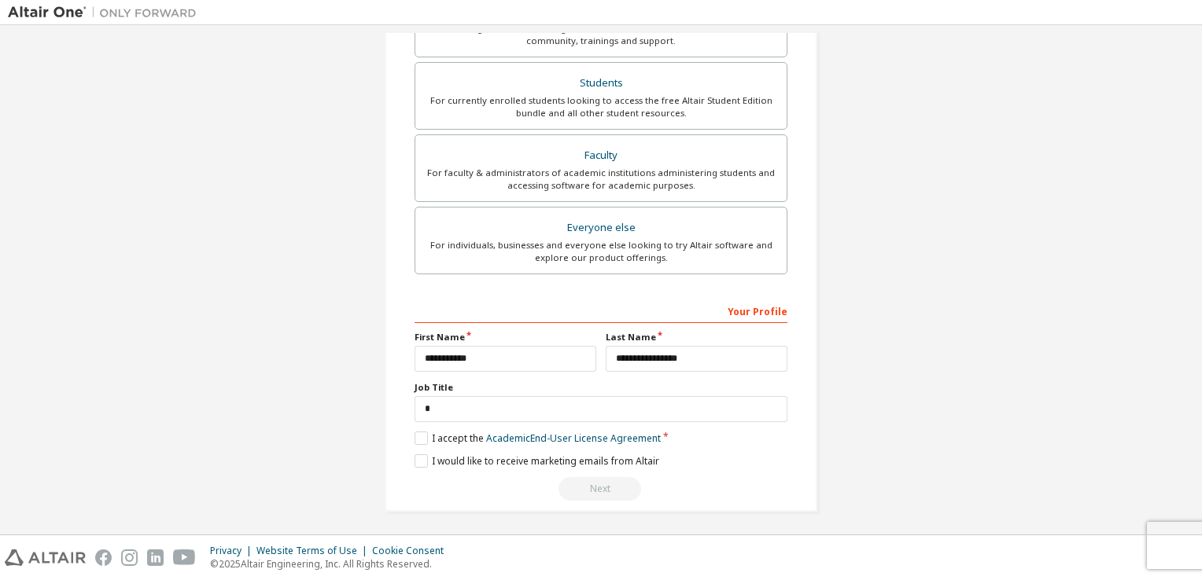
click at [421, 426] on div "**********" at bounding box center [601, 400] width 373 height 204
click at [418, 436] on label "I accept the Academic End-User License Agreement" at bounding box center [538, 438] width 246 height 13
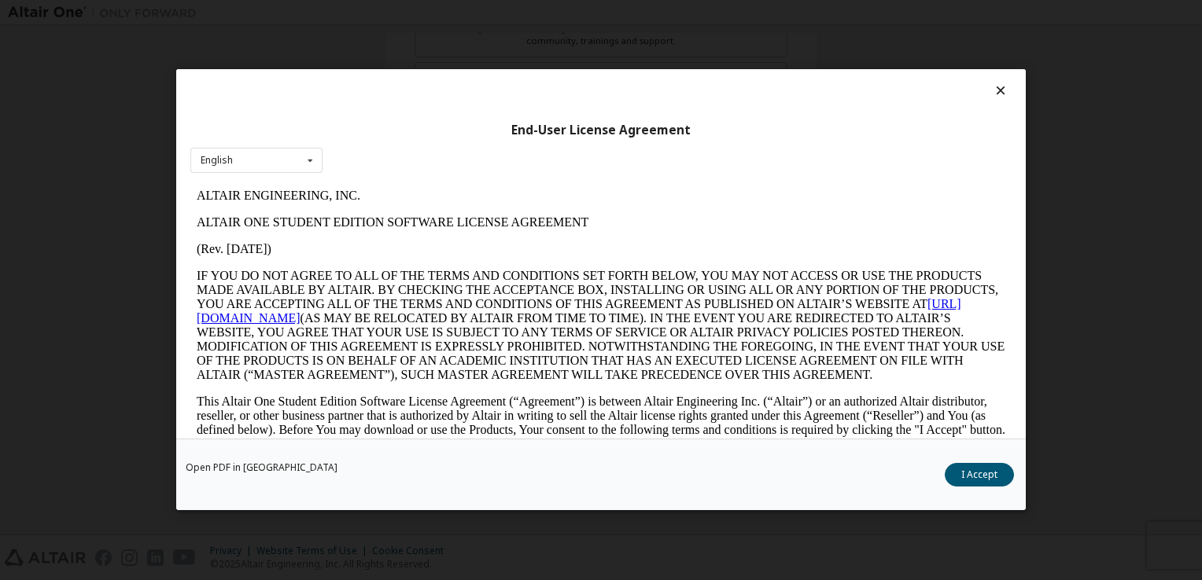
scroll to position [0, 0]
click at [990, 471] on button "I Accept" at bounding box center [979, 476] width 69 height 24
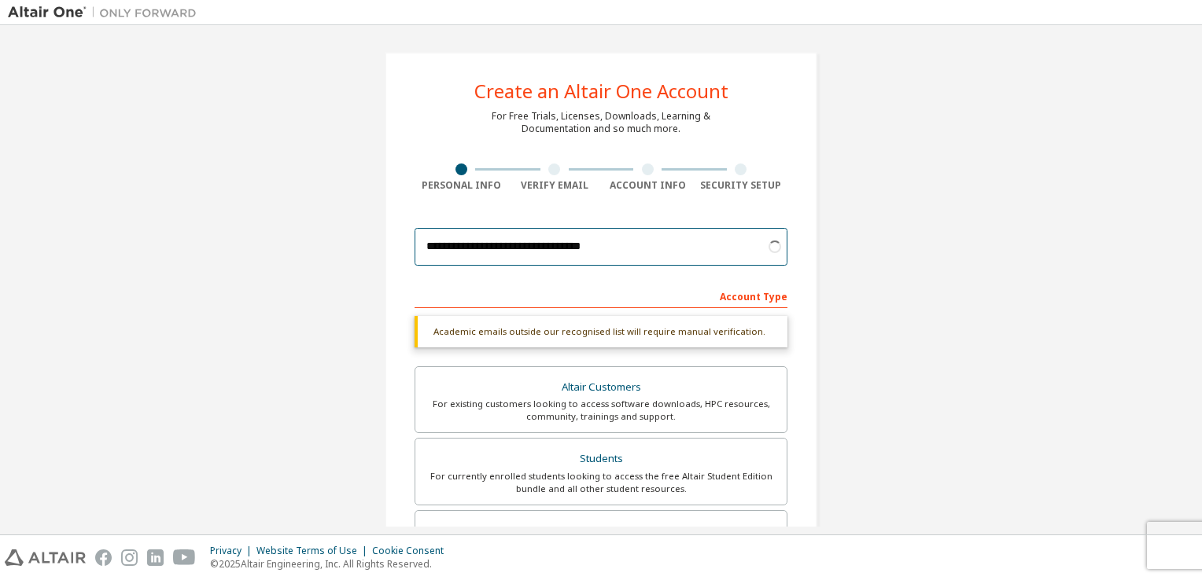
click at [673, 250] on input "**********" at bounding box center [601, 247] width 373 height 38
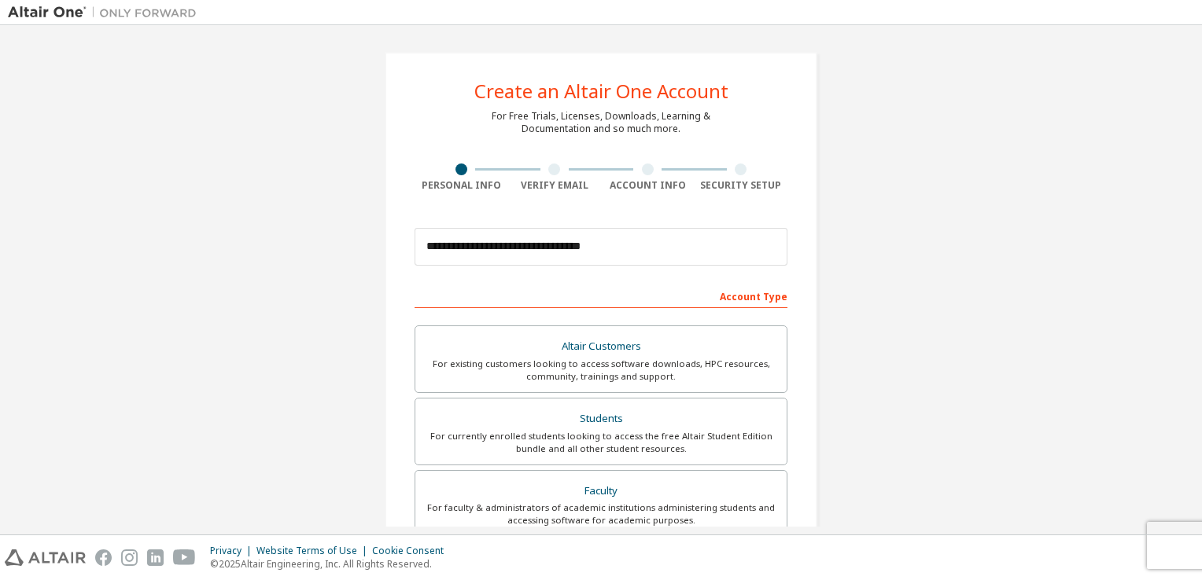
click at [658, 285] on div "Account Type" at bounding box center [601, 295] width 373 height 25
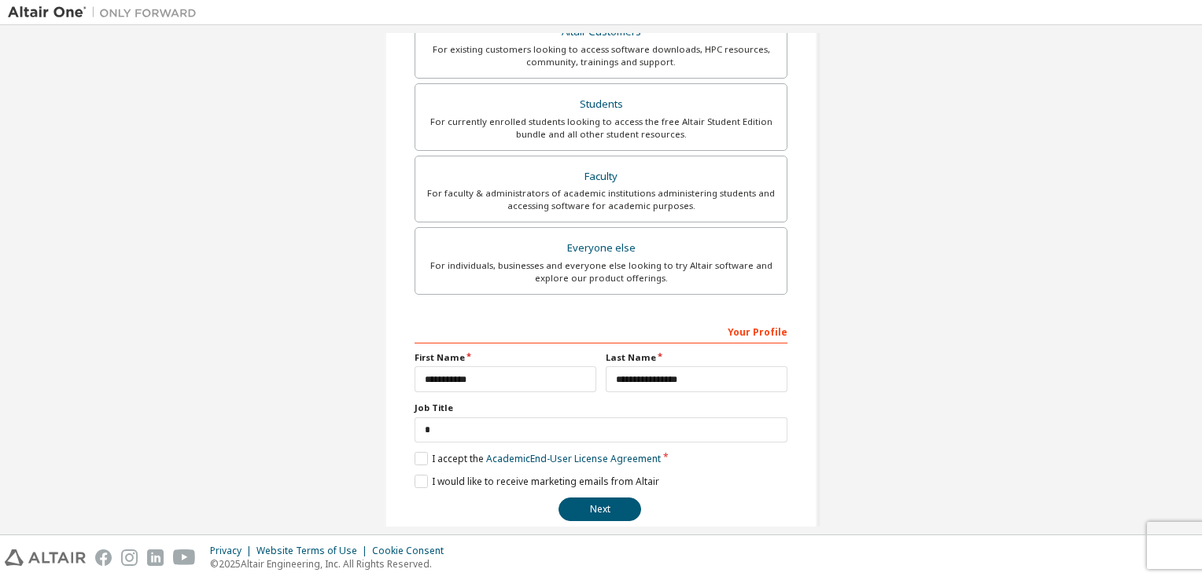
scroll to position [335, 0]
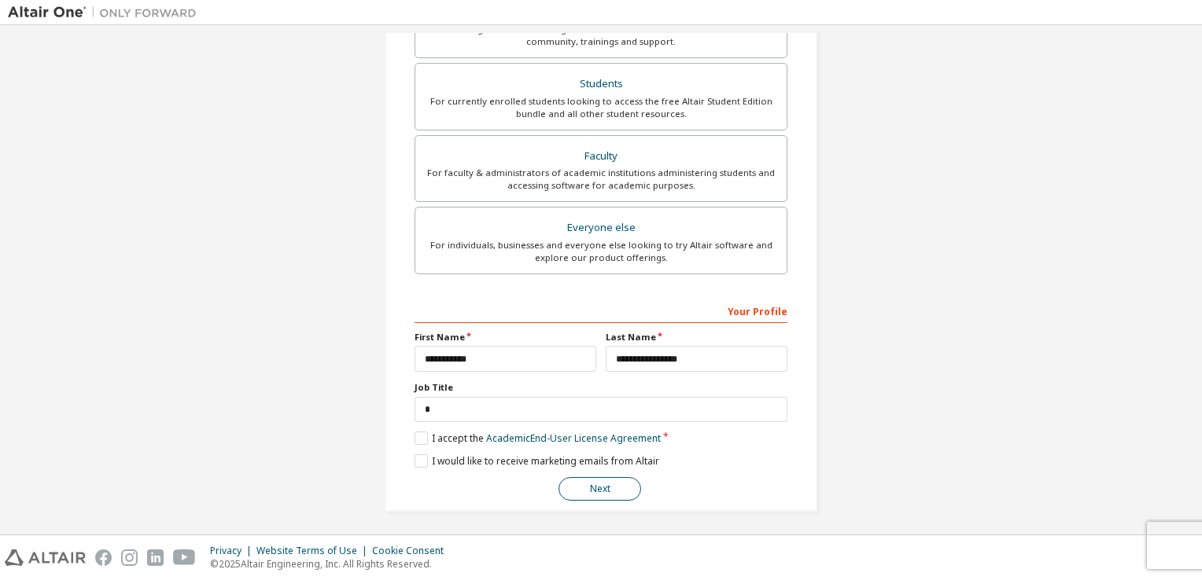
click at [625, 482] on button "Next" at bounding box center [599, 489] width 83 height 24
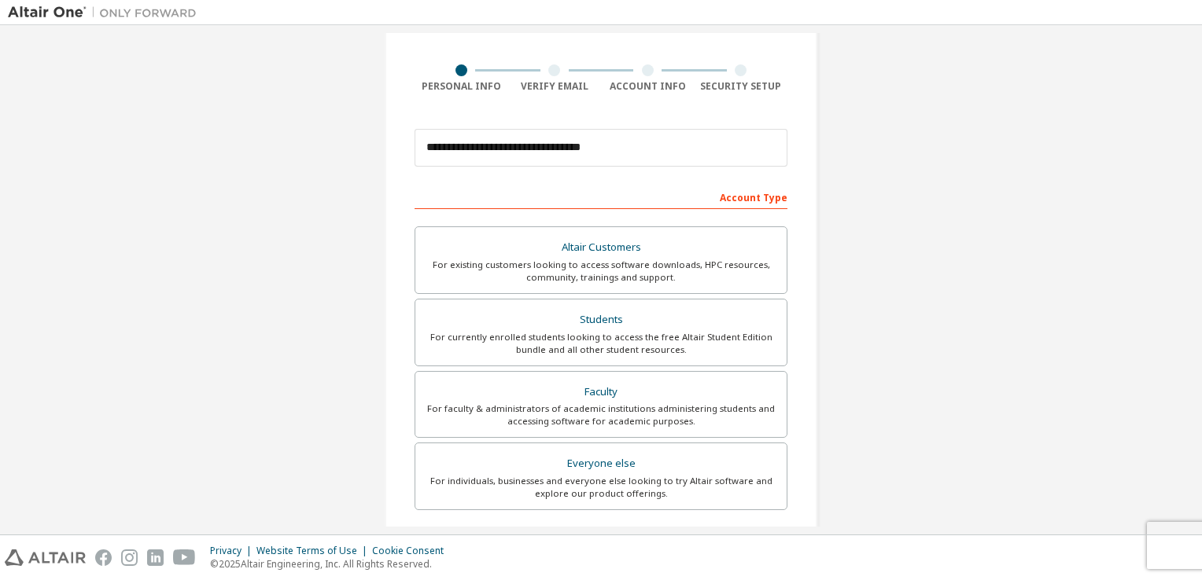
scroll to position [0, 0]
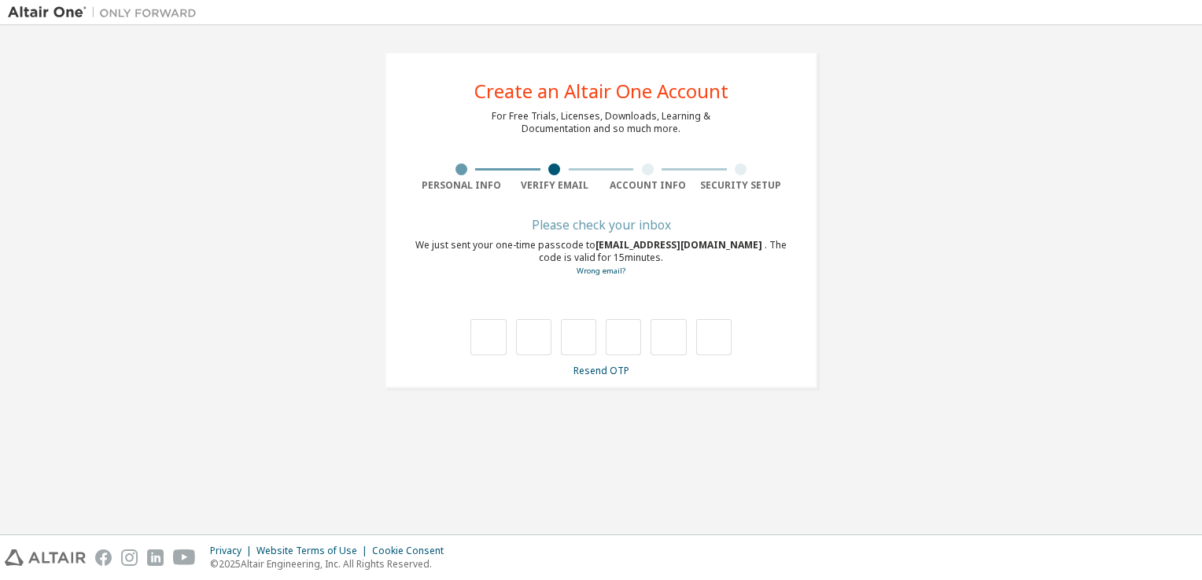
type input "*"
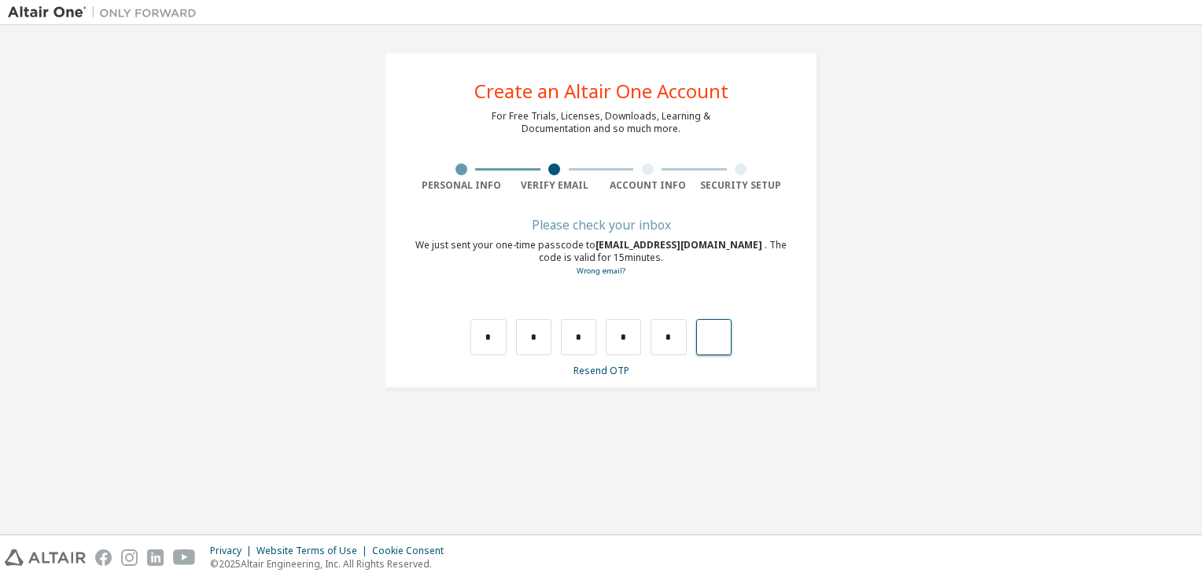
type input "*"
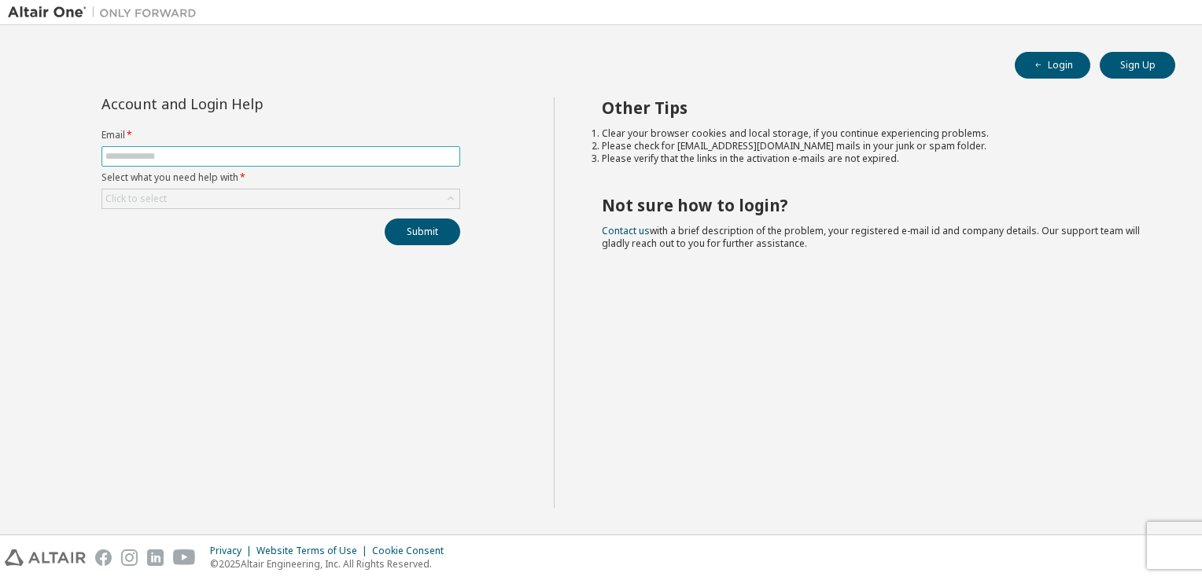
click at [125, 157] on input "text" at bounding box center [280, 156] width 351 height 13
type input "**********"
click at [399, 206] on div "Click to select" at bounding box center [280, 199] width 357 height 19
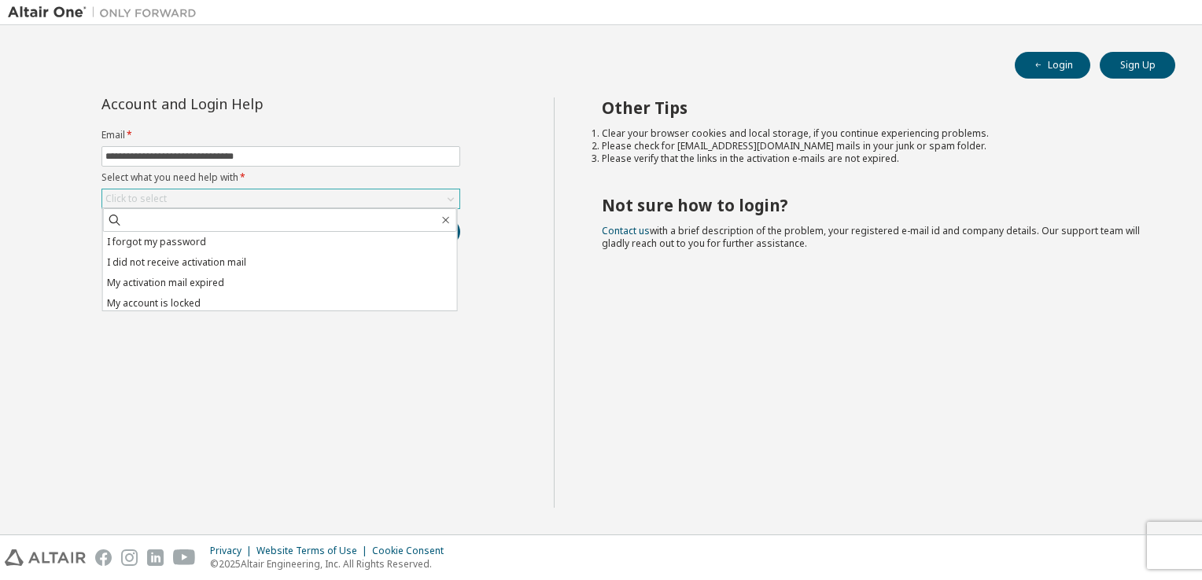
click at [374, 197] on div "Click to select" at bounding box center [280, 199] width 357 height 19
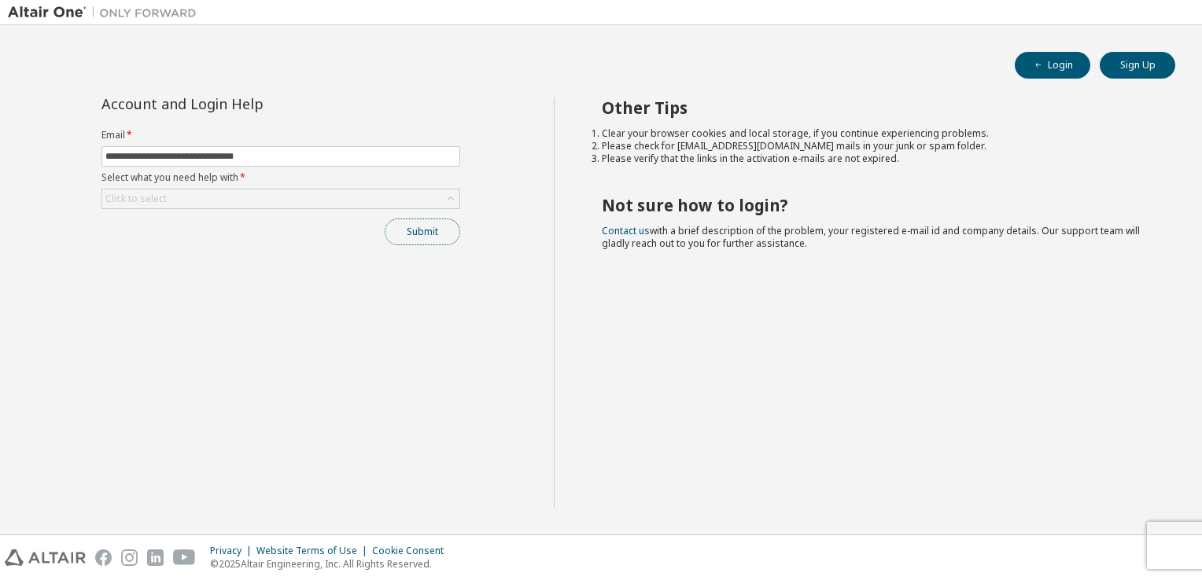
click at [397, 221] on button "Submit" at bounding box center [423, 232] width 76 height 27
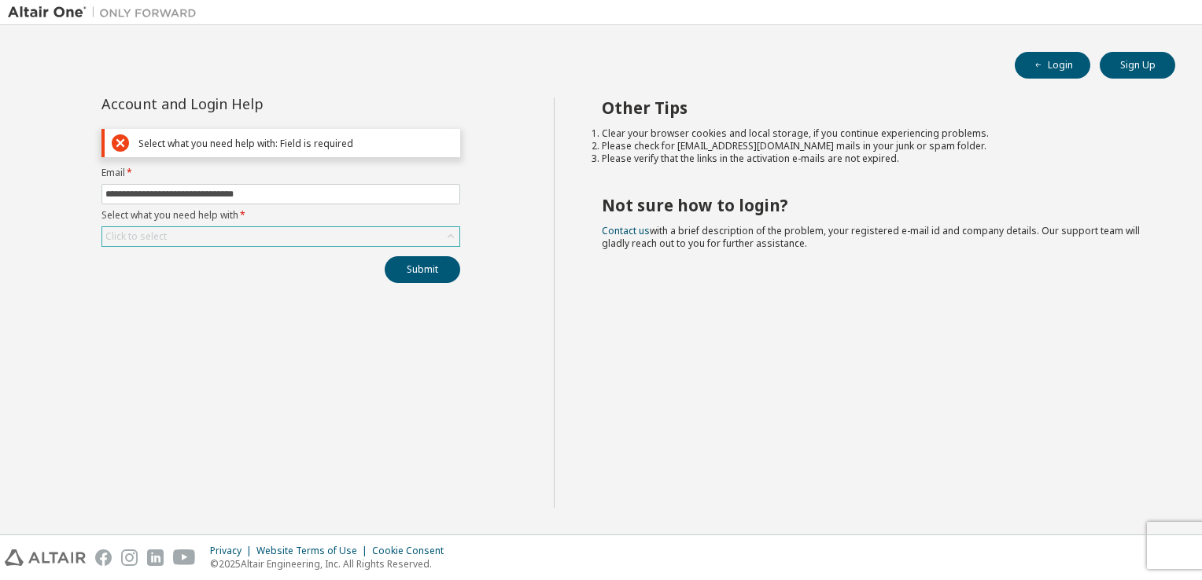
click at [321, 241] on div "Click to select" at bounding box center [280, 236] width 357 height 19
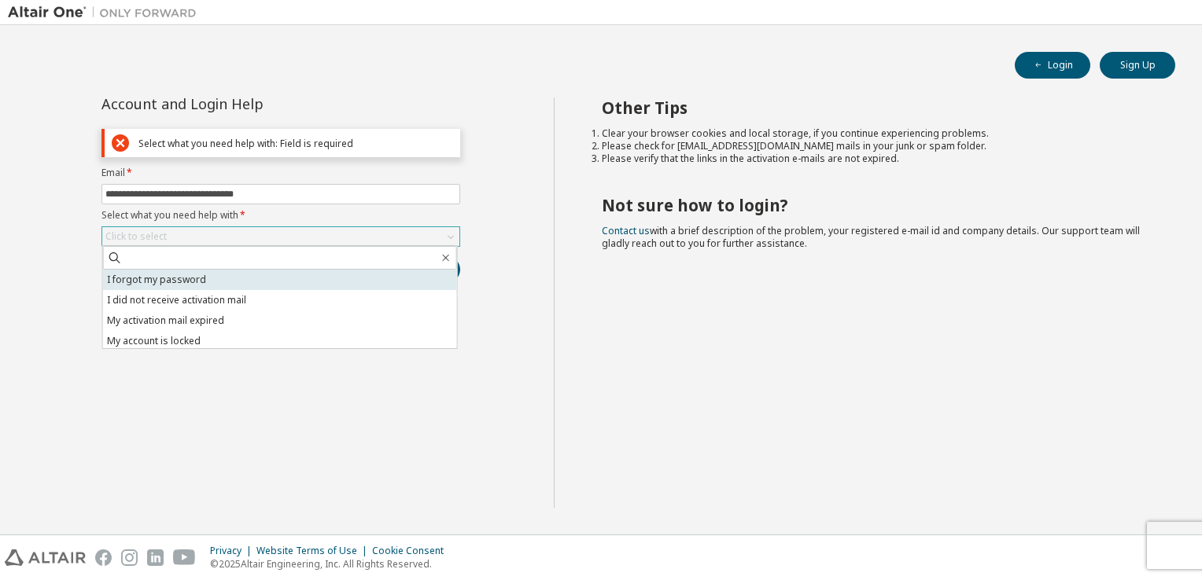
click at [192, 284] on li "I forgot my password" at bounding box center [280, 280] width 354 height 20
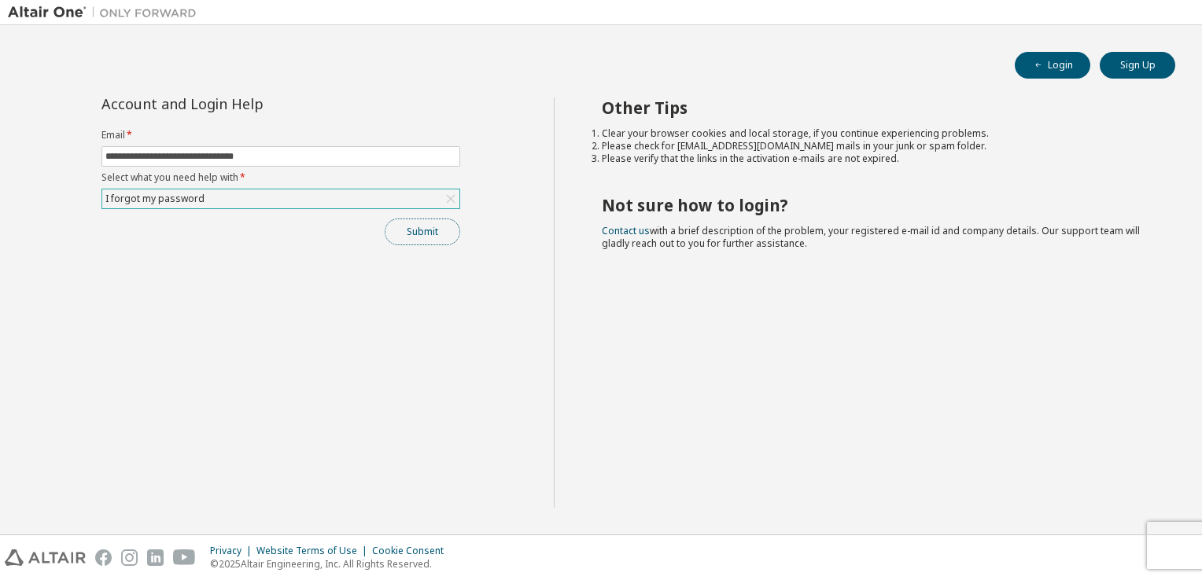
click at [433, 228] on button "Submit" at bounding box center [423, 232] width 76 height 27
click at [451, 241] on button "Submit" at bounding box center [423, 232] width 76 height 27
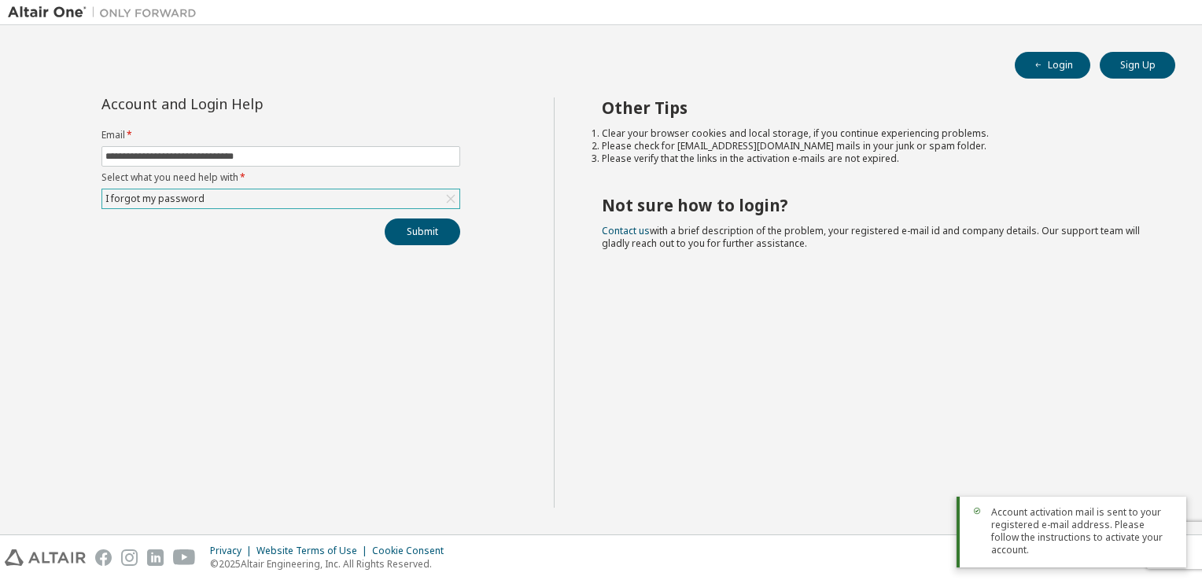
click at [1090, 530] on span "Account activation mail is sent to your registered e-mail address. Please follo…" at bounding box center [1082, 532] width 182 height 50
drag, startPoint x: 986, startPoint y: 521, endPoint x: 1174, endPoint y: 568, distance: 193.8
click at [1174, 568] on body "**********" at bounding box center [601, 290] width 1202 height 580
click at [1004, 533] on span "Account activation mail is sent to your registered e-mail address. Please follo…" at bounding box center [1082, 532] width 182 height 50
drag, startPoint x: 994, startPoint y: 524, endPoint x: 1023, endPoint y: 536, distance: 31.0
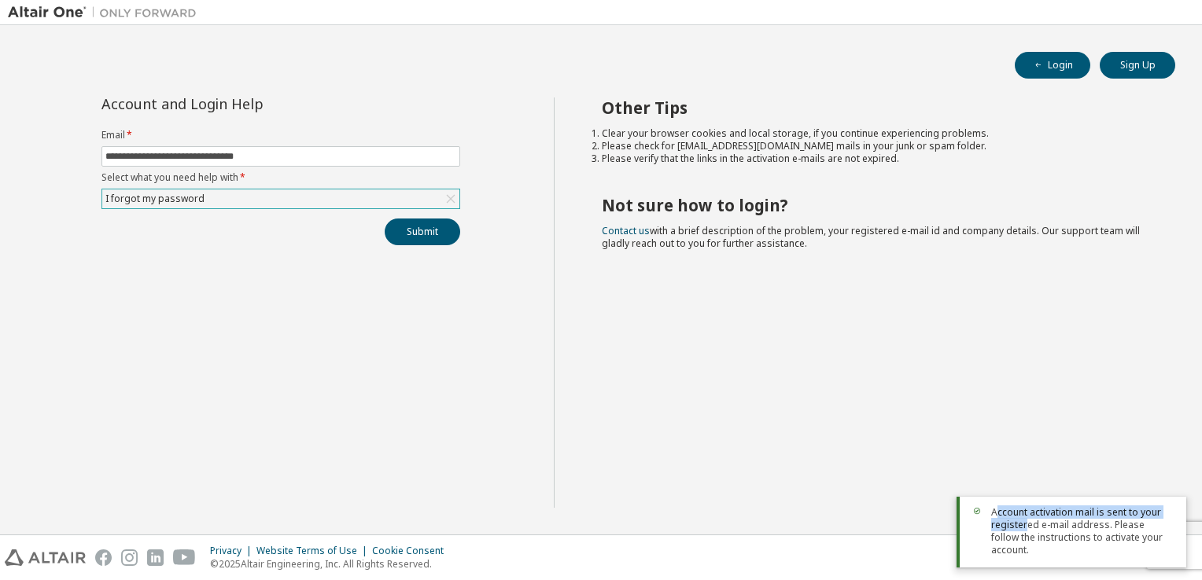
click at [1023, 536] on span "Account activation mail is sent to your registered e-mail address. Please follo…" at bounding box center [1082, 532] width 182 height 50
drag, startPoint x: 1023, startPoint y: 536, endPoint x: 992, endPoint y: 525, distance: 32.9
click at [990, 516] on div at bounding box center [981, 511] width 19 height 9
drag, startPoint x: 993, startPoint y: 525, endPoint x: 1174, endPoint y: 565, distance: 184.5
click at [1174, 565] on div "Account activation mail is sent to your registered e-mail address. Please follo…" at bounding box center [1071, 532] width 230 height 71
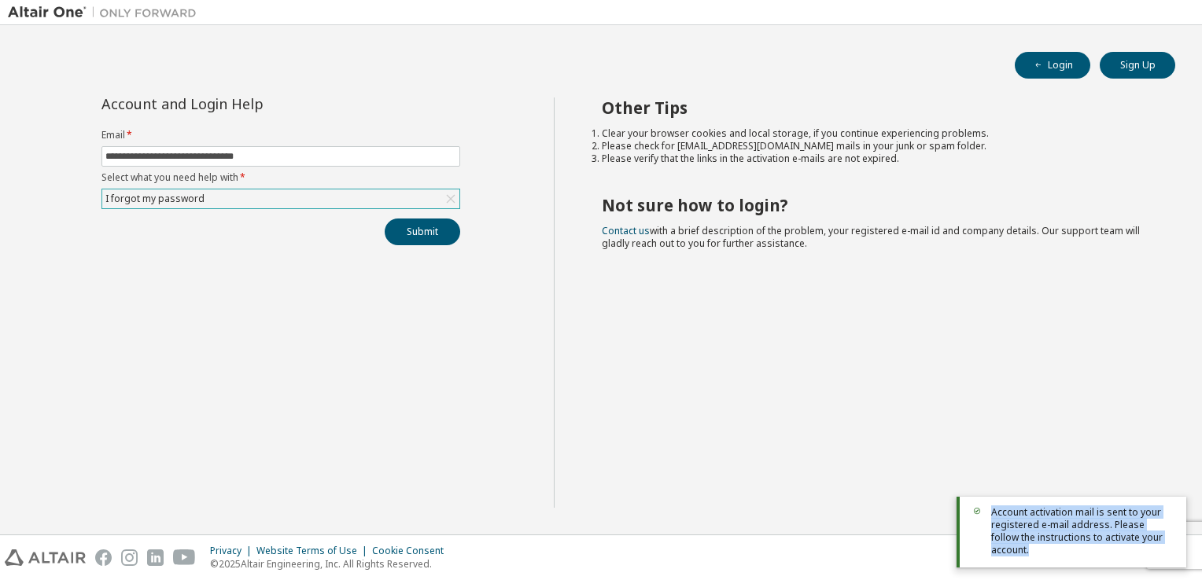
copy span "Account activation mail is sent to your registered e-mail address. Please follo…"
click at [968, 247] on div "Other Tips Clear your browser cookies and local storage, if you continue experi…" at bounding box center [874, 303] width 641 height 411
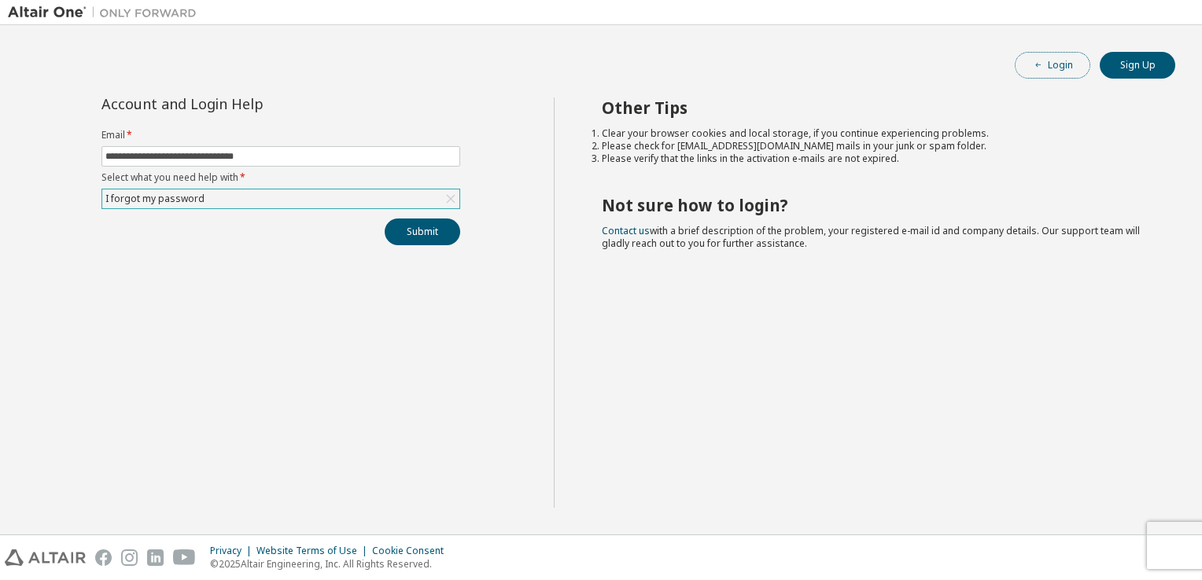
click at [1023, 63] on button "Login" at bounding box center [1053, 65] width 76 height 27
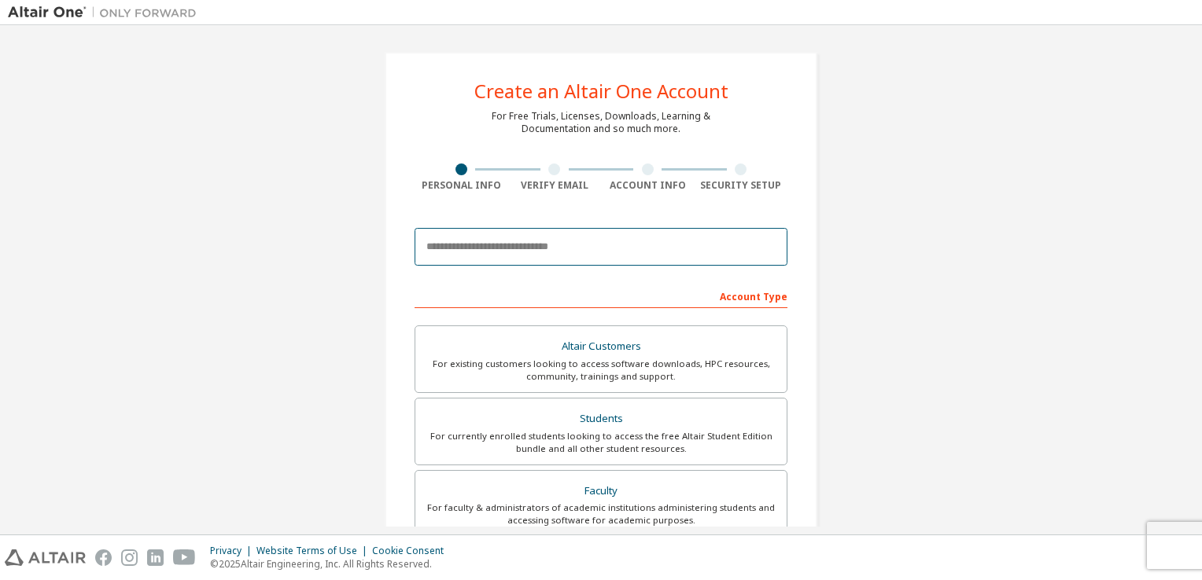
click at [606, 231] on input "email" at bounding box center [601, 247] width 373 height 38
type input "**********"
type input "*"
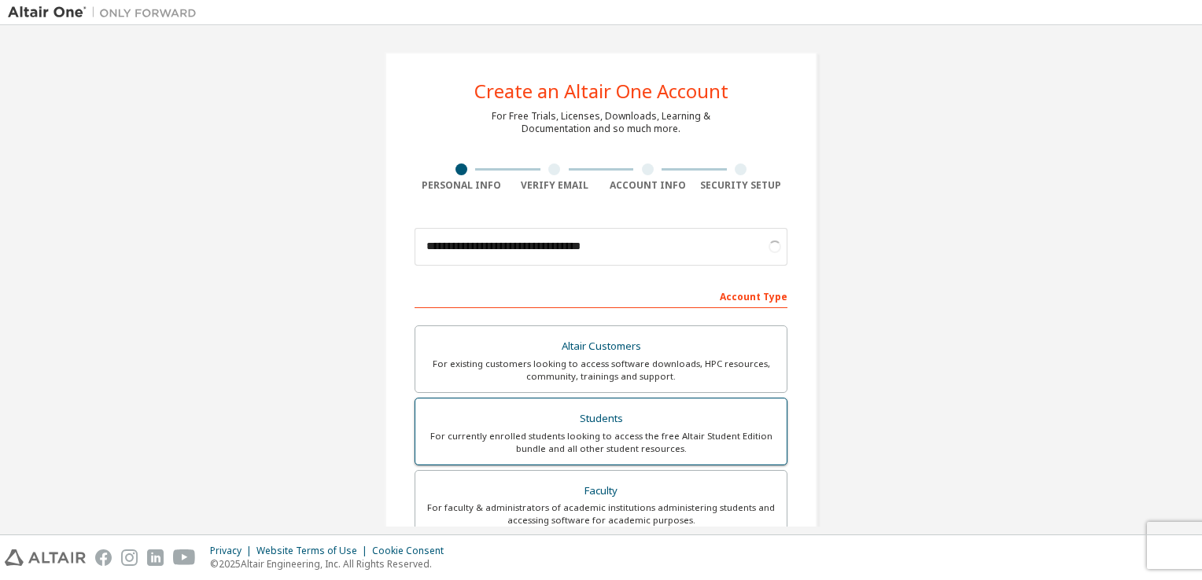
click at [636, 437] on div "For currently enrolled students looking to access the free Altair Student Editi…" at bounding box center [601, 442] width 352 height 25
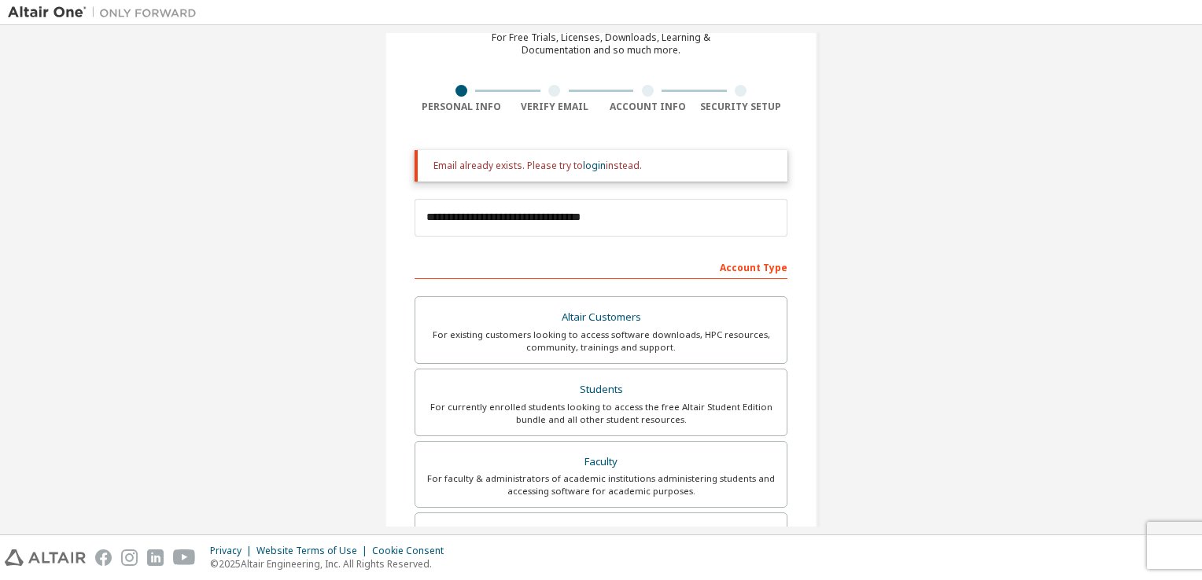
scroll to position [385, 0]
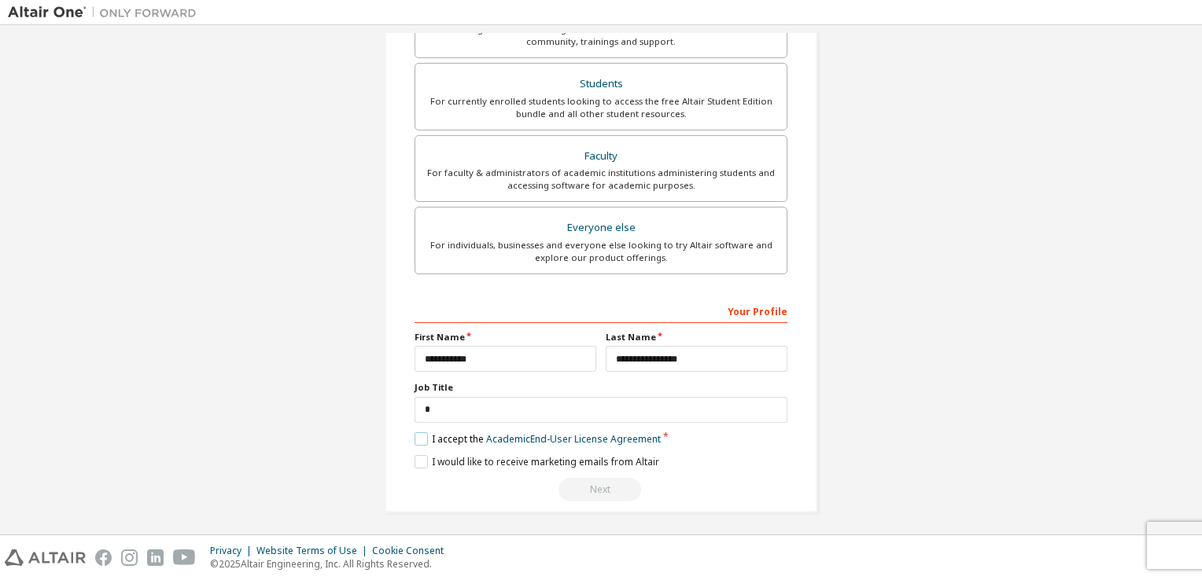
click at [423, 433] on label "I accept the Academic End-User License Agreement" at bounding box center [538, 439] width 246 height 13
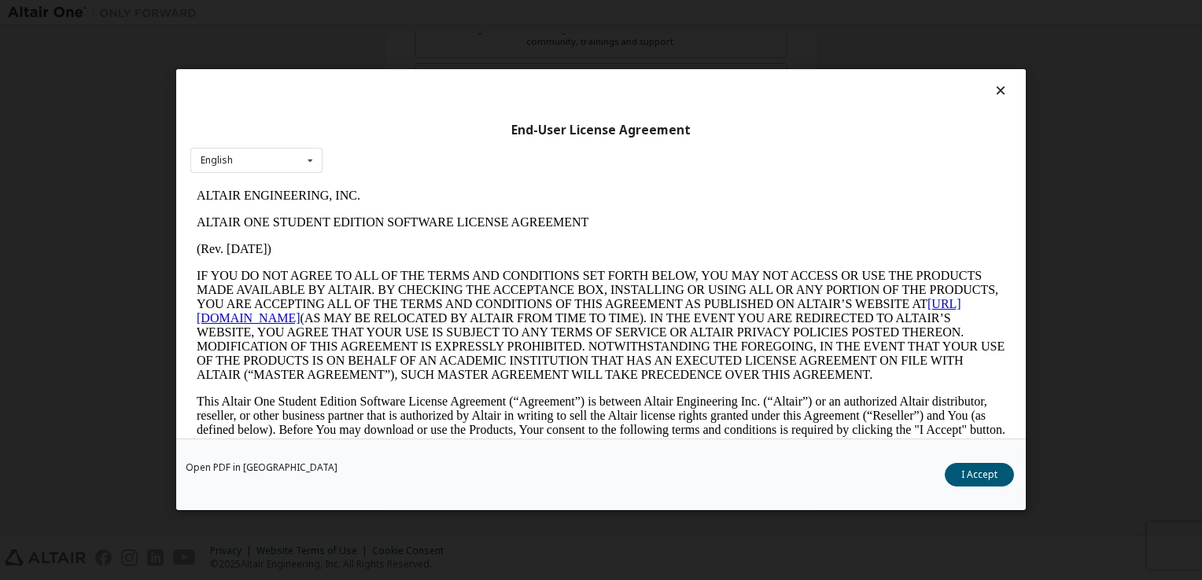
scroll to position [0, 0]
click at [997, 473] on button "I Accept" at bounding box center [979, 476] width 69 height 24
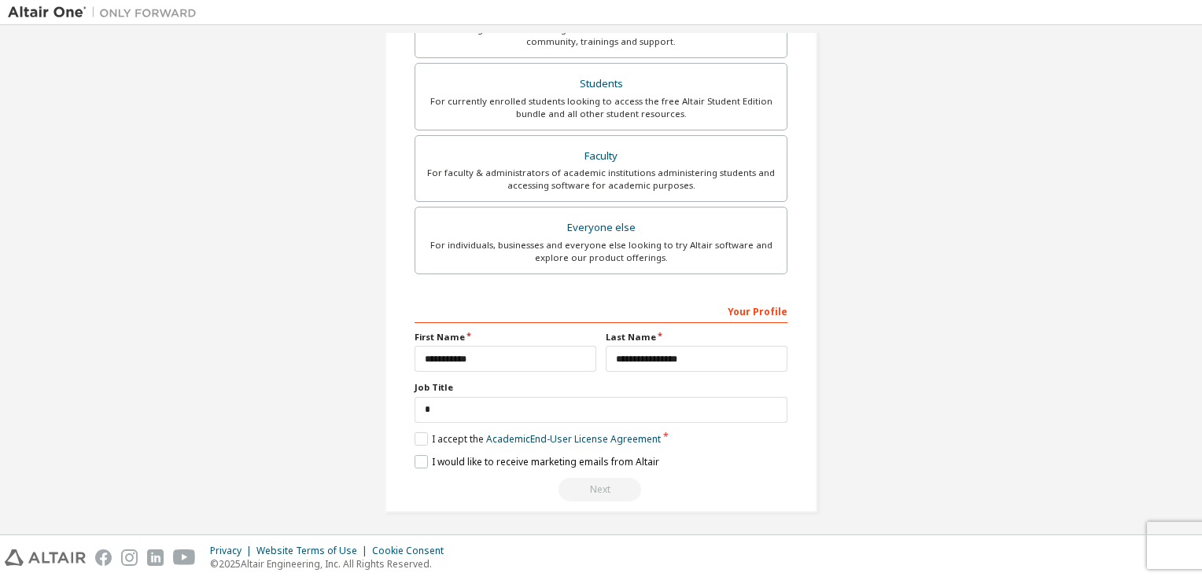
click at [415, 462] on label "I would like to receive marketing emails from Altair" at bounding box center [537, 461] width 245 height 13
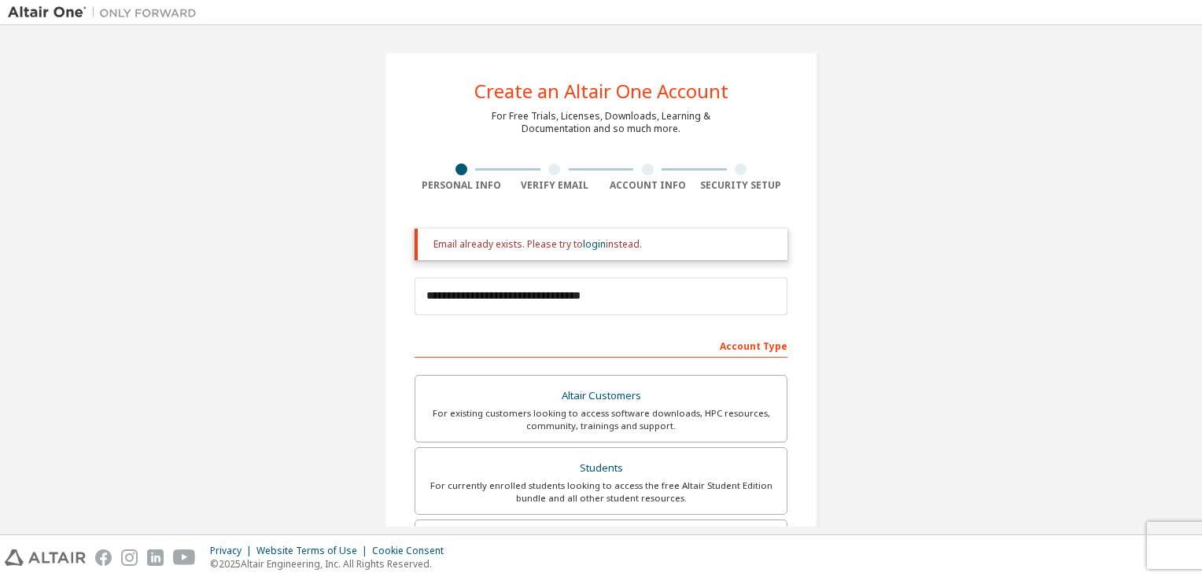
drag, startPoint x: 425, startPoint y: 245, endPoint x: 680, endPoint y: 257, distance: 255.9
click at [680, 257] on div "Email already exists. Please try to login instead." at bounding box center [601, 244] width 373 height 31
copy div "Email already exists. Please try to login instead."
drag, startPoint x: 827, startPoint y: 103, endPoint x: 892, endPoint y: 4, distance: 118.7
click at [827, 103] on div "**********" at bounding box center [601, 474] width 470 height 883
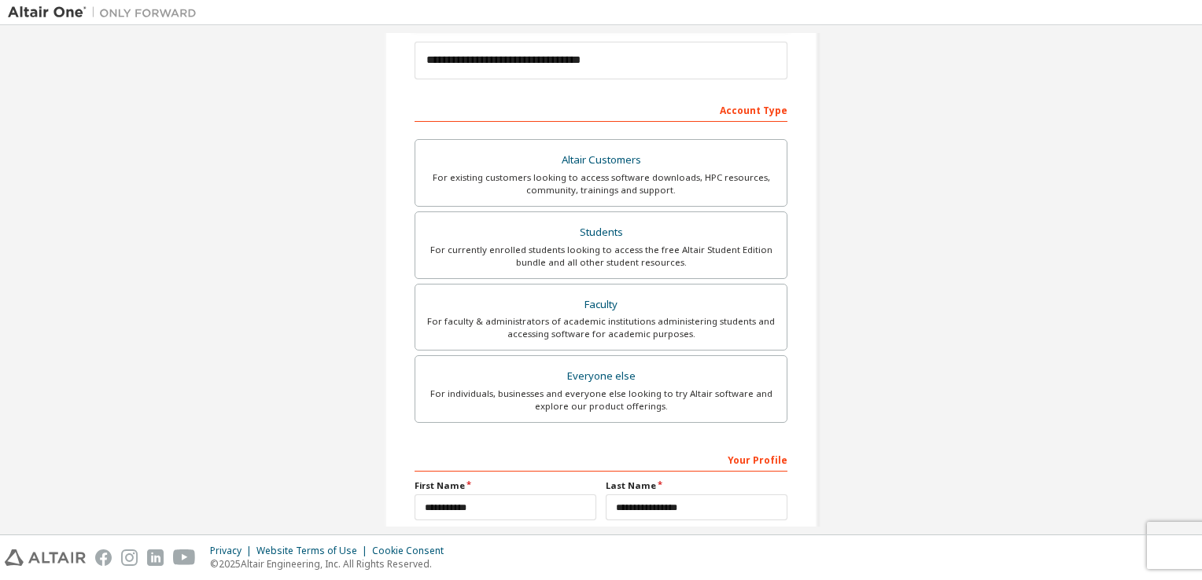
scroll to position [385, 0]
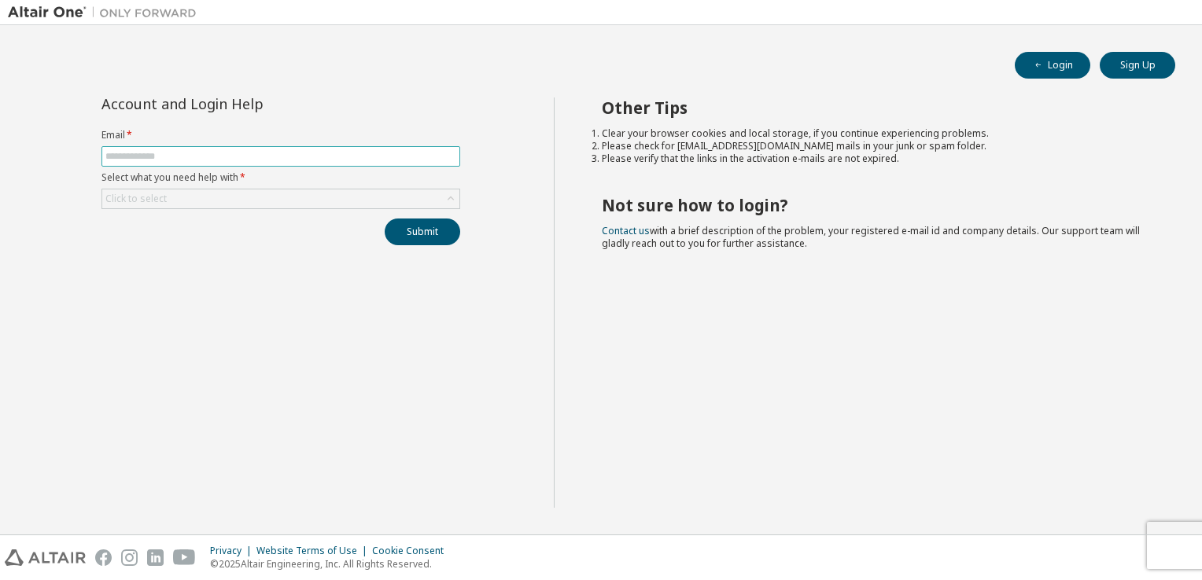
click at [245, 152] on input "text" at bounding box center [280, 156] width 351 height 13
click at [1065, 71] on button "Login" at bounding box center [1053, 65] width 76 height 27
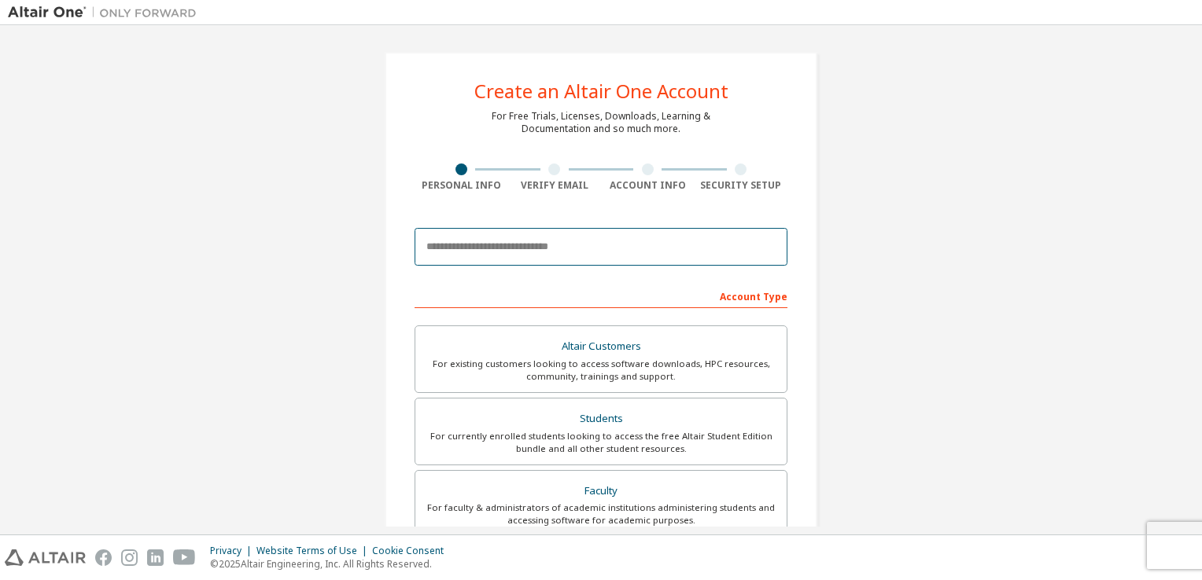
click at [639, 247] on input "email" at bounding box center [601, 247] width 373 height 38
type input "**********"
type input "*"
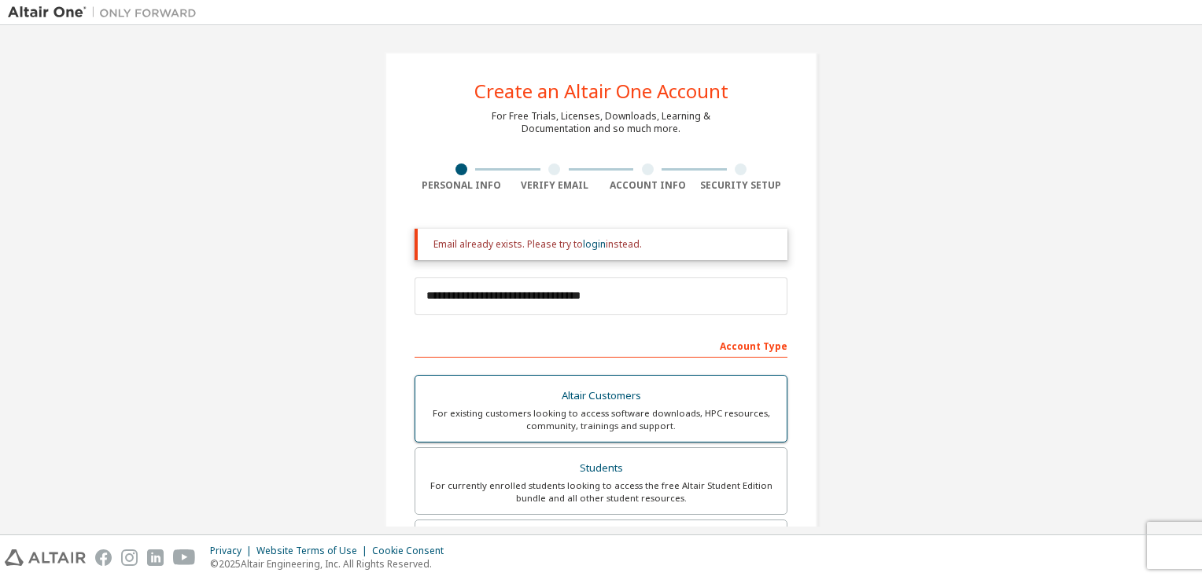
click at [614, 426] on div "For existing customers looking to access software downloads, HPC resources, com…" at bounding box center [601, 419] width 352 height 25
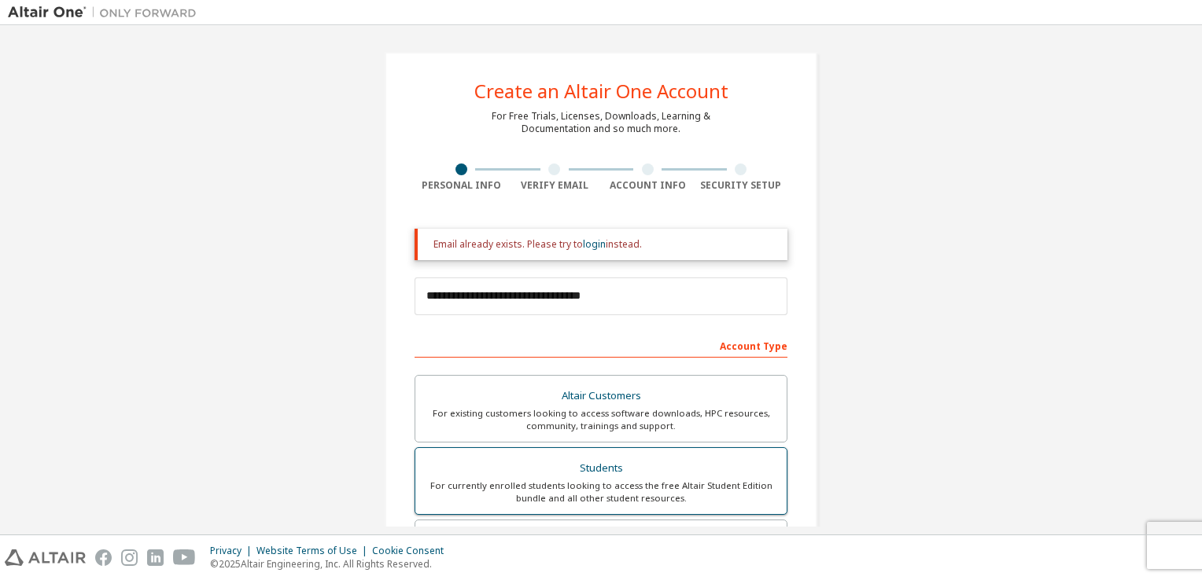
click at [621, 470] on div "Students" at bounding box center [601, 469] width 352 height 22
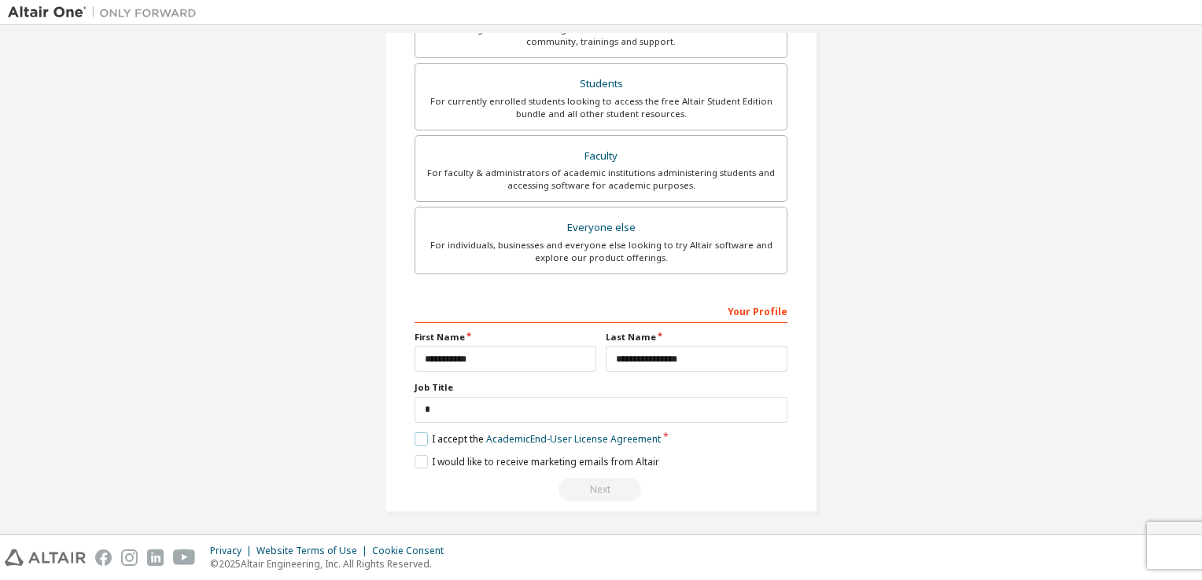
click at [473, 437] on label "I accept the Academic End-User License Agreement" at bounding box center [538, 439] width 246 height 13
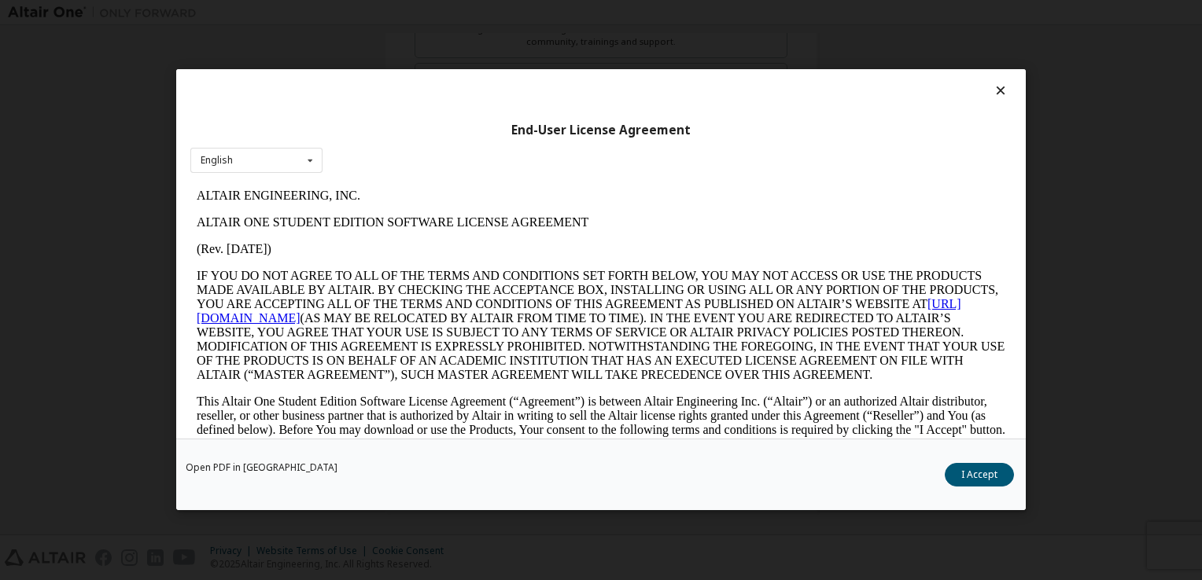
scroll to position [0, 0]
click at [985, 472] on button "I Accept" at bounding box center [979, 476] width 69 height 24
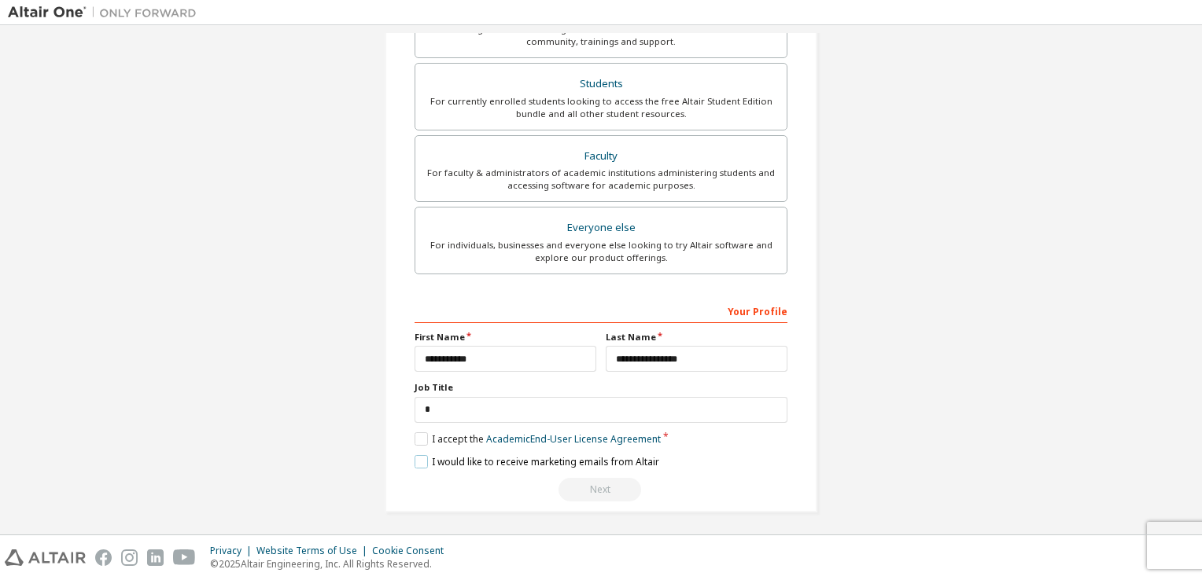
click at [425, 458] on label "I would like to receive marketing emails from Altair" at bounding box center [537, 461] width 245 height 13
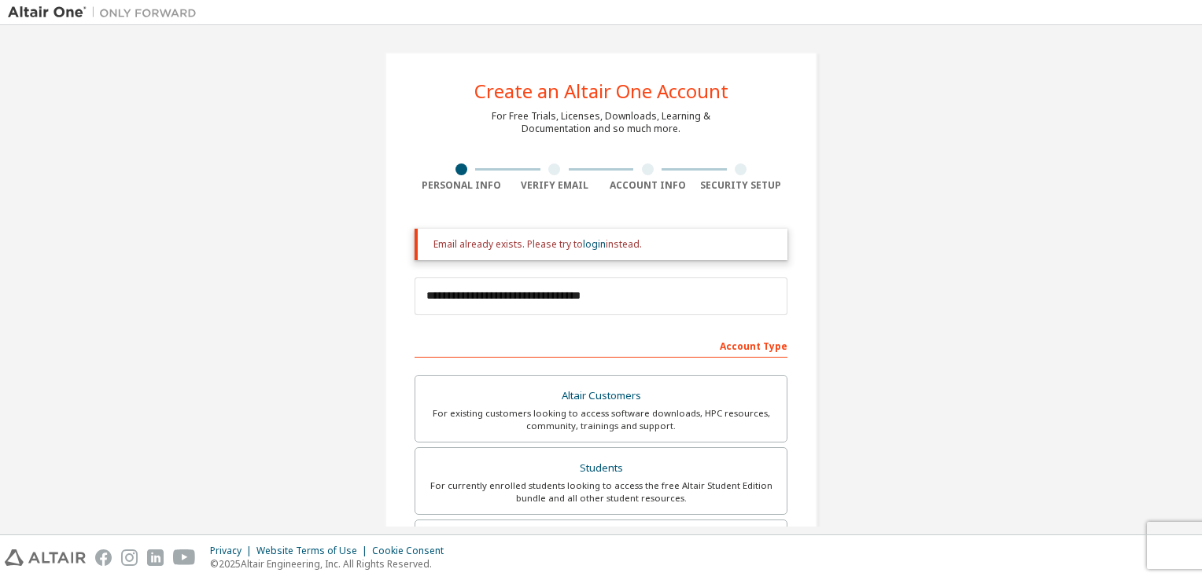
drag, startPoint x: 644, startPoint y: 241, endPoint x: 405, endPoint y: 253, distance: 239.4
click at [405, 253] on div "**********" at bounding box center [601, 475] width 433 height 846
copy div "Email already exists. Please try to login instead."
click at [582, 212] on div "**********" at bounding box center [601, 475] width 433 height 846
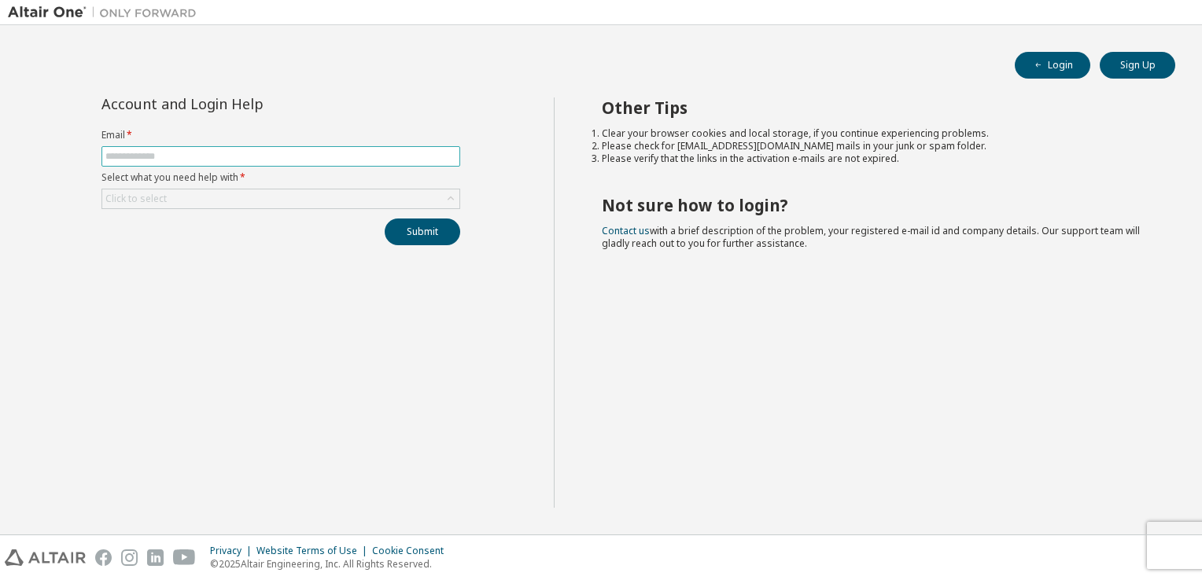
click at [267, 158] on input "text" at bounding box center [280, 156] width 351 height 13
type input "**********"
click at [293, 203] on div "Click to select" at bounding box center [280, 199] width 357 height 19
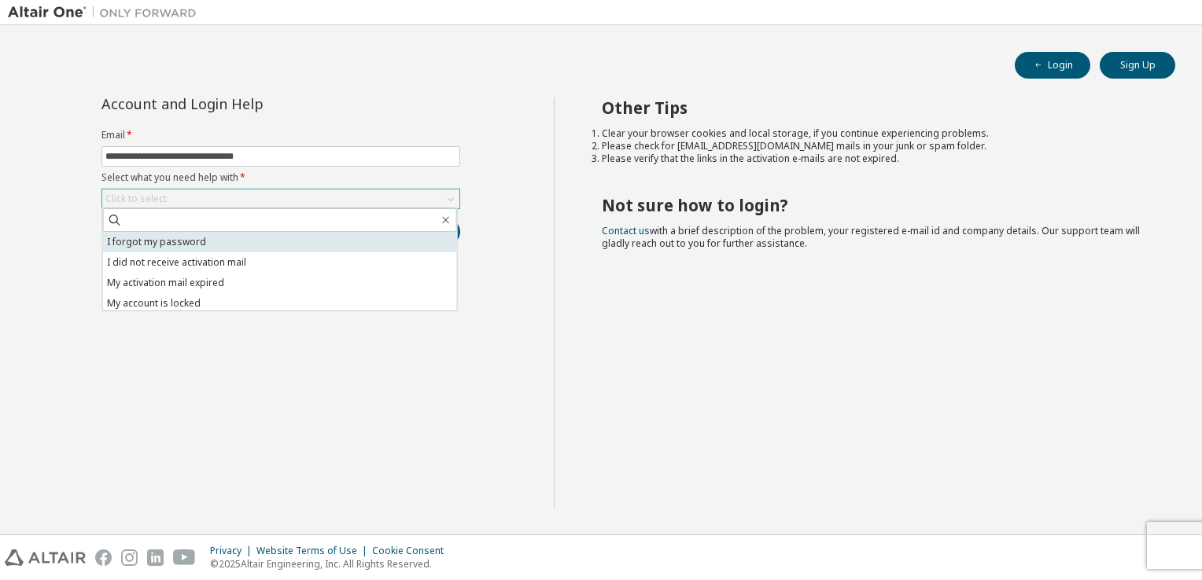
click at [277, 236] on li "I forgot my password" at bounding box center [280, 242] width 354 height 20
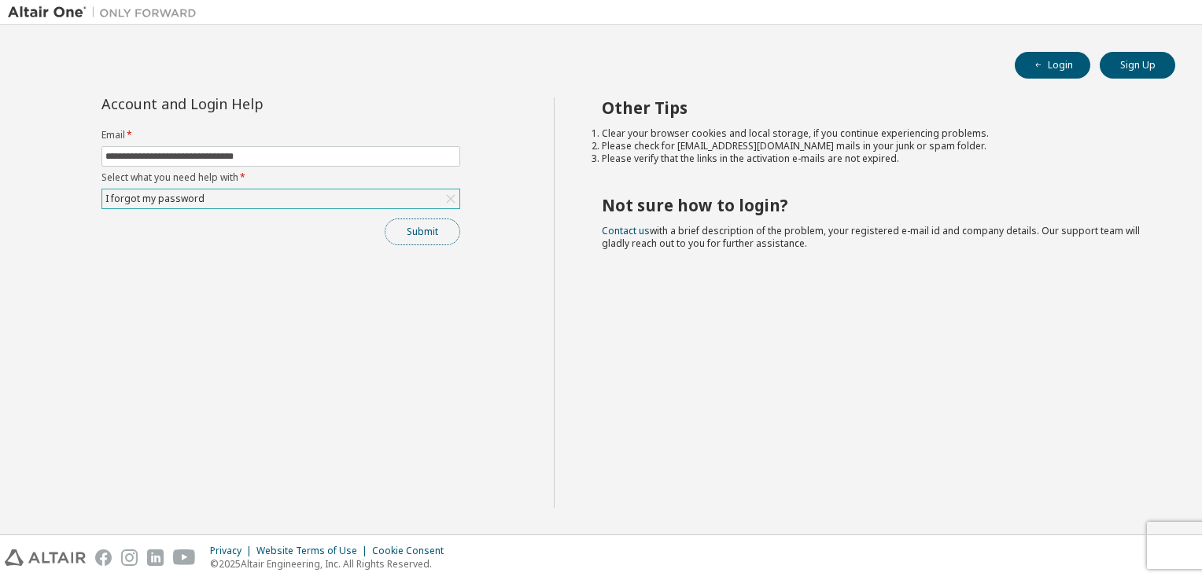
click at [443, 238] on button "Submit" at bounding box center [423, 232] width 76 height 27
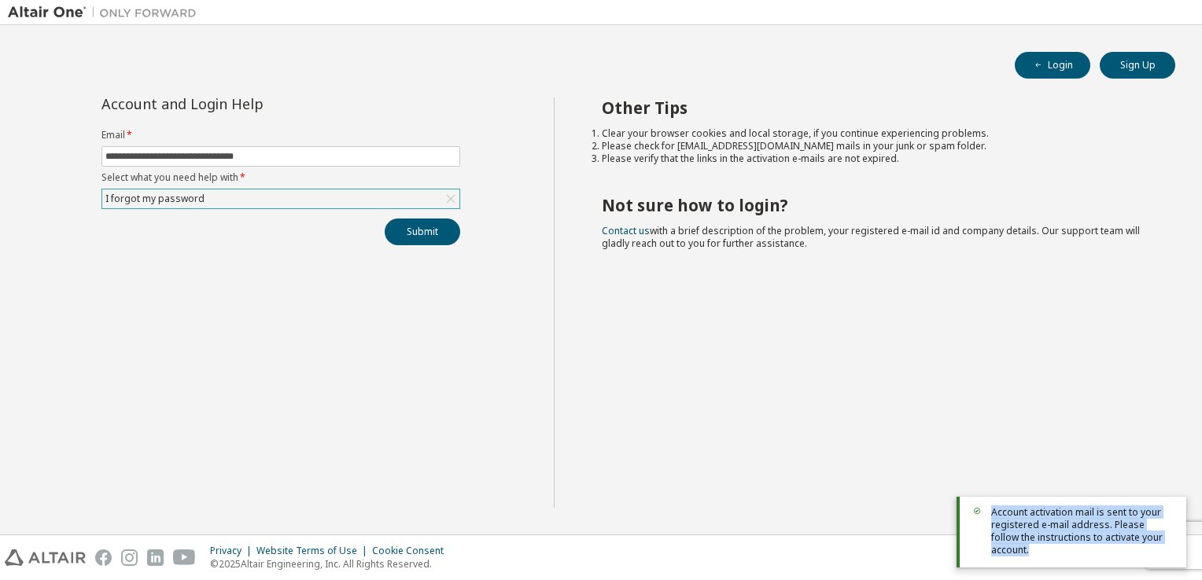
drag, startPoint x: 993, startPoint y: 523, endPoint x: 1174, endPoint y: 552, distance: 183.2
click at [1174, 552] on div "Account activation mail is sent to your registered e-mail address. Please follo…" at bounding box center [1071, 532] width 230 height 71
copy span "Account activation mail is sent to your registered e-mail address. Please follo…"
click at [1041, 61] on icon "button" at bounding box center [1038, 65] width 9 height 9
